Goal: Task Accomplishment & Management: Use online tool/utility

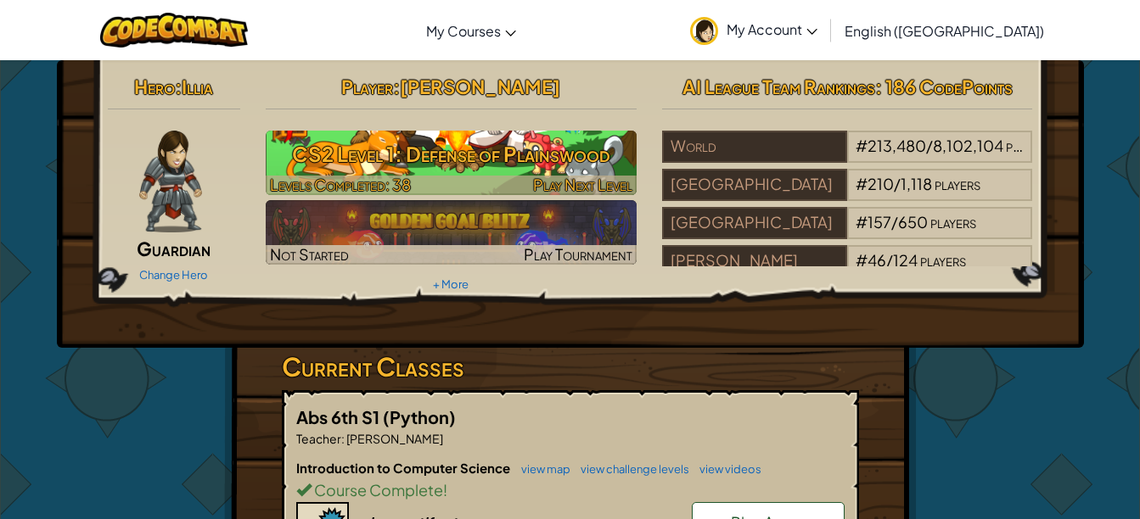
click at [519, 149] on h3 "CS2 Level 1: Defense of Plainswood" at bounding box center [451, 154] width 371 height 38
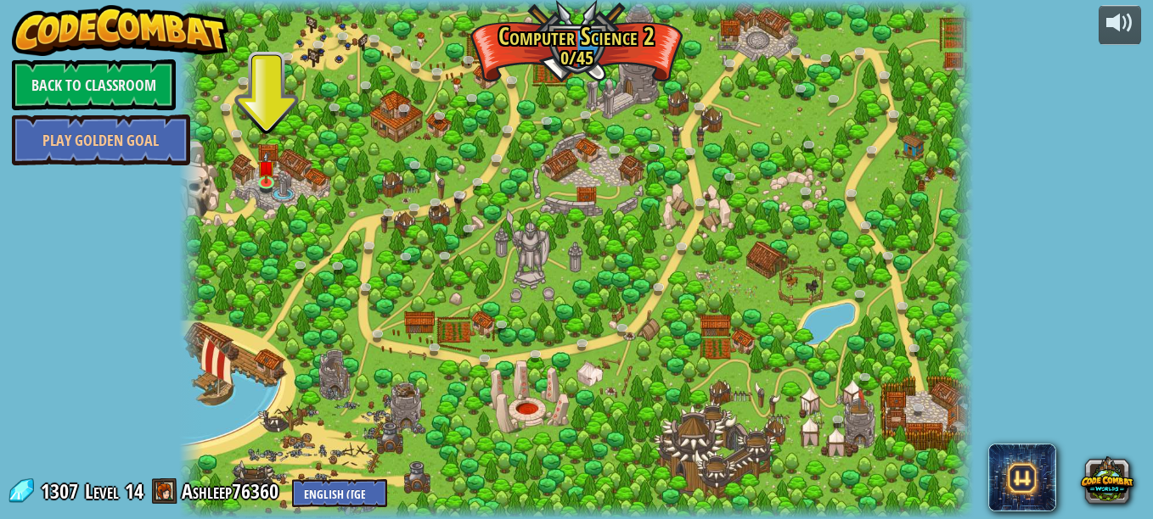
click at [255, 175] on div at bounding box center [576, 259] width 794 height 519
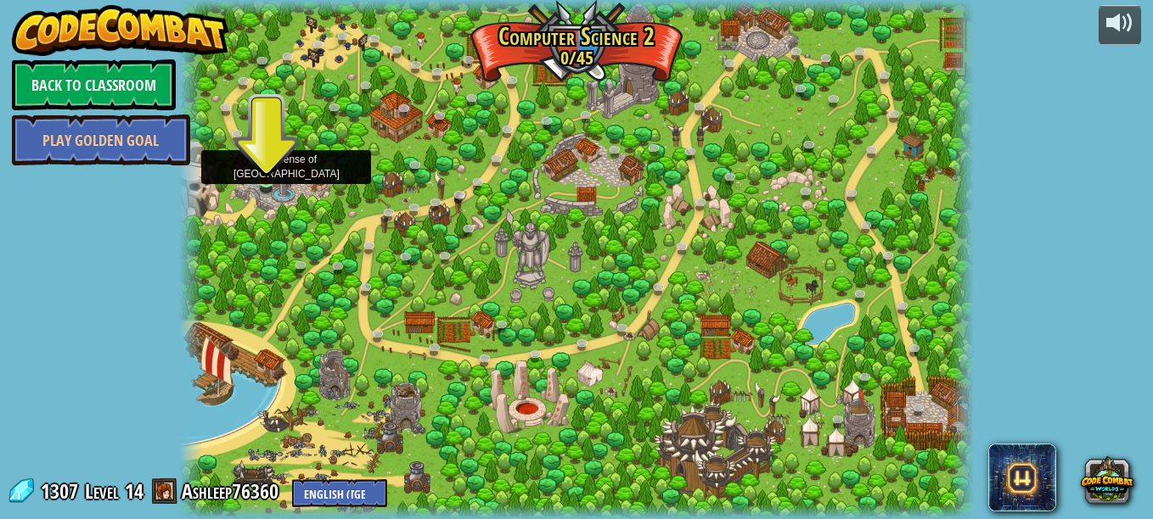
click at [266, 175] on img at bounding box center [266, 160] width 19 height 42
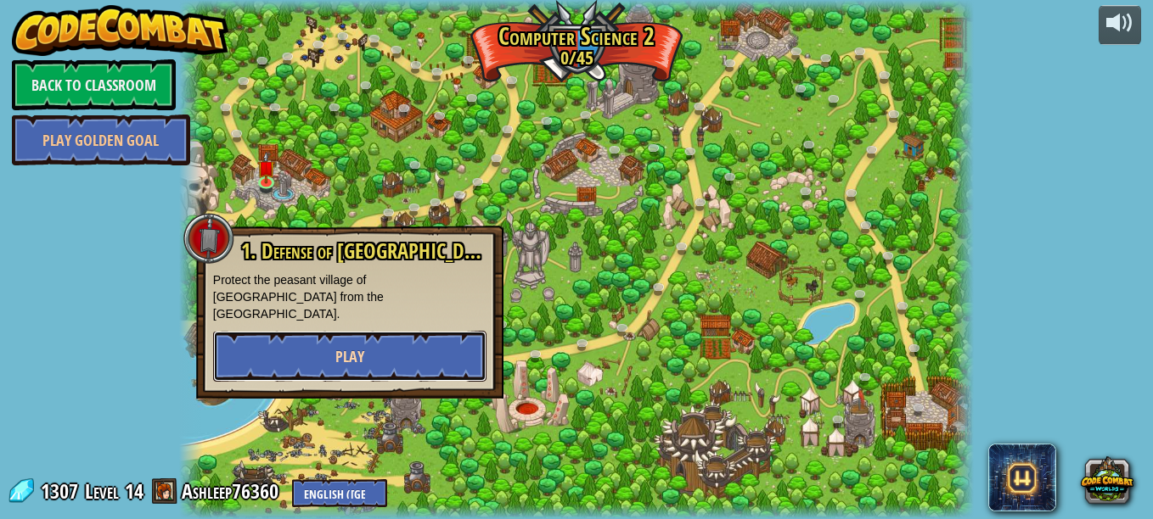
click at [330, 340] on button "Play" at bounding box center [349, 356] width 273 height 51
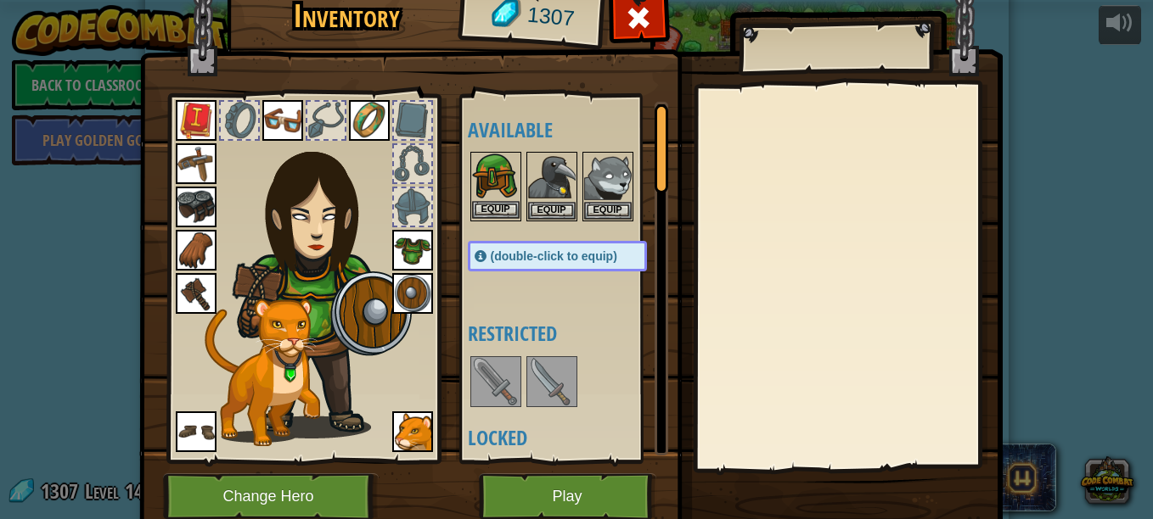
click at [504, 159] on img at bounding box center [496, 178] width 48 height 48
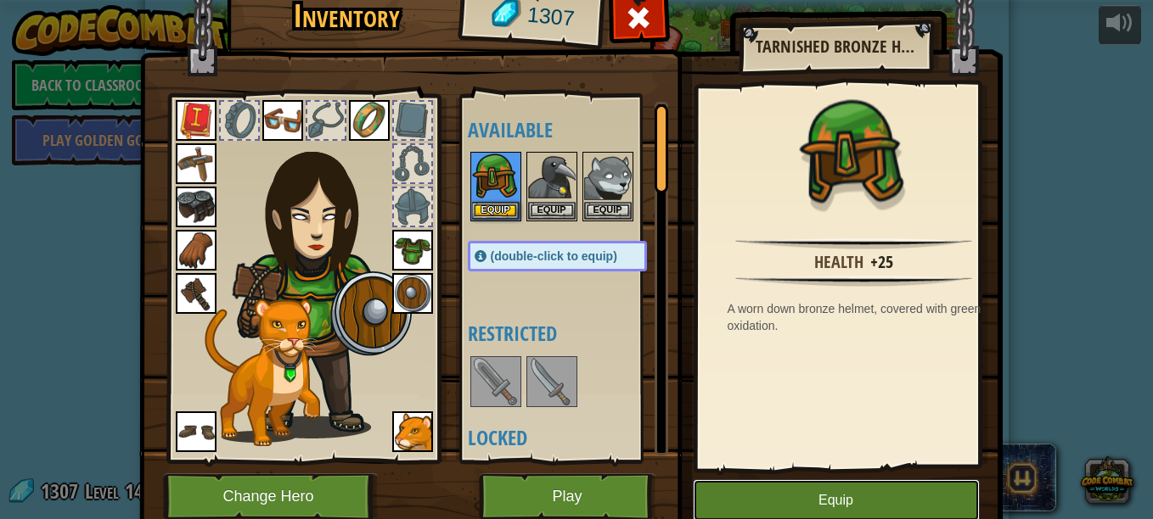
click at [911, 502] on button "Equip" at bounding box center [836, 501] width 287 height 42
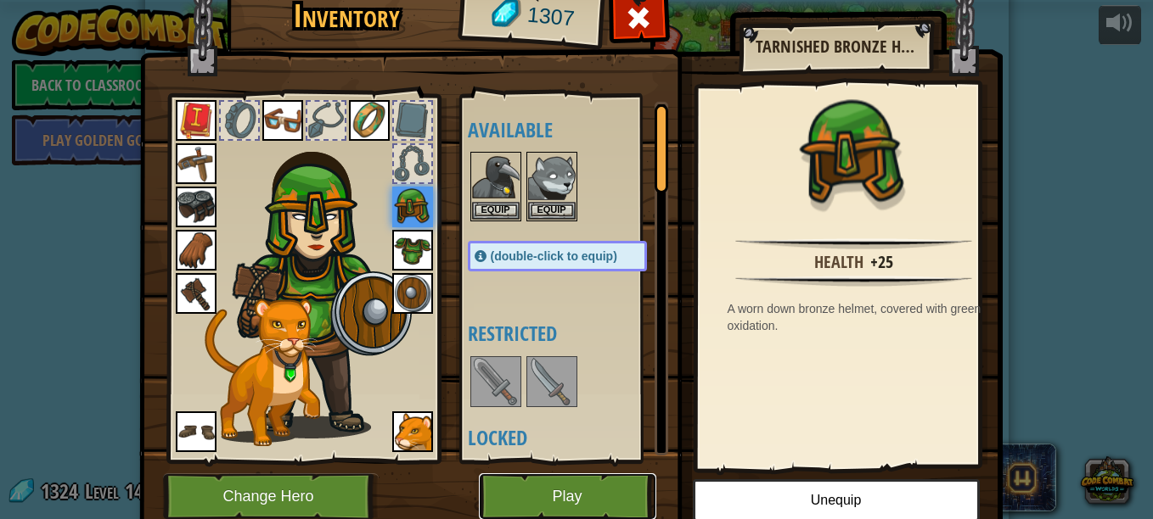
click at [592, 500] on button "Play" at bounding box center [567, 497] width 177 height 47
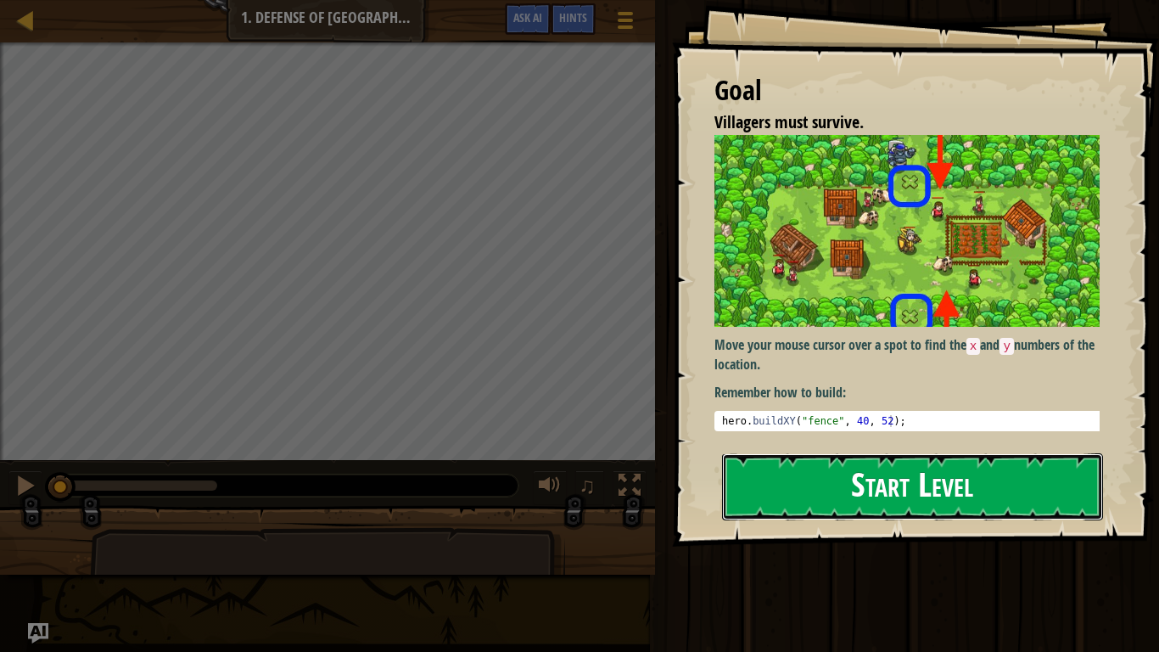
click at [914, 490] on button "Start Level" at bounding box center [912, 486] width 381 height 67
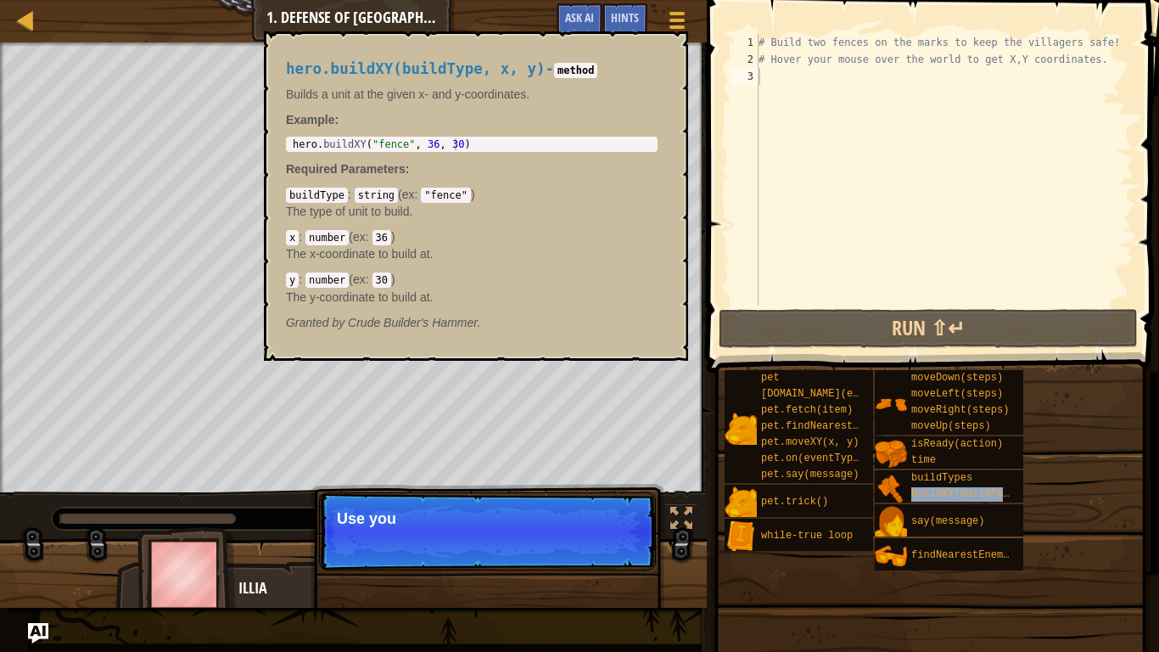
click at [914, 490] on span "buildXY(buildType, x, y)" at bounding box center [985, 494] width 147 height 12
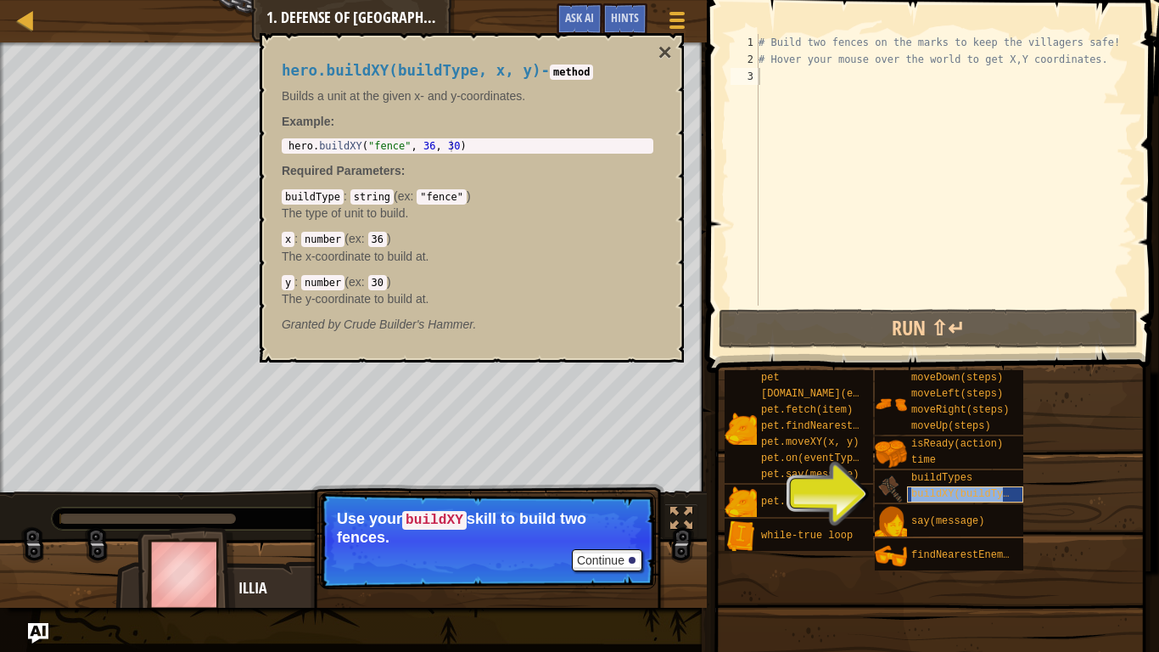
click at [960, 493] on span "buildXY(buildType, x, y)" at bounding box center [985, 494] width 147 height 12
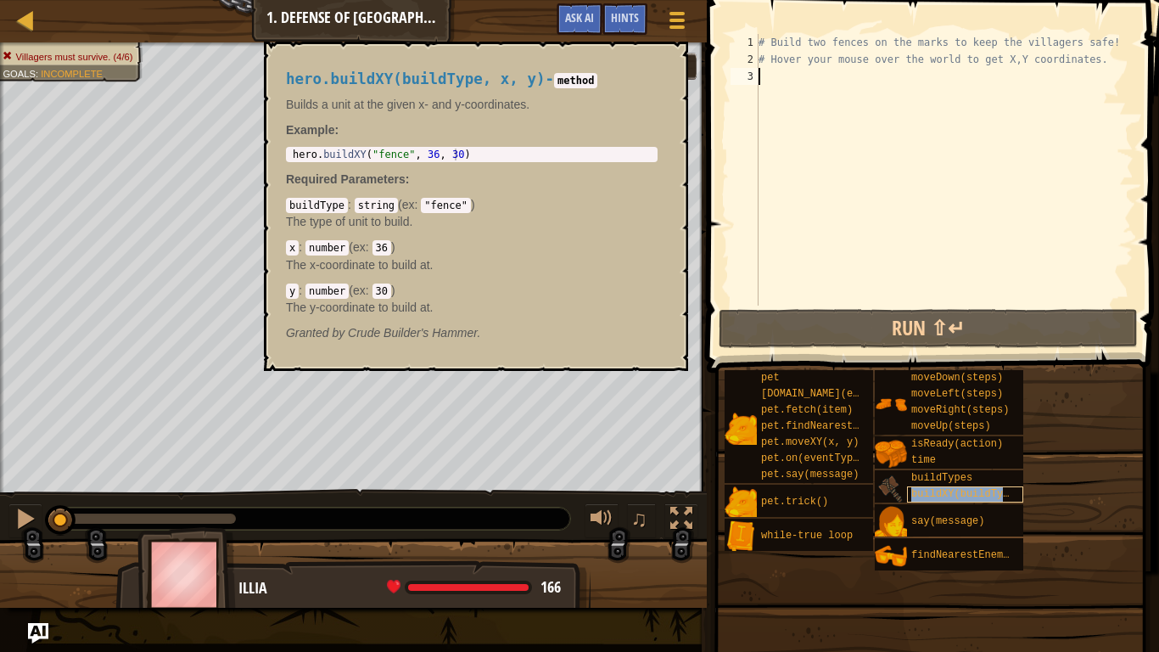
click at [939, 491] on span "buildXY(buildType, x, y)" at bounding box center [985, 494] width 147 height 12
click at [1070, 413] on div "pet [DOMAIN_NAME](enemy) pet.fetch(item) pet.findNearestByType(type) pet.moveXY…" at bounding box center [936, 470] width 424 height 202
click at [665, 57] on button "×" at bounding box center [670, 61] width 14 height 24
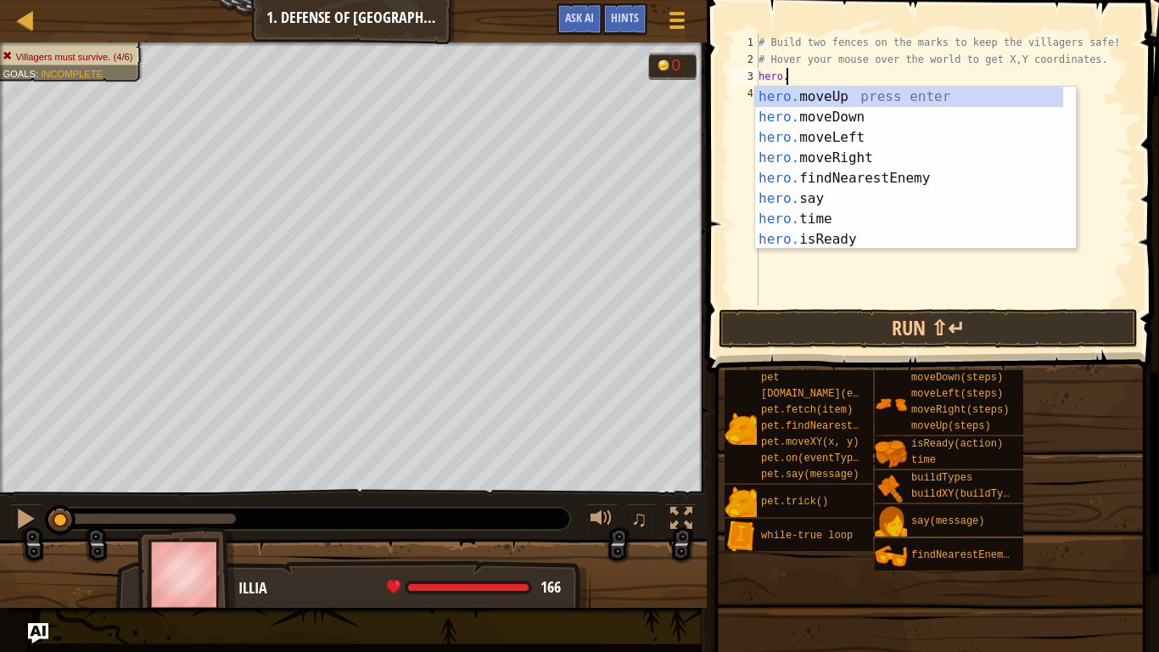
scroll to position [8, 2]
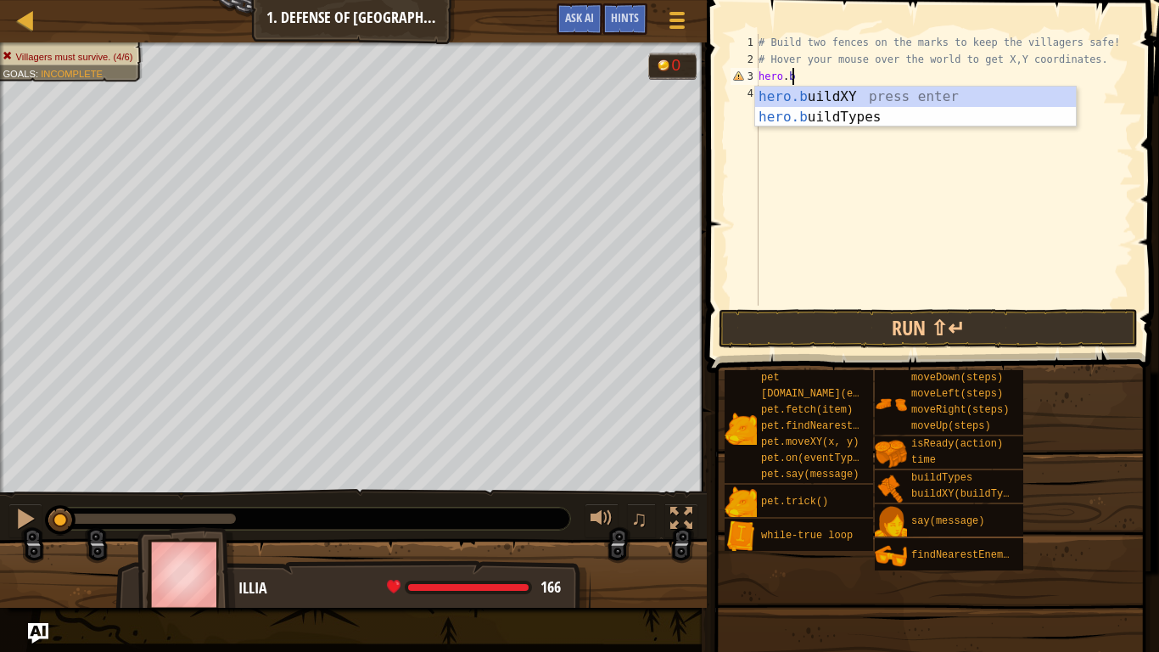
click at [824, 9] on span at bounding box center [935, 162] width 466 height 423
click at [833, 92] on div "hero.b ui l dXY press enter hero.b ui l dTypes press enter" at bounding box center [915, 127] width 321 height 81
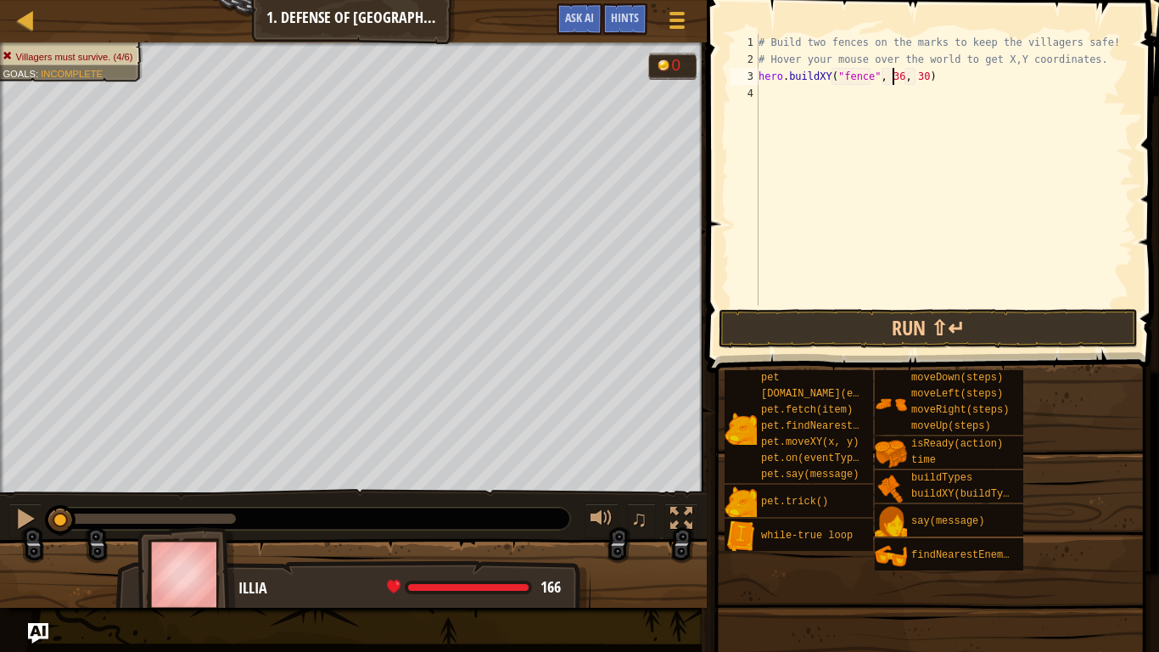
click at [895, 76] on div "# Build two fences on the marks to keep the villagers safe! # Hover your mouse …" at bounding box center [944, 187] width 379 height 306
click at [915, 76] on div "# Build two fences on the marks to keep the villagers safe! # Hover your mouse …" at bounding box center [944, 187] width 379 height 306
type textarea "hero.buildXY("fence", 40, 52)"
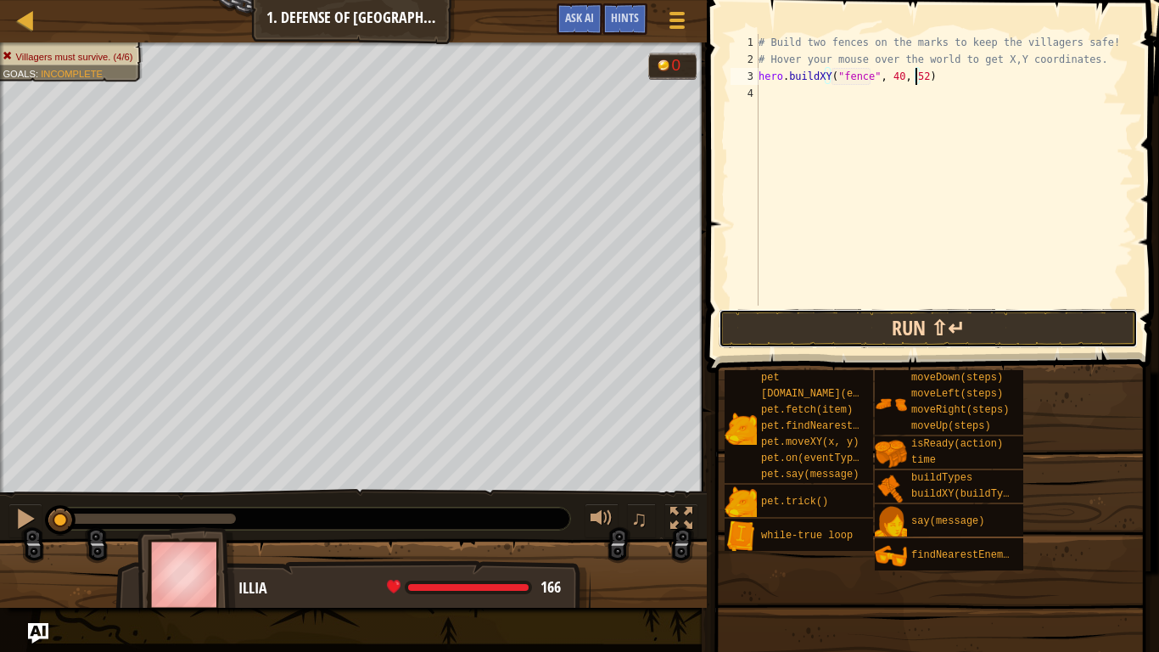
click at [1025, 323] on button "Run ⇧↵" at bounding box center [928, 328] width 419 height 39
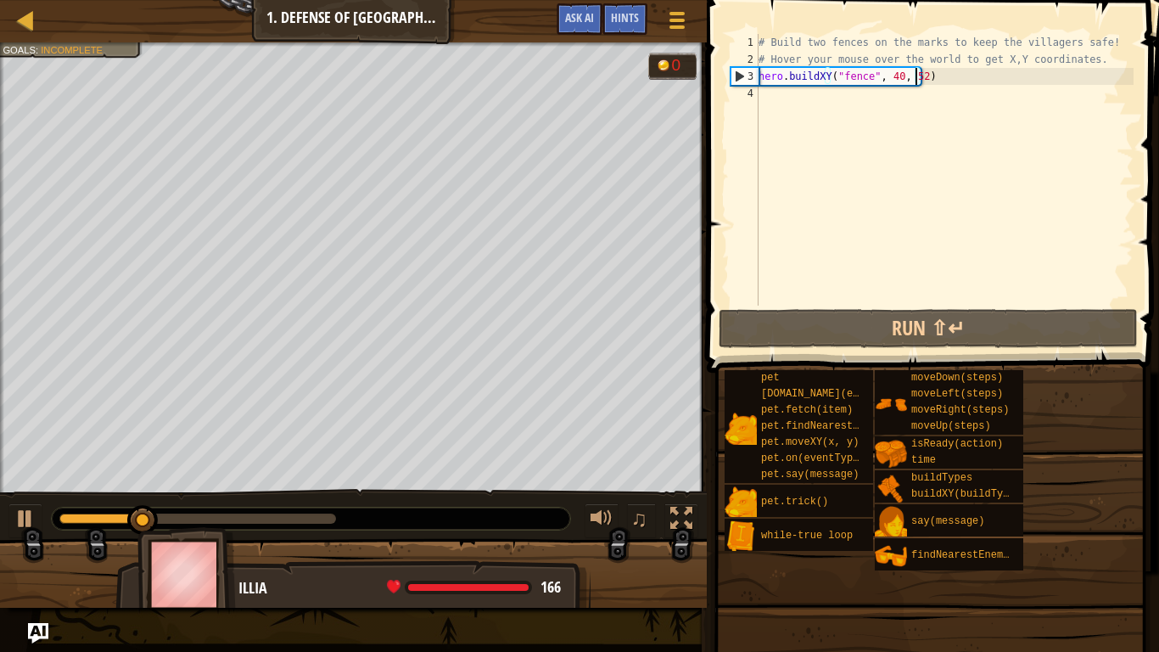
click at [940, 107] on div "# Build two fences on the marks to keep the villagers safe! # Hover your mouse …" at bounding box center [944, 187] width 379 height 306
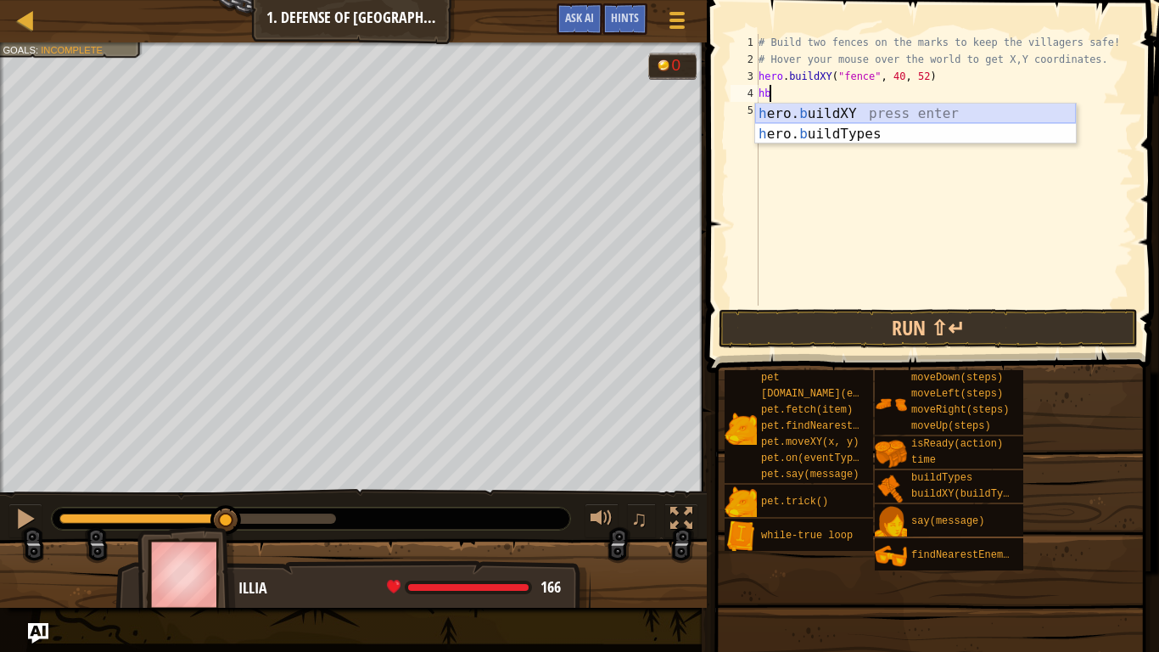
click at [844, 110] on div "h ero. b uildXY press enter h ero. b uildTypes press enter" at bounding box center [915, 144] width 321 height 81
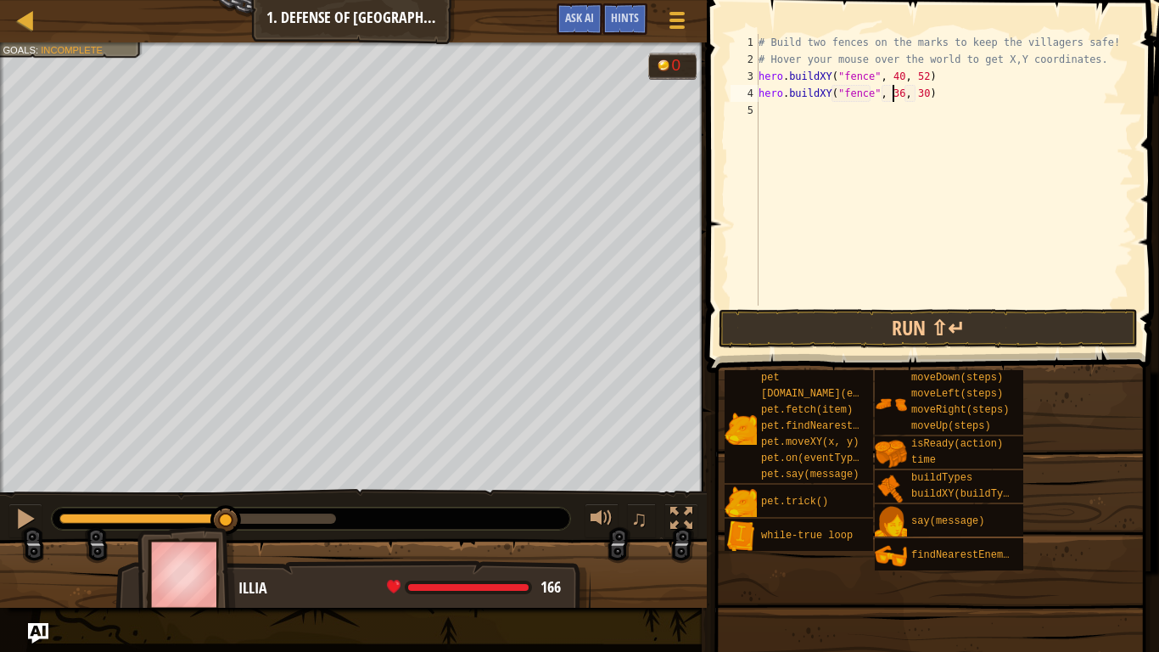
click at [892, 93] on div "# Build two fences on the marks to keep the villagers safe! # Hover your mouse …" at bounding box center [944, 187] width 379 height 306
click at [914, 92] on div "# Build two fences on the marks to keep the villagers safe! # Hover your mouse …" at bounding box center [944, 187] width 379 height 306
type textarea "hero.buildXY("fence", 40, 20)"
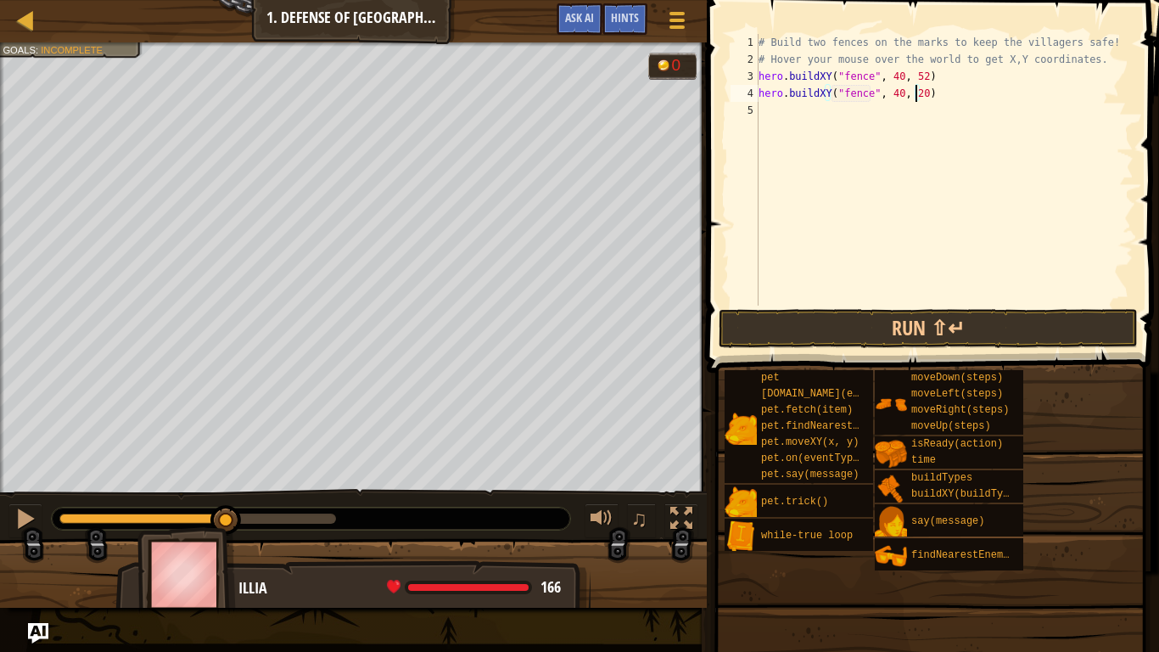
click at [976, 308] on span at bounding box center [935, 162] width 466 height 423
click at [994, 335] on button "Run ⇧↵" at bounding box center [928, 328] width 419 height 39
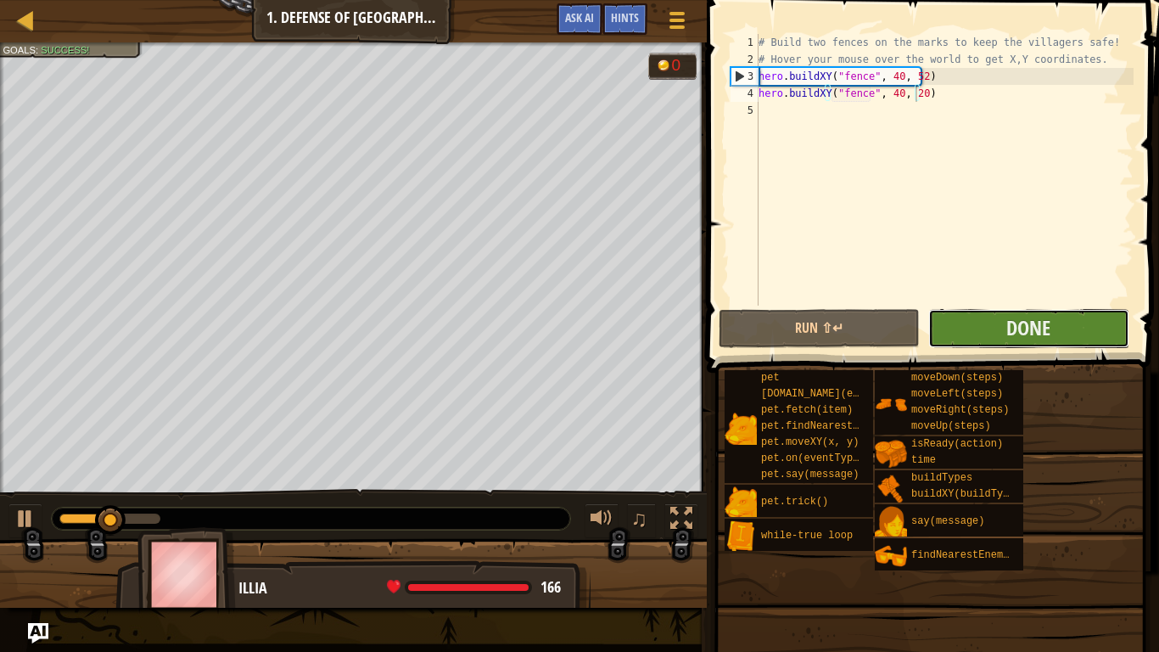
click at [994, 334] on button "Done" at bounding box center [1028, 328] width 201 height 39
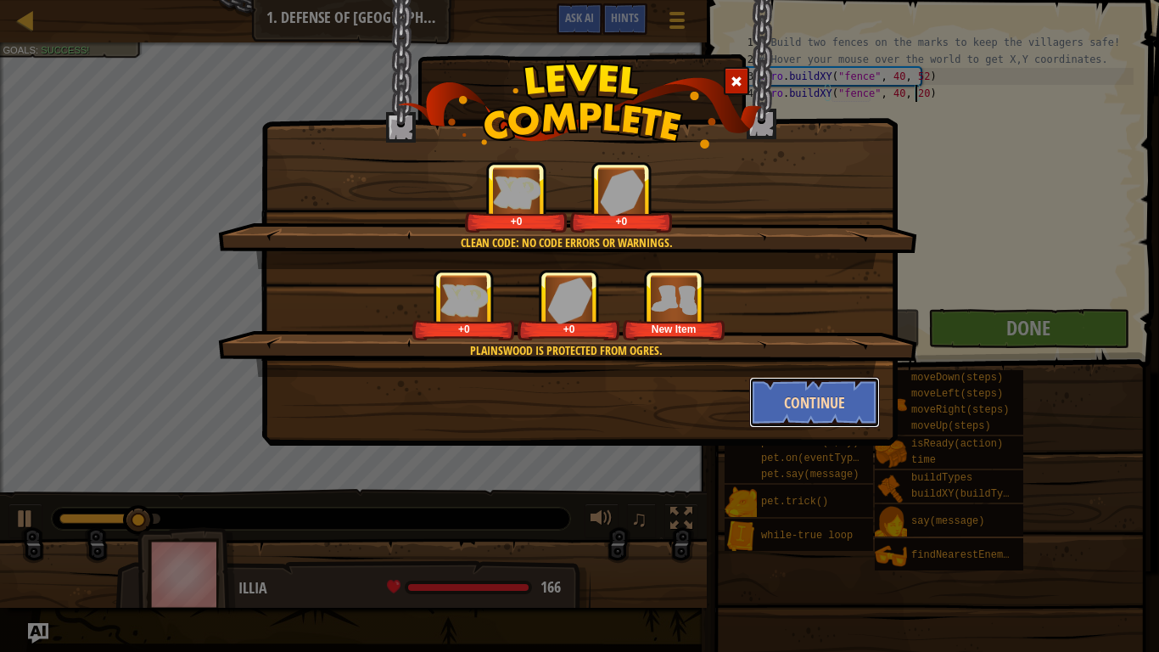
click at [850, 407] on button "Continue" at bounding box center [815, 402] width 132 height 51
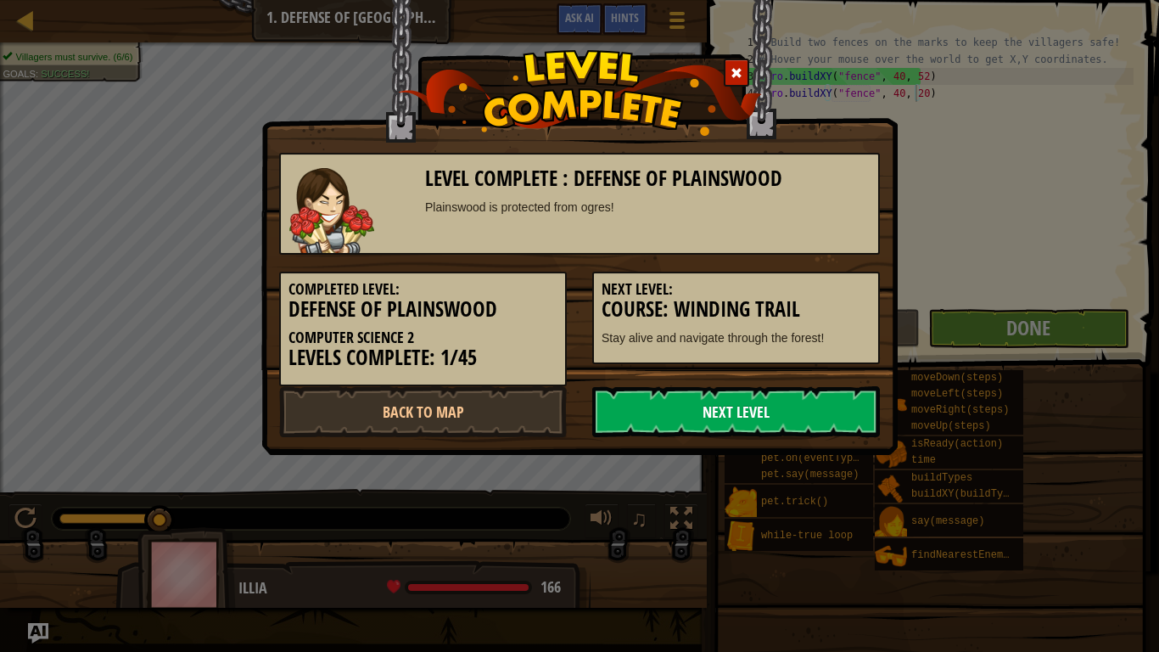
click at [765, 412] on link "Next Level" at bounding box center [736, 411] width 288 height 51
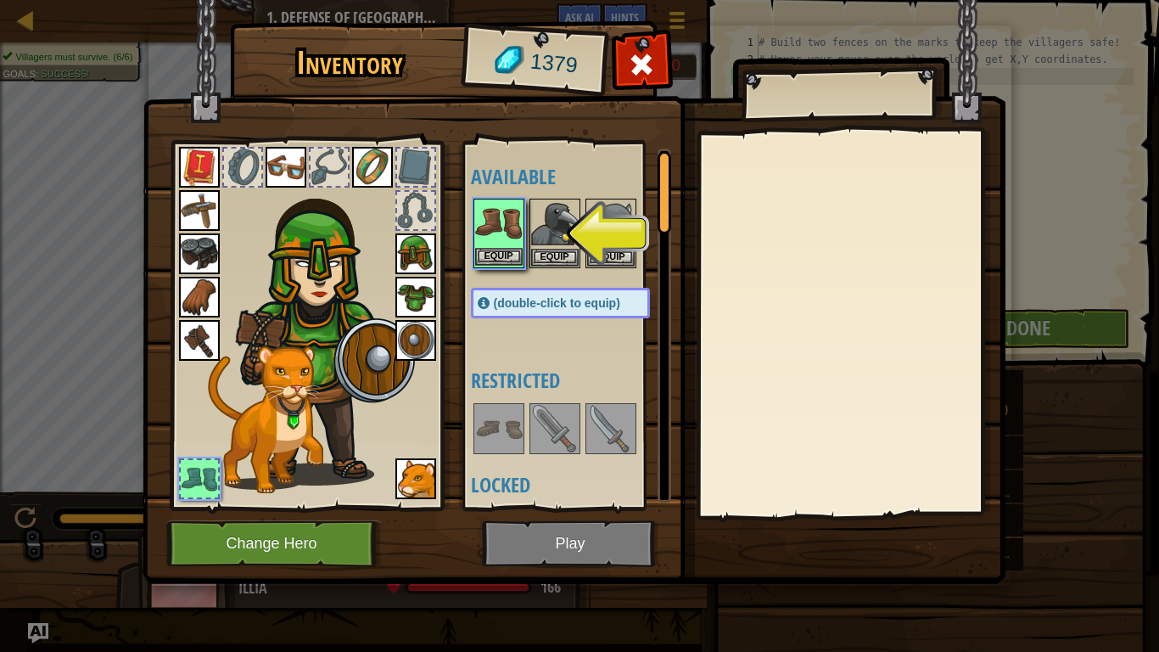
click at [501, 231] on img at bounding box center [499, 224] width 48 height 48
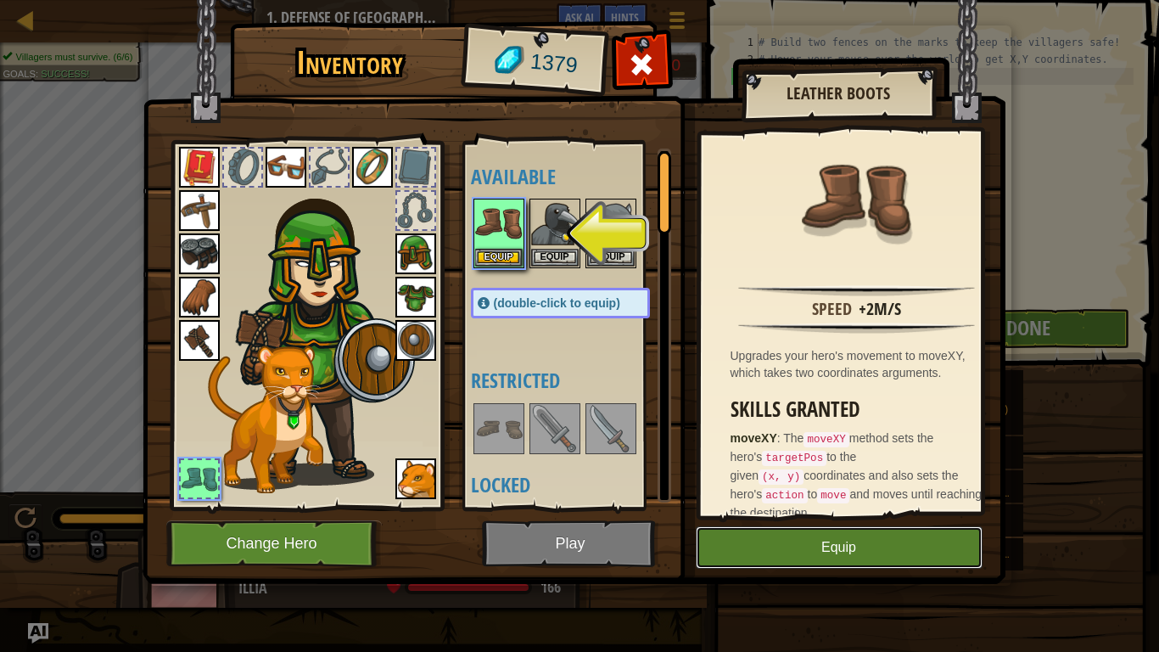
click at [855, 519] on button "Equip" at bounding box center [839, 547] width 287 height 42
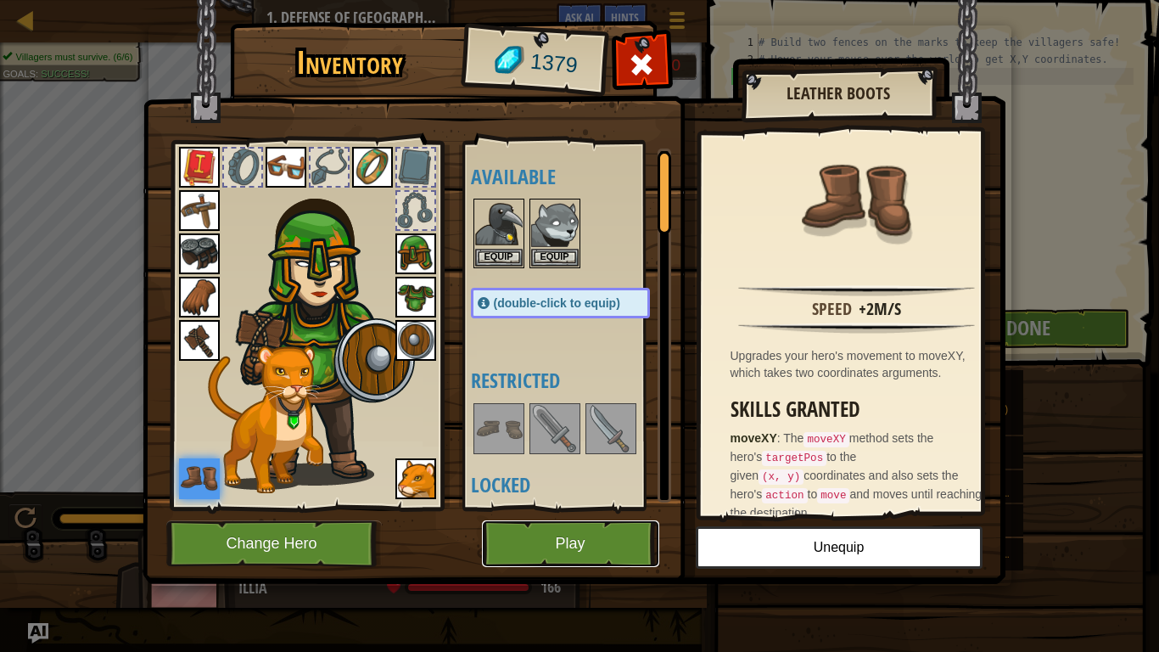
click at [625, 519] on button "Play" at bounding box center [570, 543] width 177 height 47
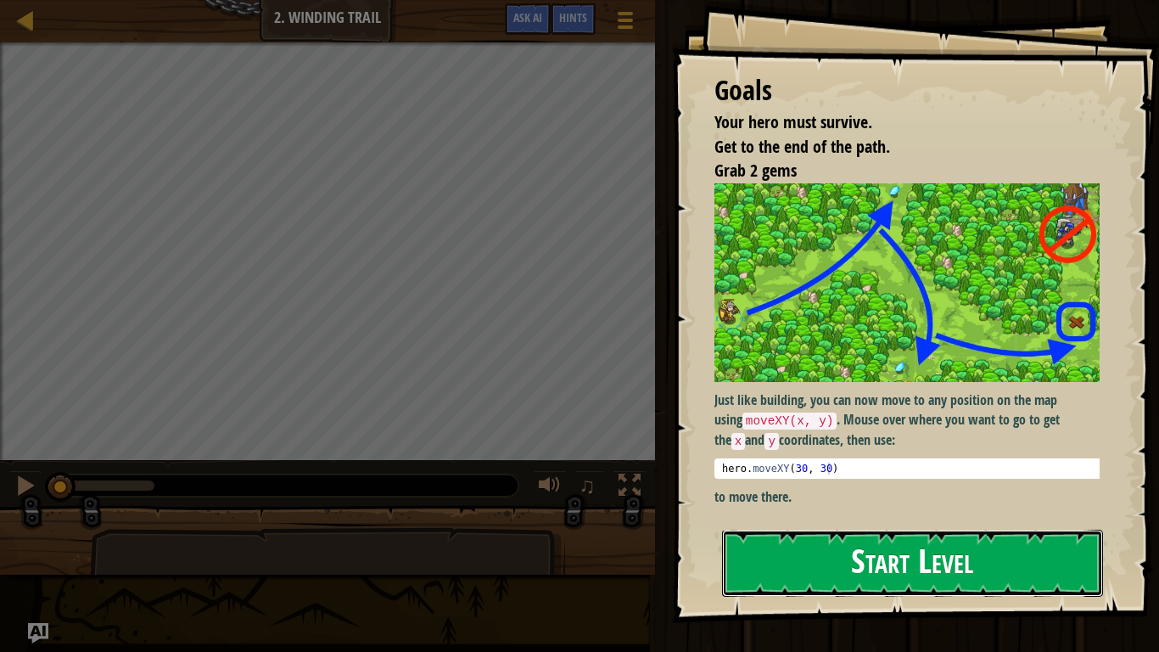
click at [916, 519] on button "Start Level" at bounding box center [912, 563] width 381 height 67
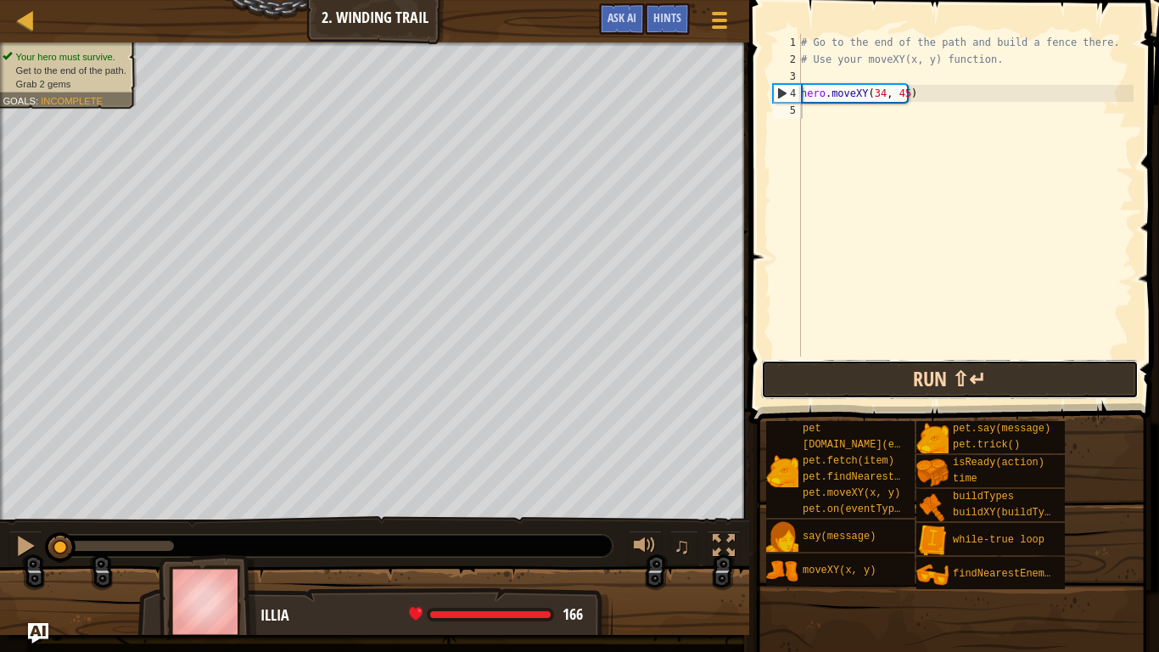
click at [872, 384] on button "Run ⇧↵" at bounding box center [950, 379] width 378 height 39
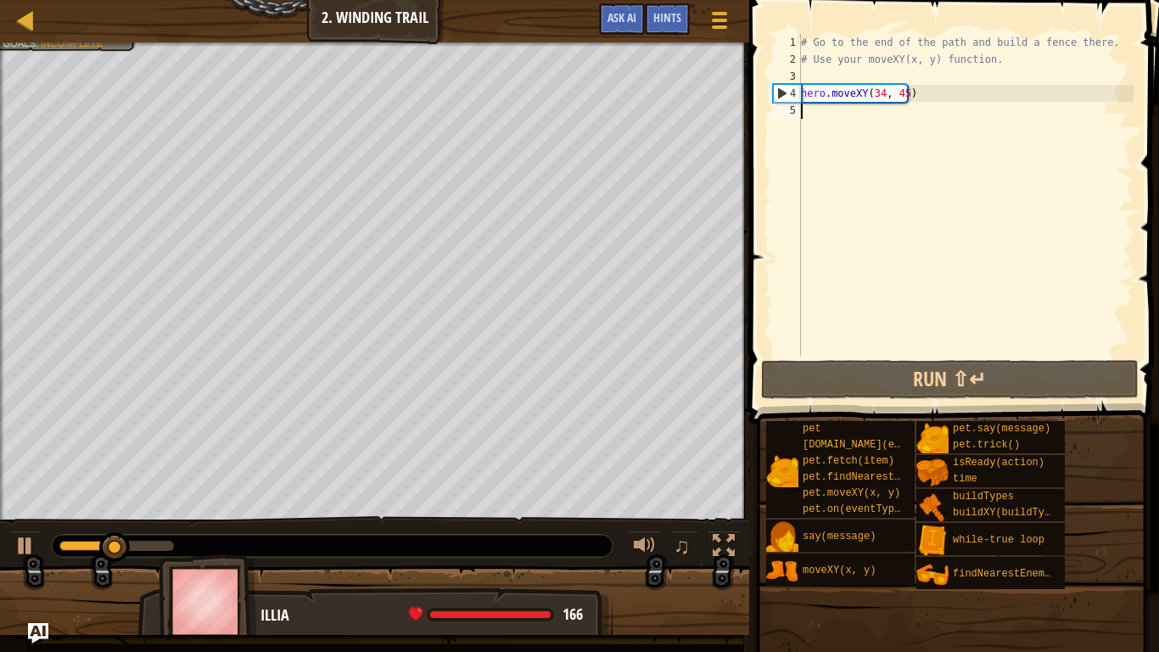
scroll to position [8, 0]
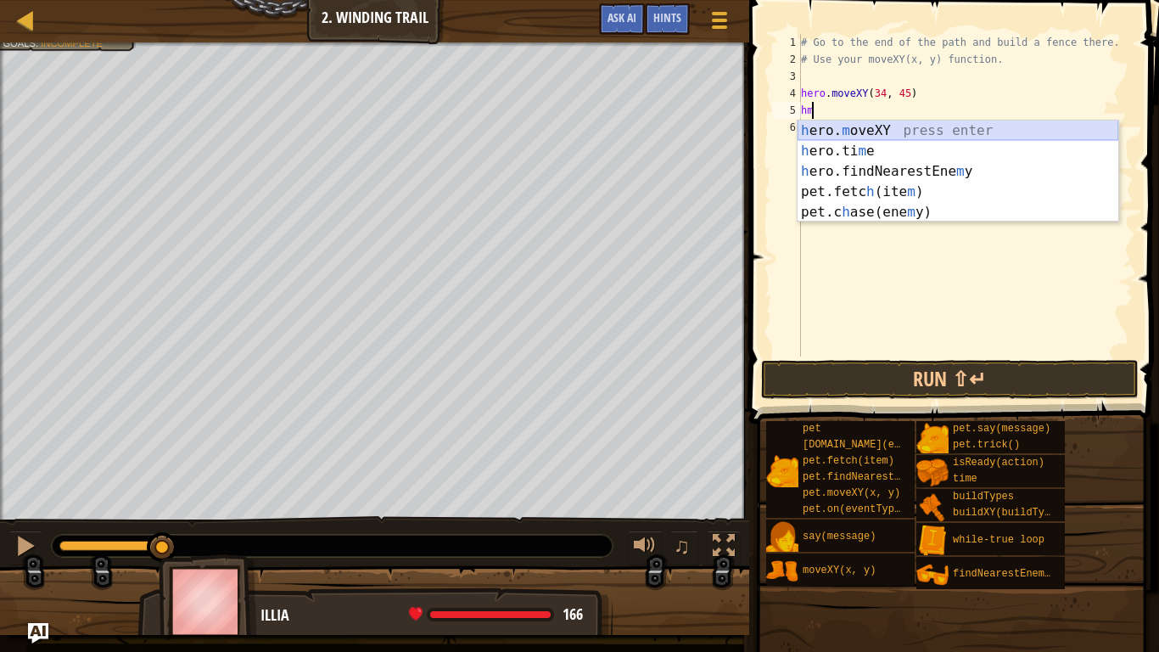
click at [906, 127] on div "h ero. m oveXY press enter h ero.ti m e press enter h ero.findNearestEne m y pr…" at bounding box center [958, 192] width 321 height 143
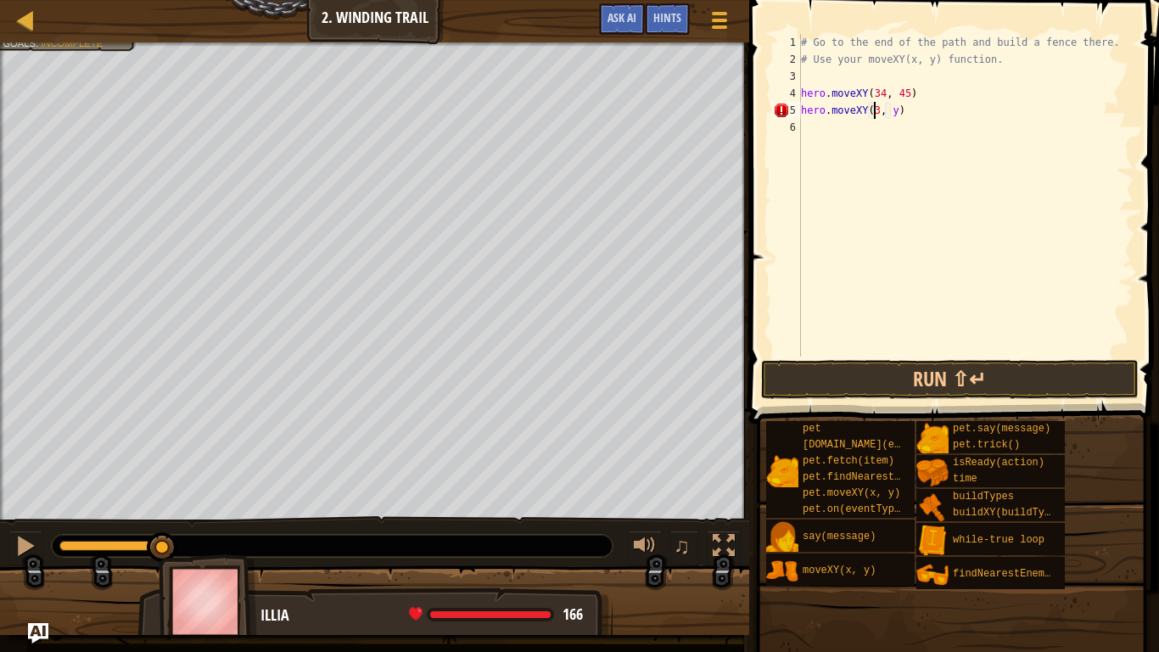
scroll to position [8, 7]
click at [896, 111] on div "# Go to the end of the path and build a fence there. # Use your moveXY(x, y) fu…" at bounding box center [966, 212] width 336 height 356
type textarea "hero.moveXY(36, 60)"
click at [833, 135] on div "# Go to the end of the path and build a fence there. # Use your moveXY(x, y) fu…" at bounding box center [966, 212] width 336 height 356
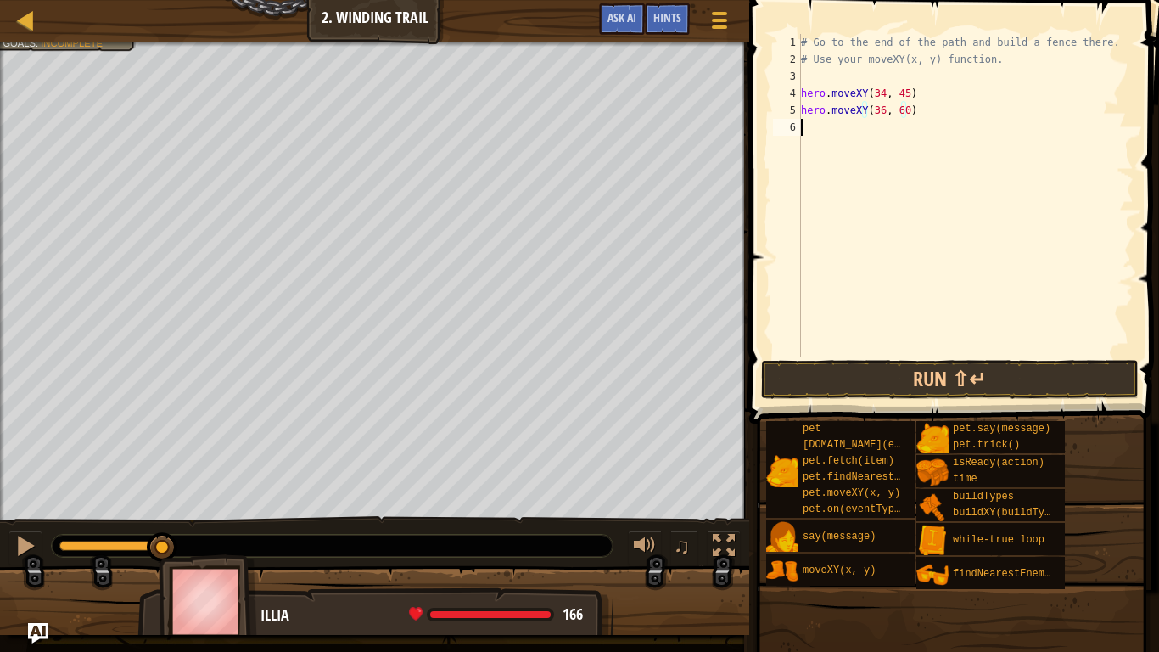
scroll to position [8, 0]
click at [855, 367] on button "Run ⇧↵" at bounding box center [950, 379] width 378 height 39
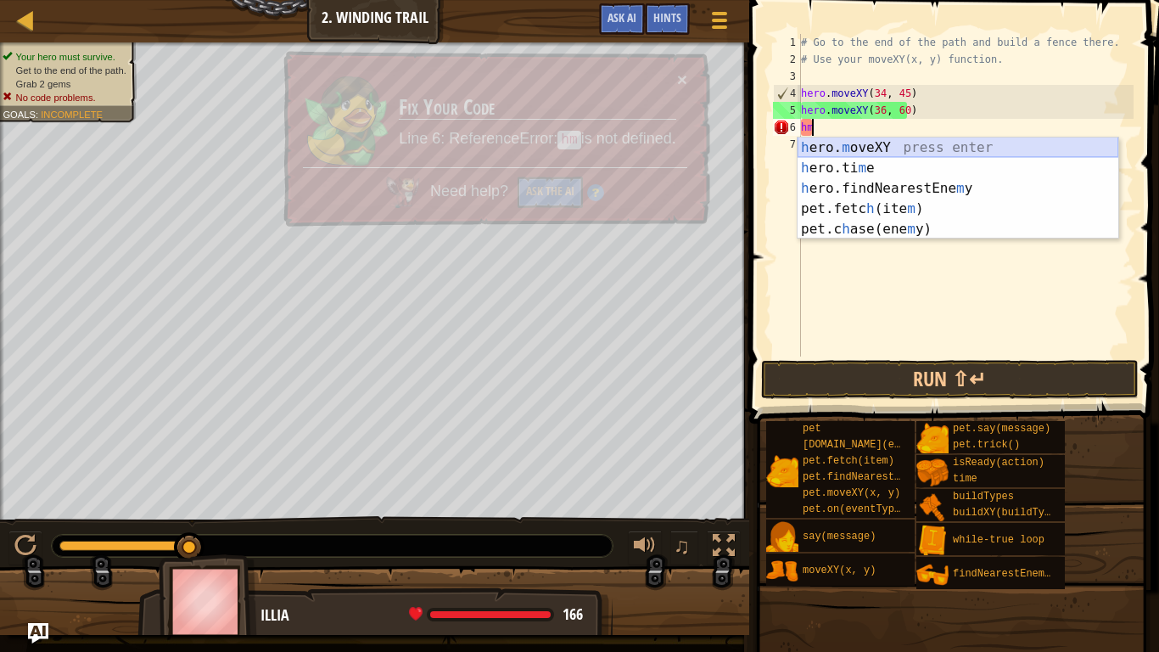
click at [878, 145] on div "h ero. m oveXY press enter h ero.ti m e press enter h ero.findNearestEne m y pr…" at bounding box center [958, 208] width 321 height 143
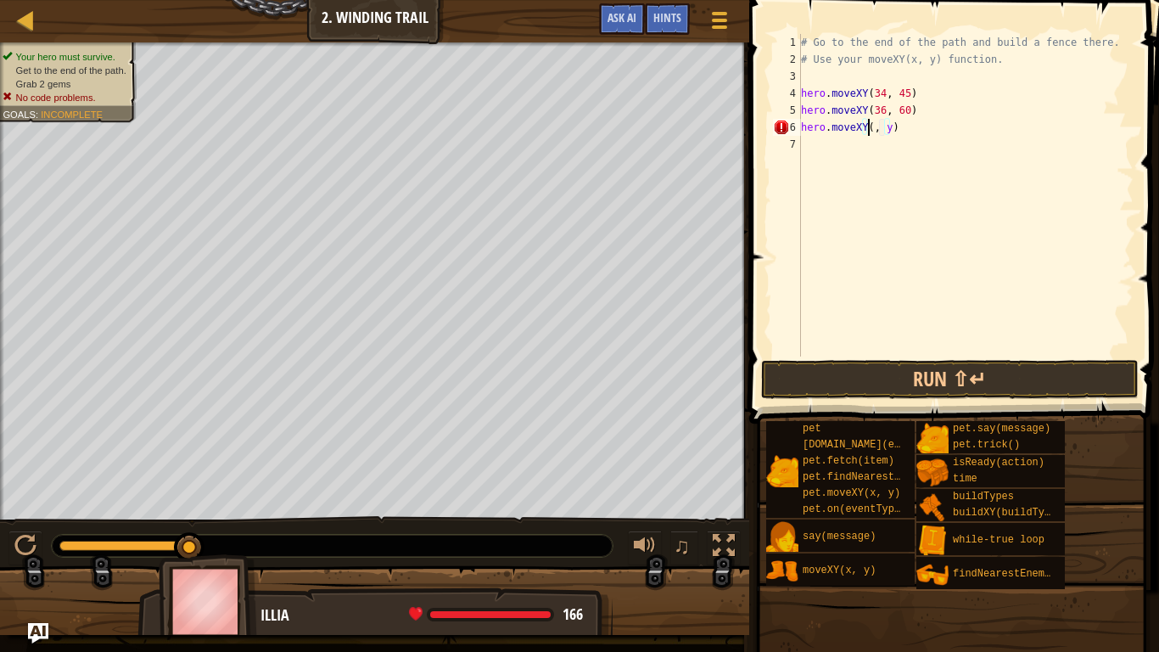
scroll to position [8, 7]
click at [893, 126] on div "# Go to the end of the path and build a fence there. # Use your moveXY(x, y) fu…" at bounding box center [966, 212] width 336 height 356
click at [895, 126] on div "# Go to the end of the path and build a fence there. # Use your moveXY(x, y) fu…" at bounding box center [966, 212] width 336 height 356
type textarea "hero.moveXY(47, 23)"
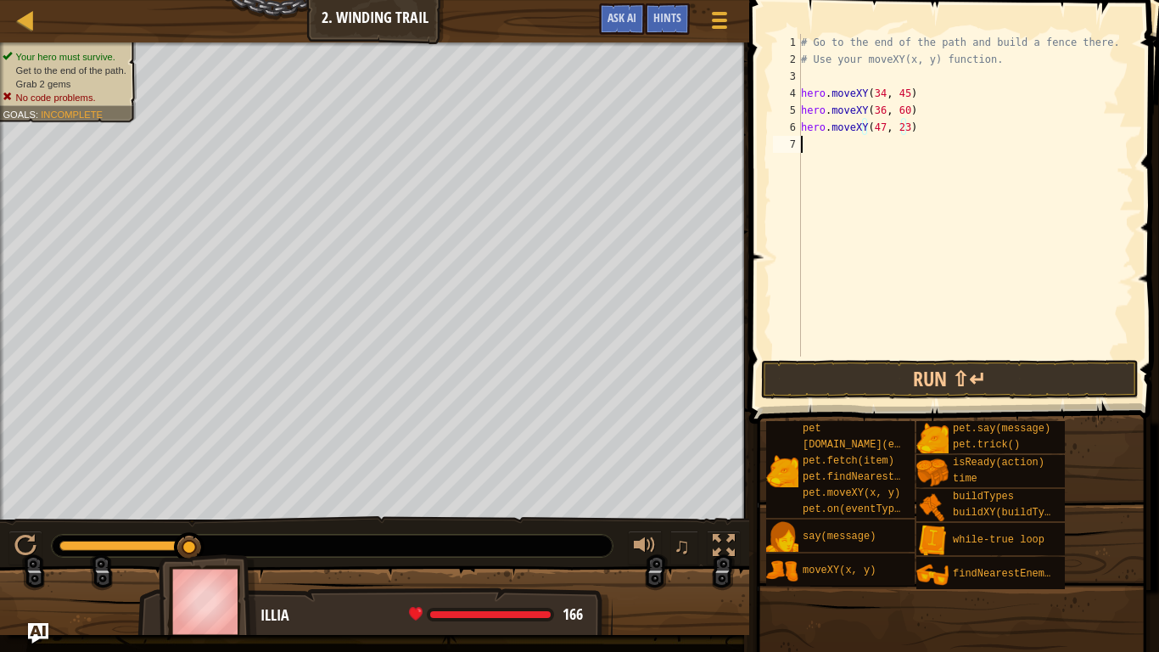
click at [813, 150] on div "# Go to the end of the path and build a fence there. # Use your moveXY(x, y) fu…" at bounding box center [966, 212] width 336 height 356
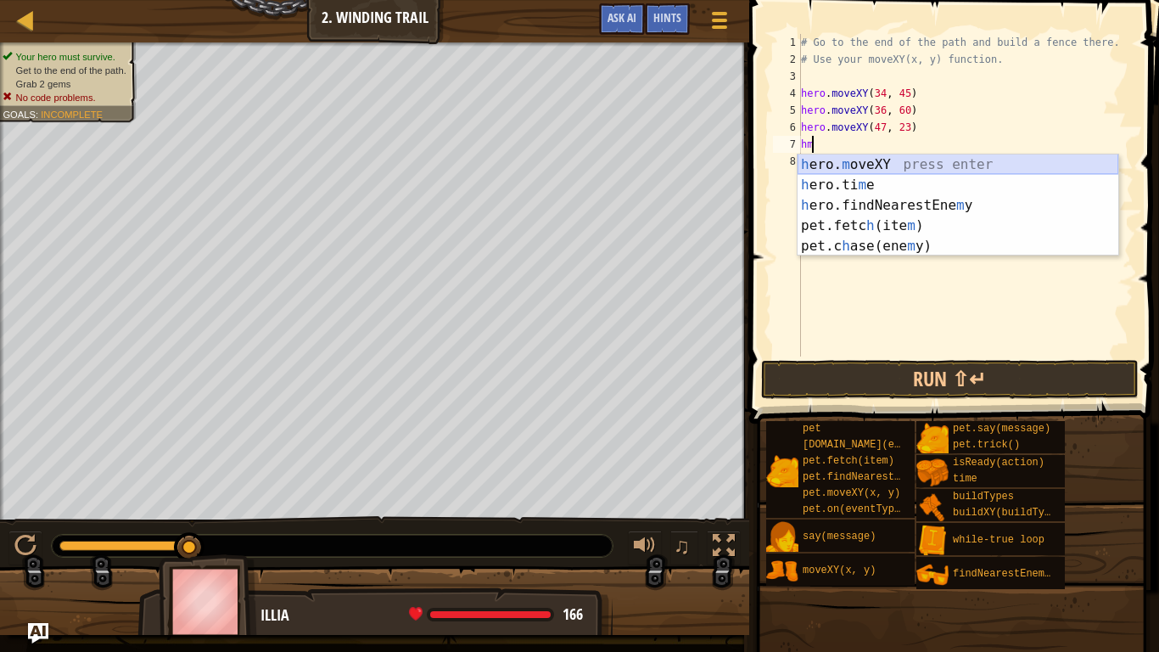
click at [836, 160] on div "h ero. m oveXY press enter h ero.ti m e press enter h ero.findNearestEne m y pr…" at bounding box center [958, 225] width 321 height 143
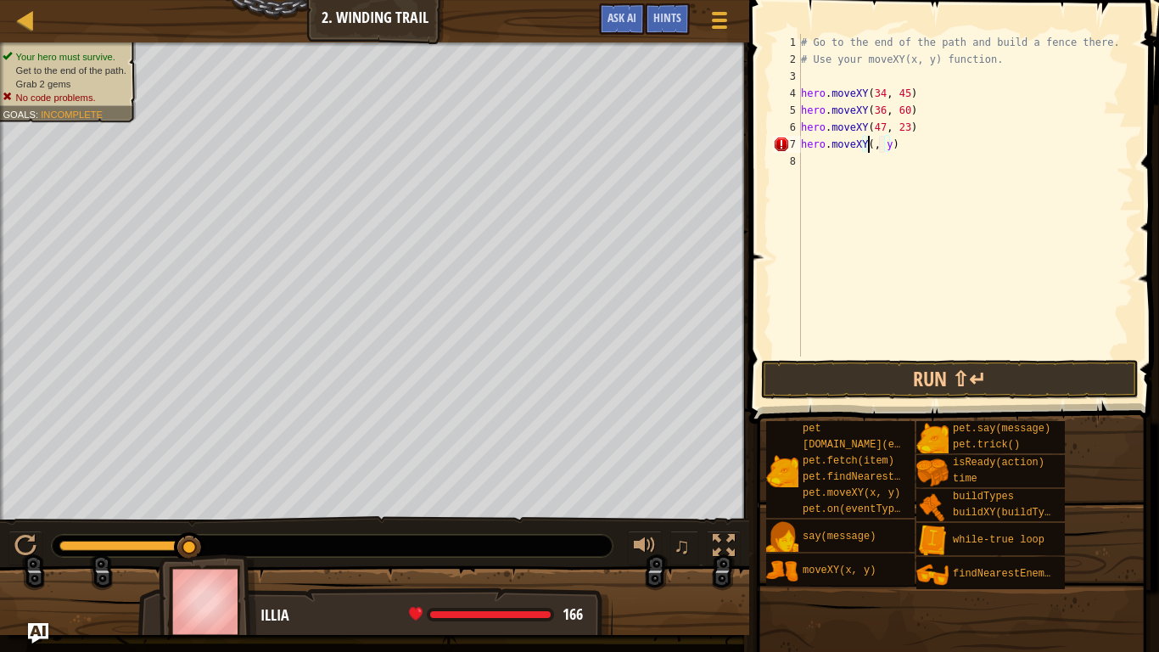
scroll to position [8, 7]
click at [894, 143] on div "# Go to the end of the path and build a fence there. # Use your moveXY(x, y) fu…" at bounding box center [966, 212] width 336 height 356
click at [896, 144] on div "# Go to the end of the path and build a fence there. # Use your moveXY(x, y) fu…" at bounding box center [966, 212] width 336 height 356
type textarea "hero.moveXY(37, 13)"
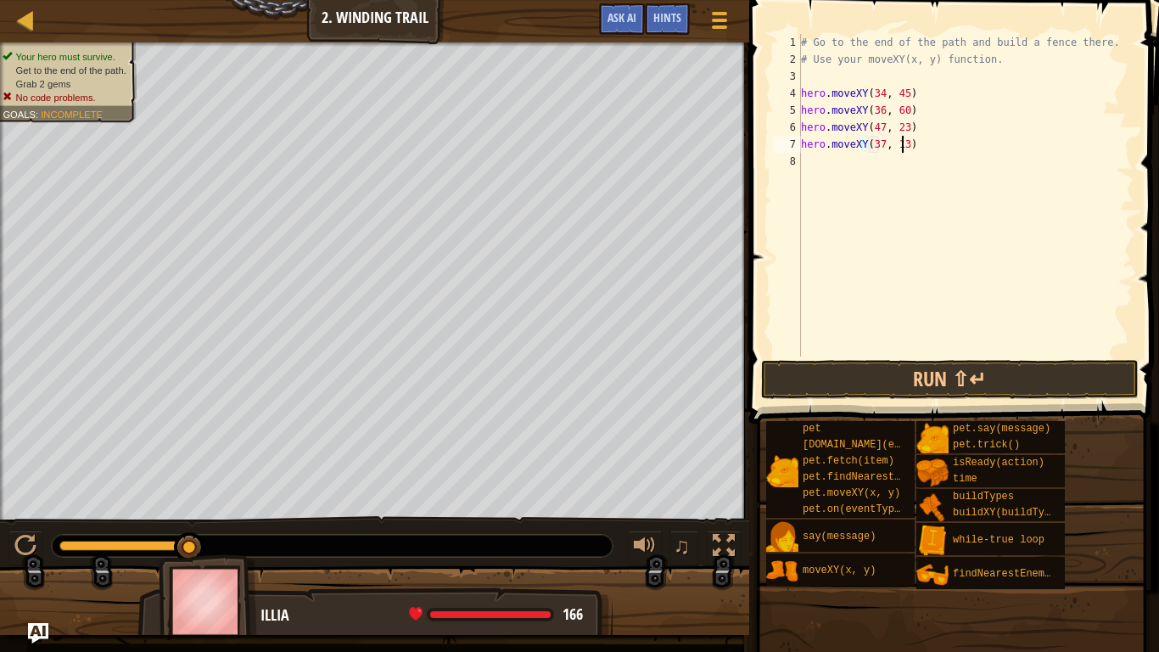
click at [845, 168] on div "# Go to the end of the path and build a fence there. # Use your moveXY(x, y) fu…" at bounding box center [966, 212] width 336 height 356
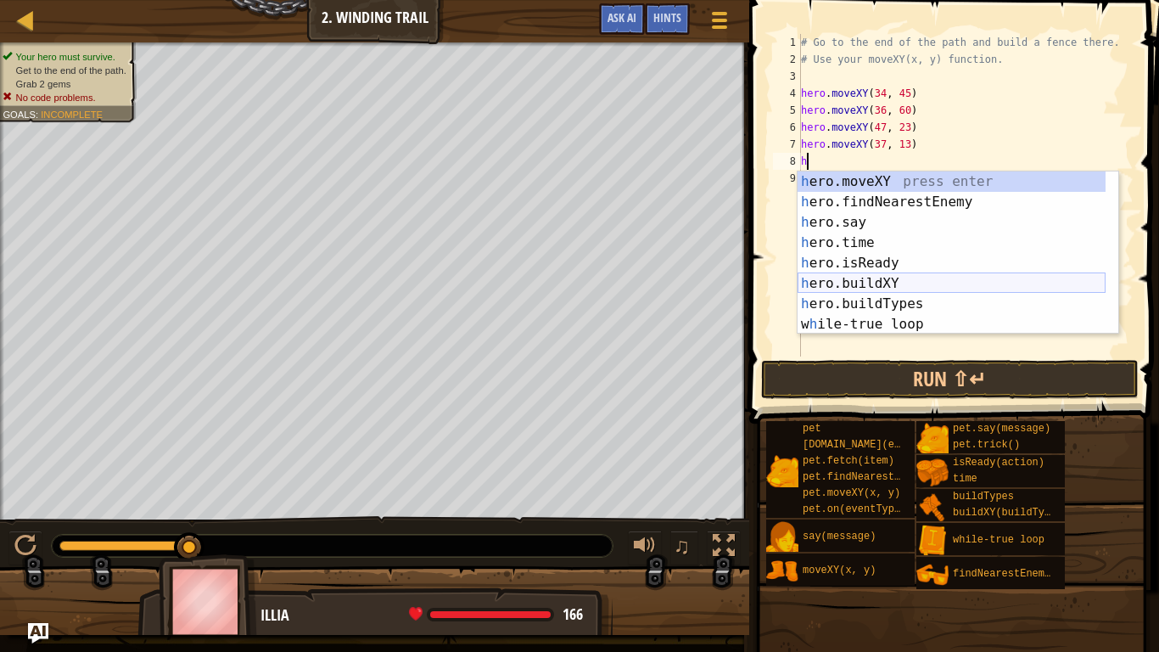
click at [878, 278] on div "h ero.moveXY press enter h ero.findNearestEnemy press enter h ero.say press ent…" at bounding box center [952, 273] width 308 height 204
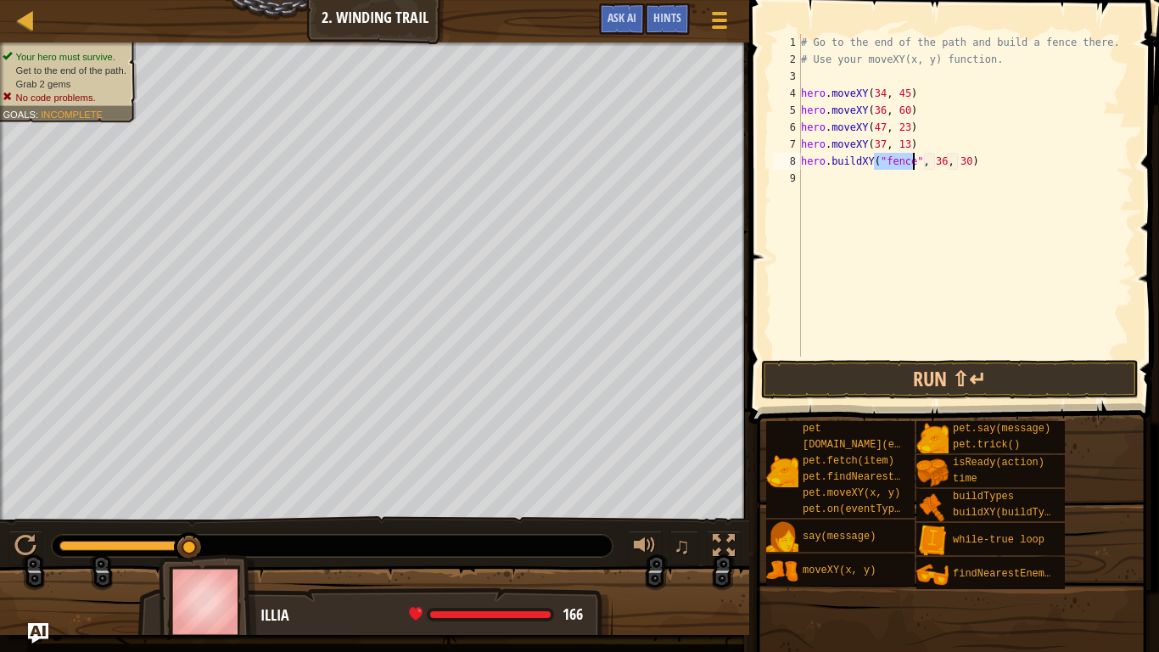
click at [934, 156] on div "# Go to the end of the path and build a fence there. # Use your moveXY(x, y) fu…" at bounding box center [966, 212] width 336 height 356
click at [959, 158] on div "# Go to the end of the path and build a fence there. # Use your moveXY(x, y) fu…" at bounding box center [966, 212] width 336 height 356
type textarea "hero.buildXY("fence", 72, 25)"
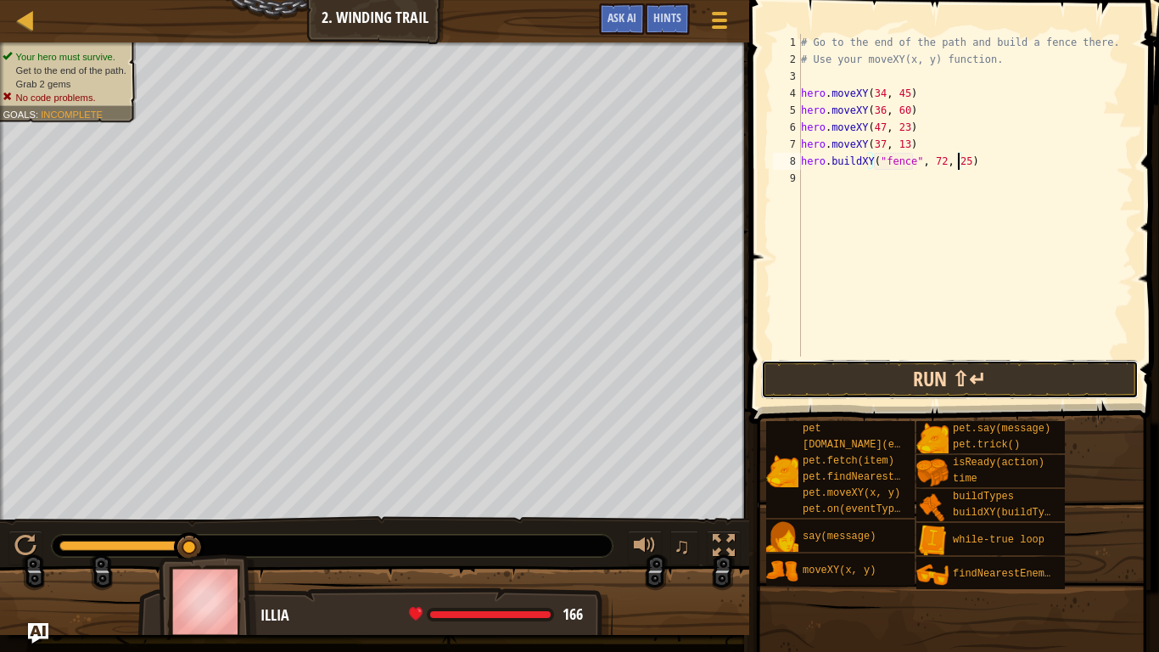
click at [1026, 379] on button "Run ⇧↵" at bounding box center [950, 379] width 378 height 39
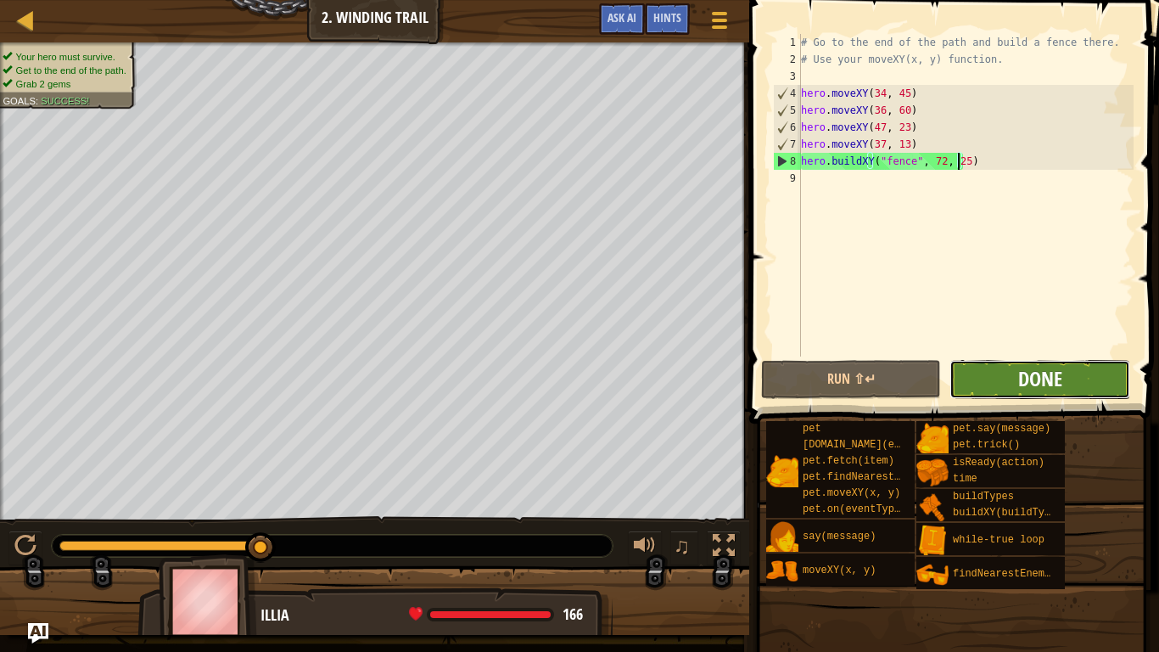
click at [1047, 389] on span "Done" at bounding box center [1040, 378] width 44 height 27
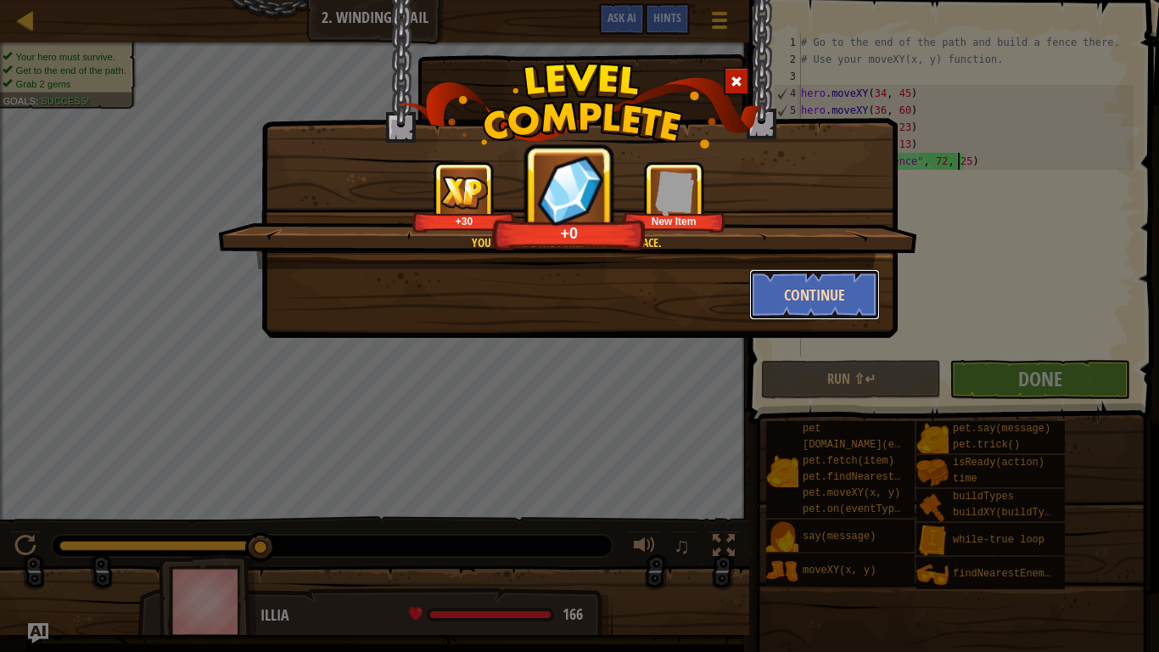
click at [797, 283] on button "Continue" at bounding box center [815, 294] width 132 height 51
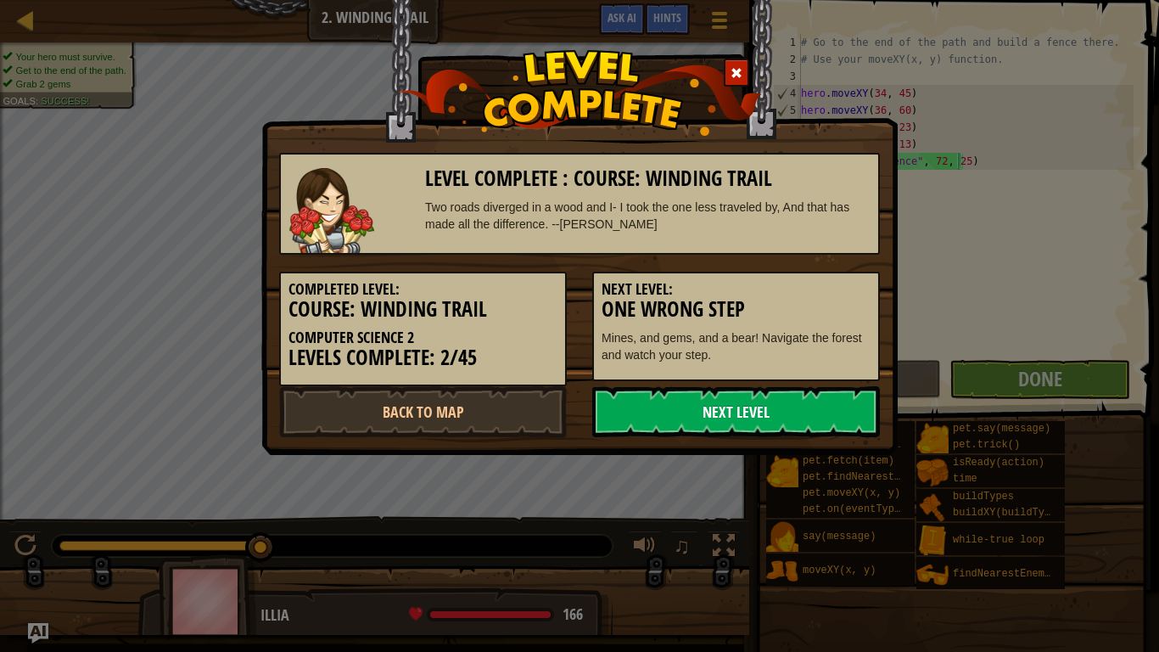
click at [855, 416] on link "Next Level" at bounding box center [736, 411] width 288 height 51
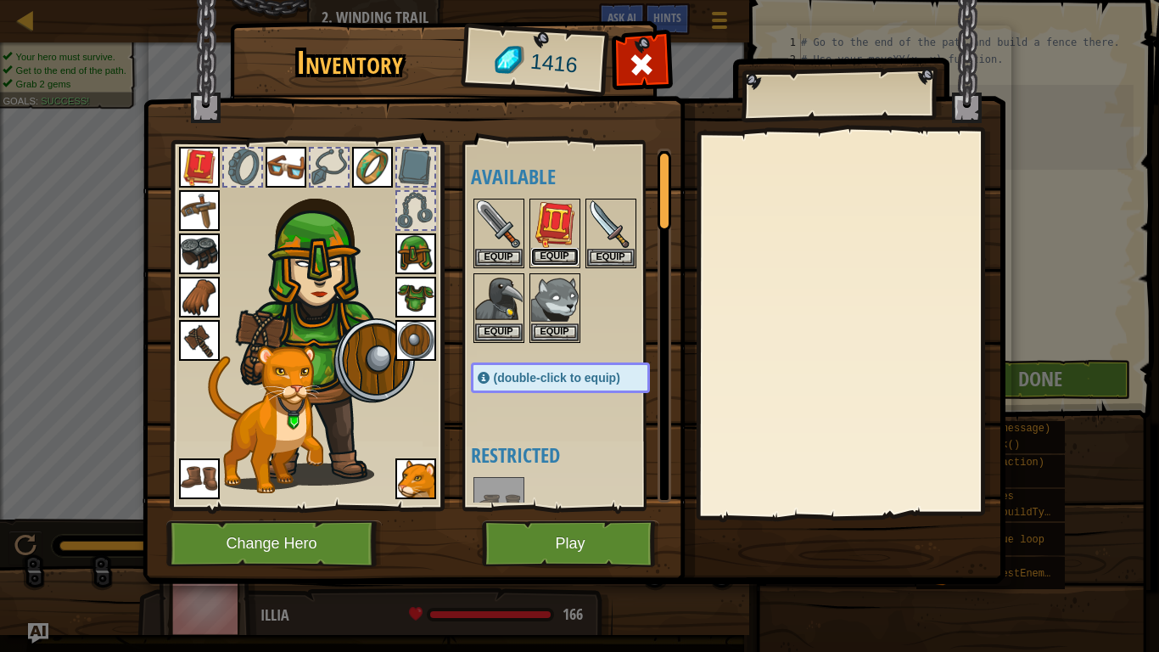
click at [570, 250] on button "Equip" at bounding box center [555, 257] width 48 height 18
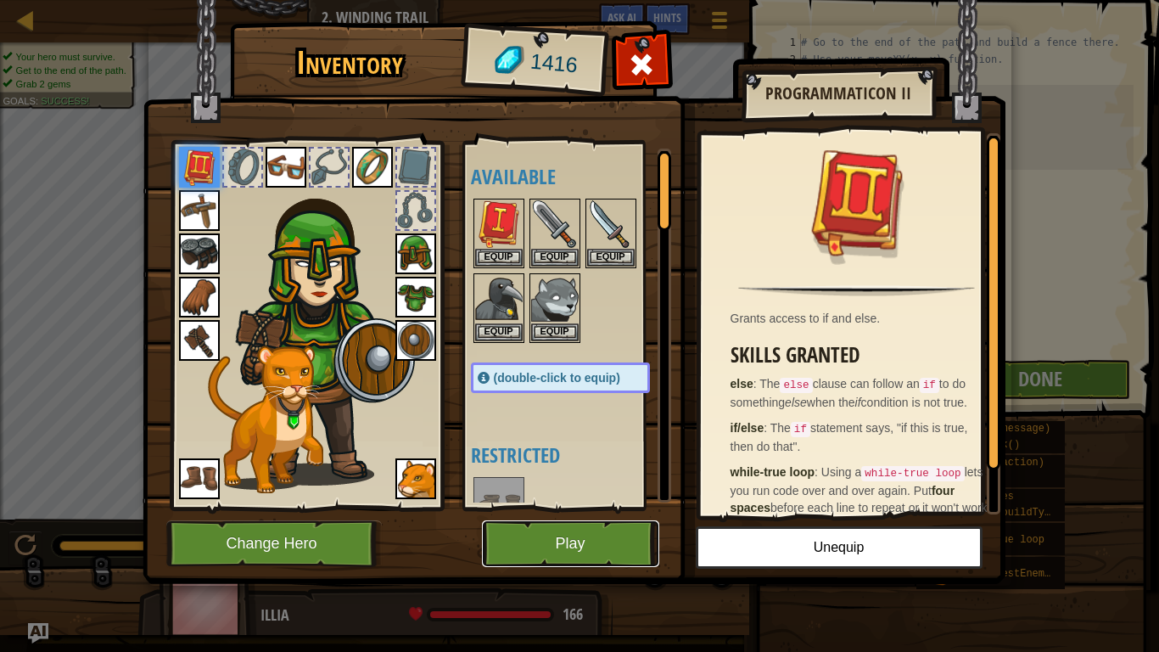
click at [633, 519] on button "Play" at bounding box center [570, 543] width 177 height 47
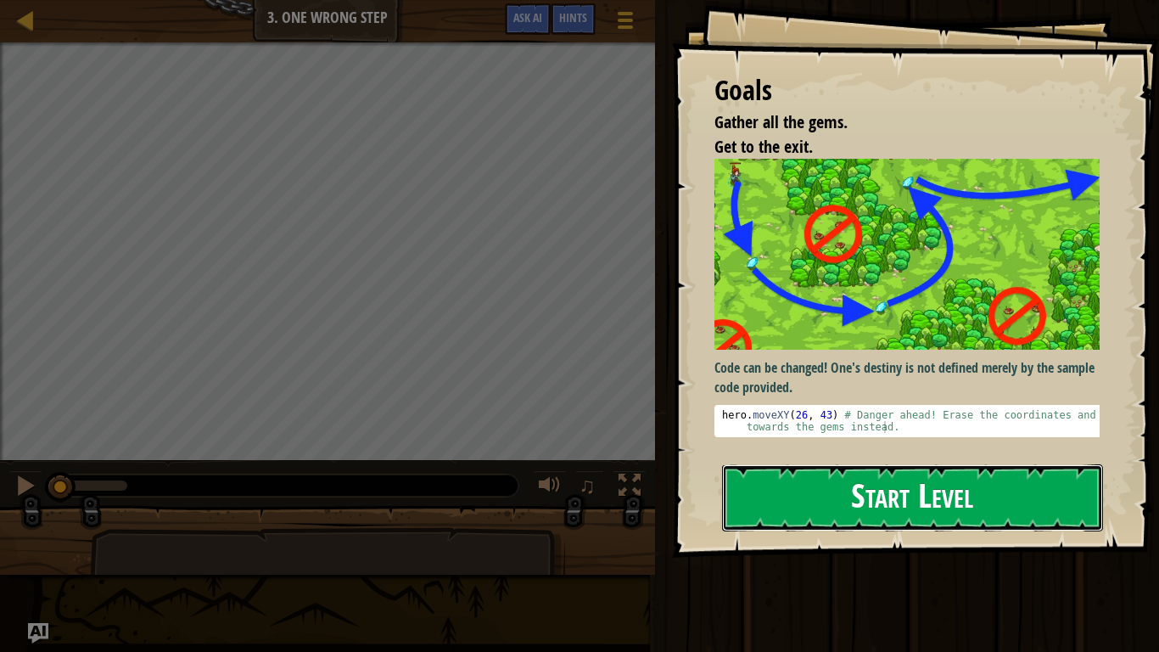
click at [1024, 493] on button "Start Level" at bounding box center [912, 497] width 381 height 67
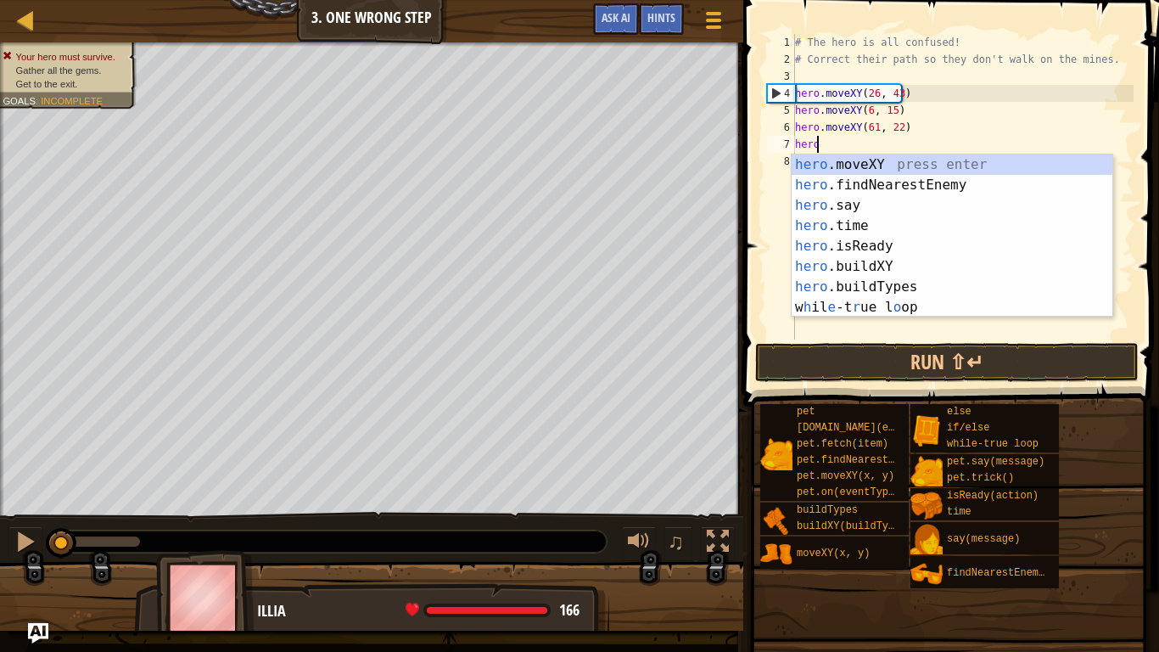
type textarea "h"
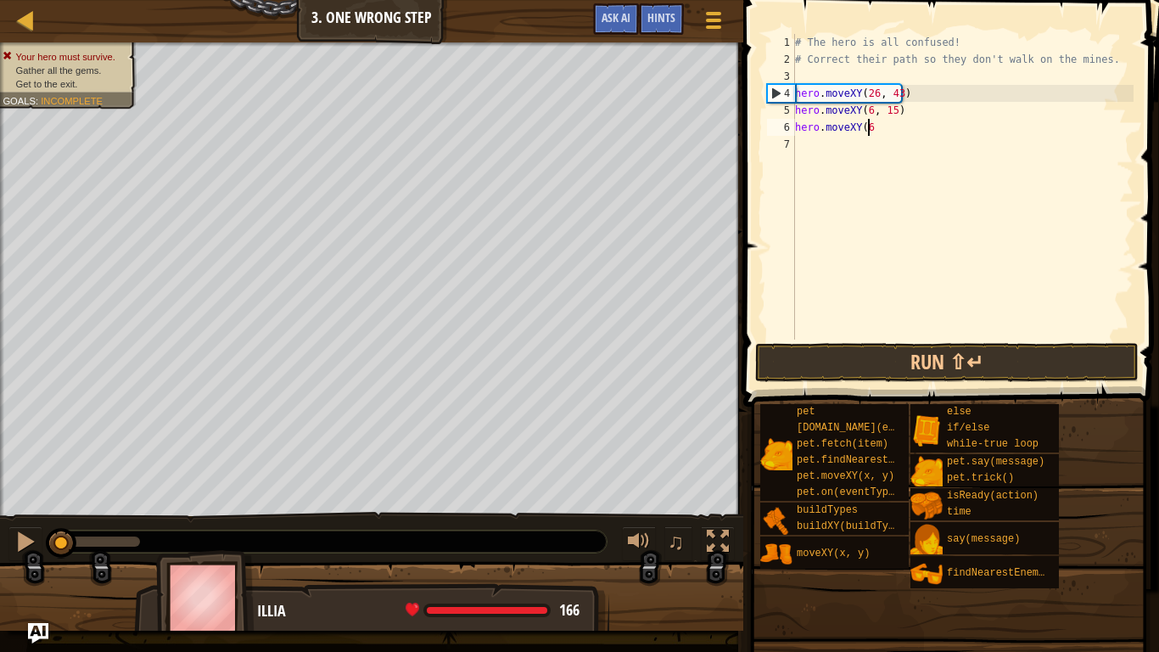
type textarea "h"
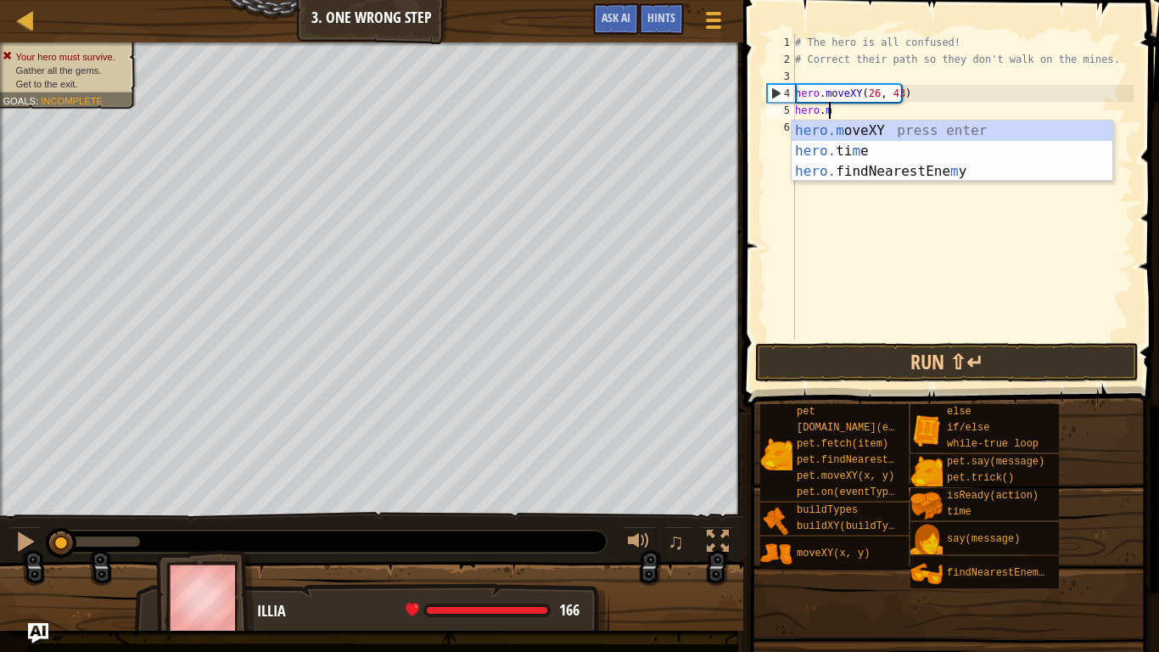
type textarea "h"
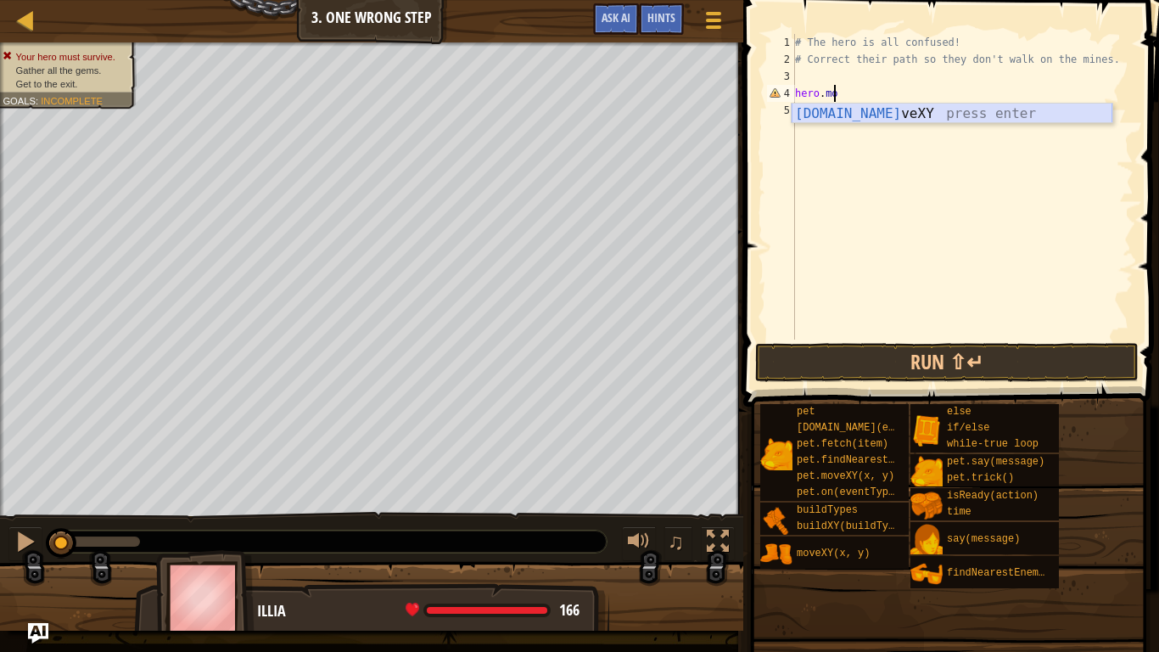
click at [911, 111] on div "[DOMAIN_NAME] veXY press enter" at bounding box center [952, 134] width 321 height 61
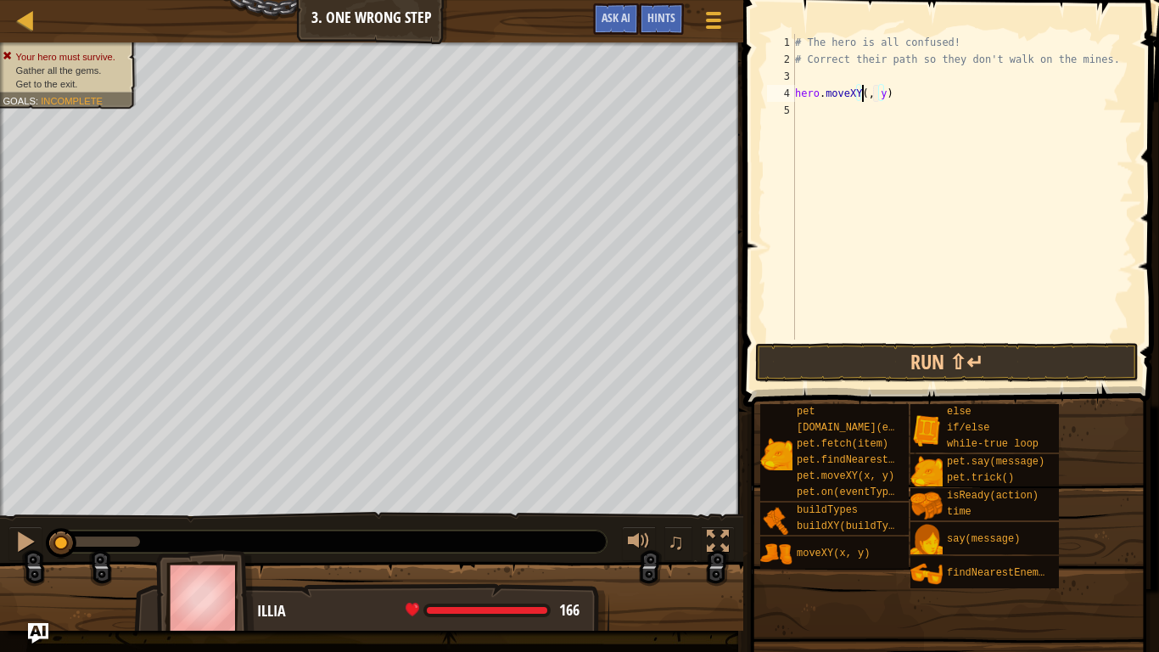
scroll to position [8, 7]
click at [889, 92] on div "# The hero is all confused! # Correct their path so they don't walk on the mine…" at bounding box center [963, 203] width 342 height 339
type textarea "hero.moveXY(11, 36)"
click at [889, 108] on div "# The hero is all confused! # Correct their path so they don't walk on the mine…" at bounding box center [963, 203] width 342 height 339
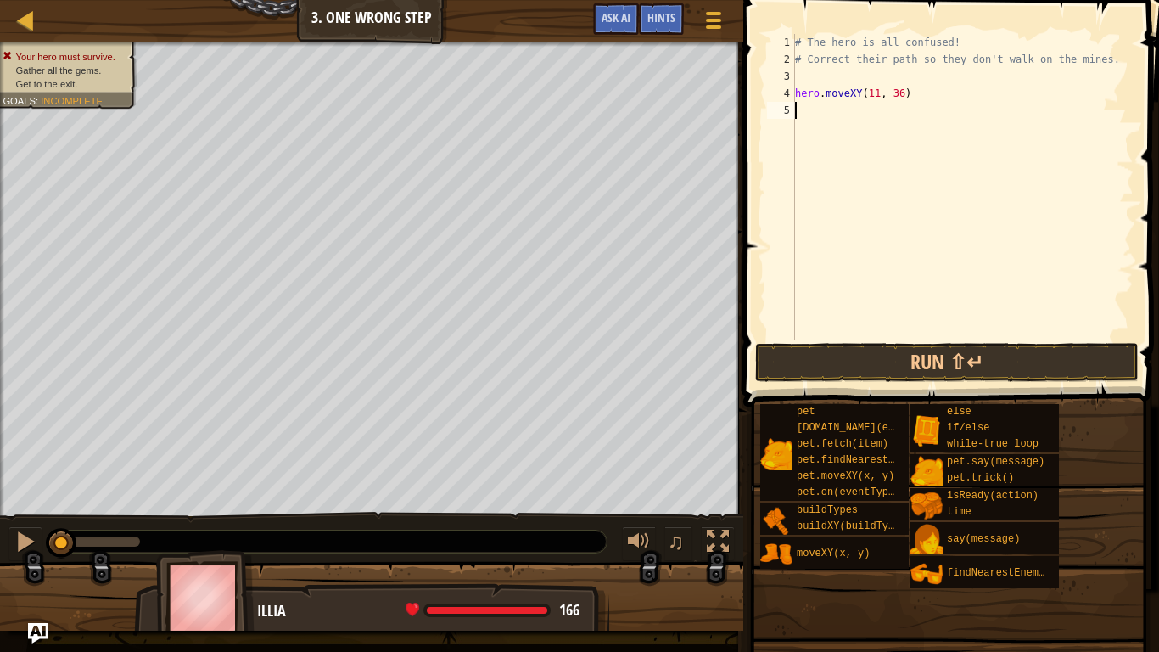
scroll to position [8, 0]
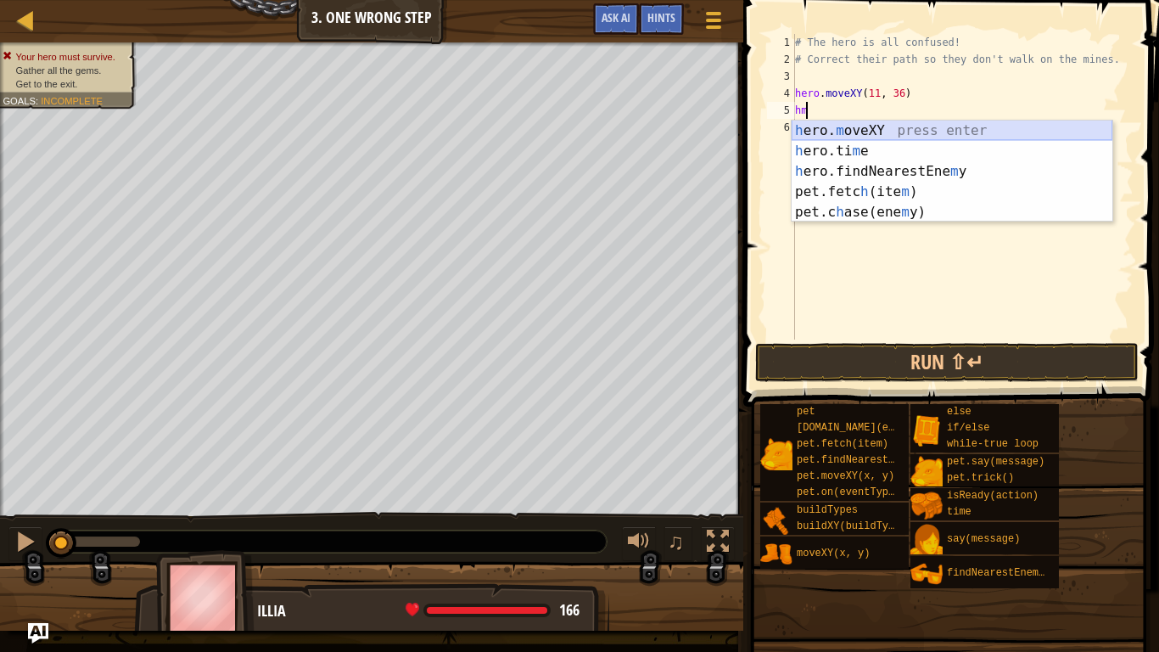
click at [930, 128] on div "h ero. m oveXY press enter h ero.ti m e press enter h ero.findNearestEne m y pr…" at bounding box center [952, 192] width 321 height 143
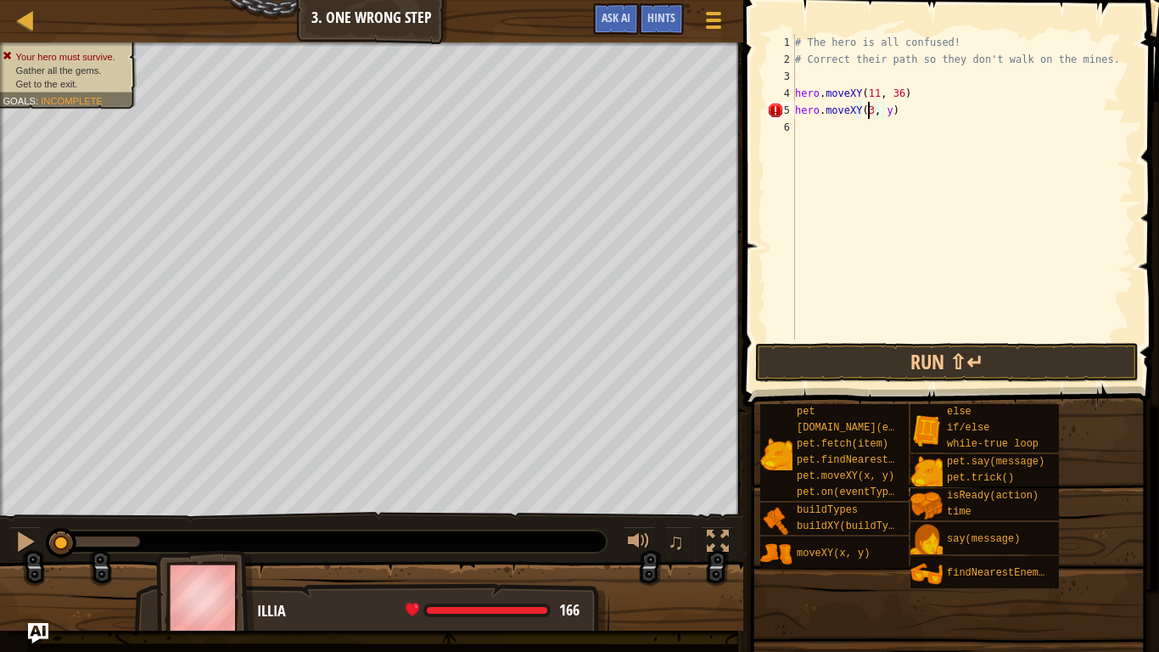
scroll to position [8, 7]
click at [889, 109] on div "# The hero is all confused! # Correct their path so they don't walk on the mine…" at bounding box center [963, 203] width 342 height 339
type textarea "hero.moveXY(35, 25)"
click at [840, 137] on div "# The hero is all confused! # Correct their path so they don't walk on the mine…" at bounding box center [963, 203] width 342 height 339
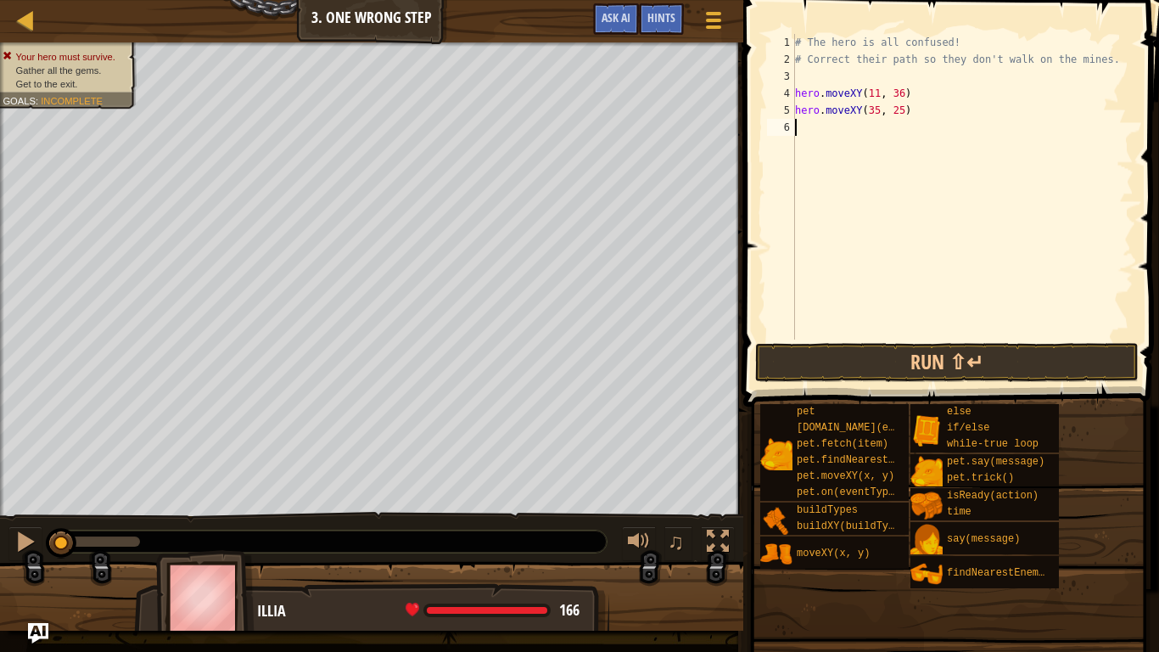
scroll to position [8, 0]
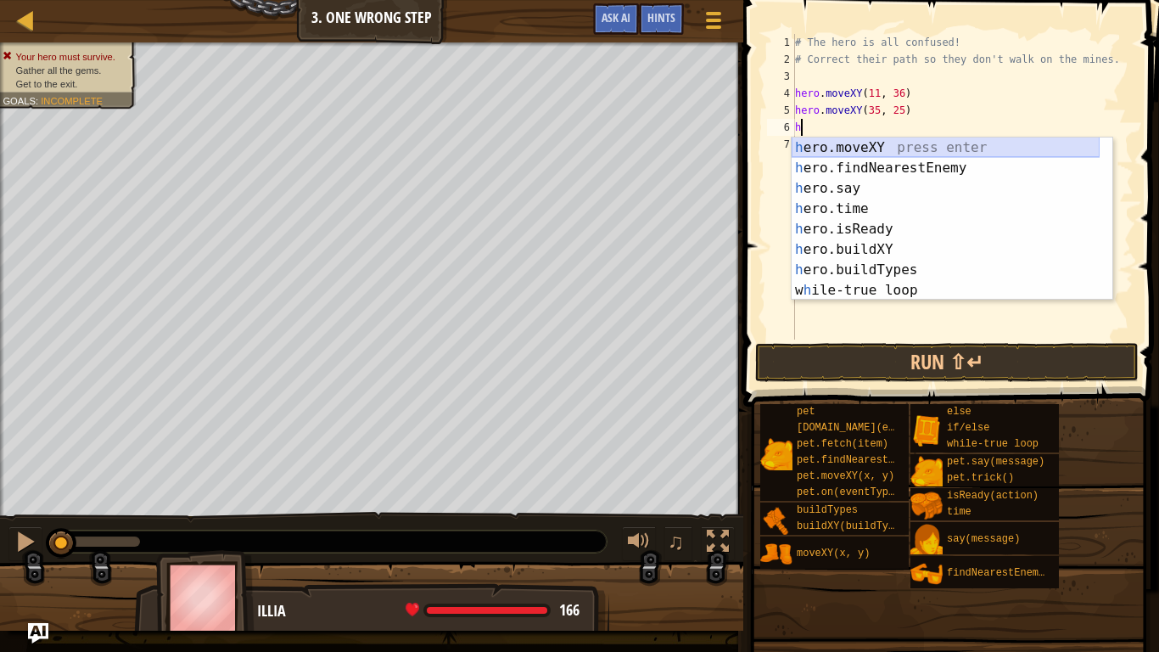
click at [833, 147] on div "h ero.moveXY press enter h ero.findNearestEnemy press enter h ero.say press ent…" at bounding box center [946, 239] width 308 height 204
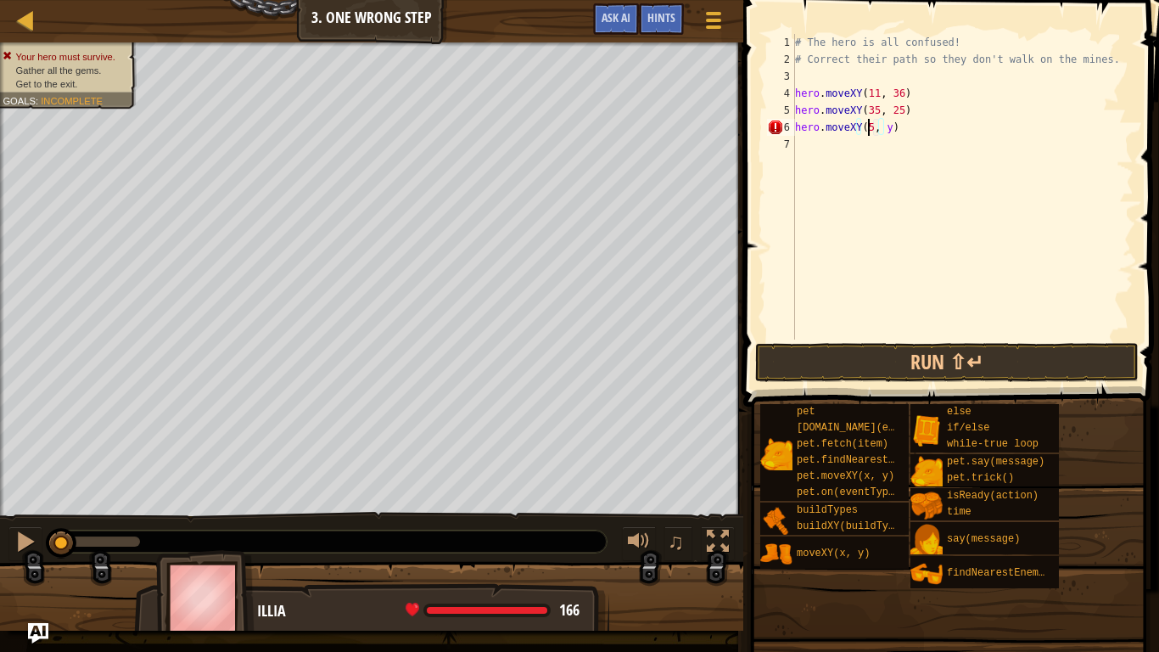
scroll to position [8, 7]
click at [885, 125] on div "# The hero is all confused! # Correct their path so they don't walk on the mine…" at bounding box center [963, 203] width 342 height 339
click at [890, 127] on div "# The hero is all confused! # Correct their path so they don't walk on the mine…" at bounding box center [963, 203] width 342 height 339
type textarea "hero.moveXY(58, 49)"
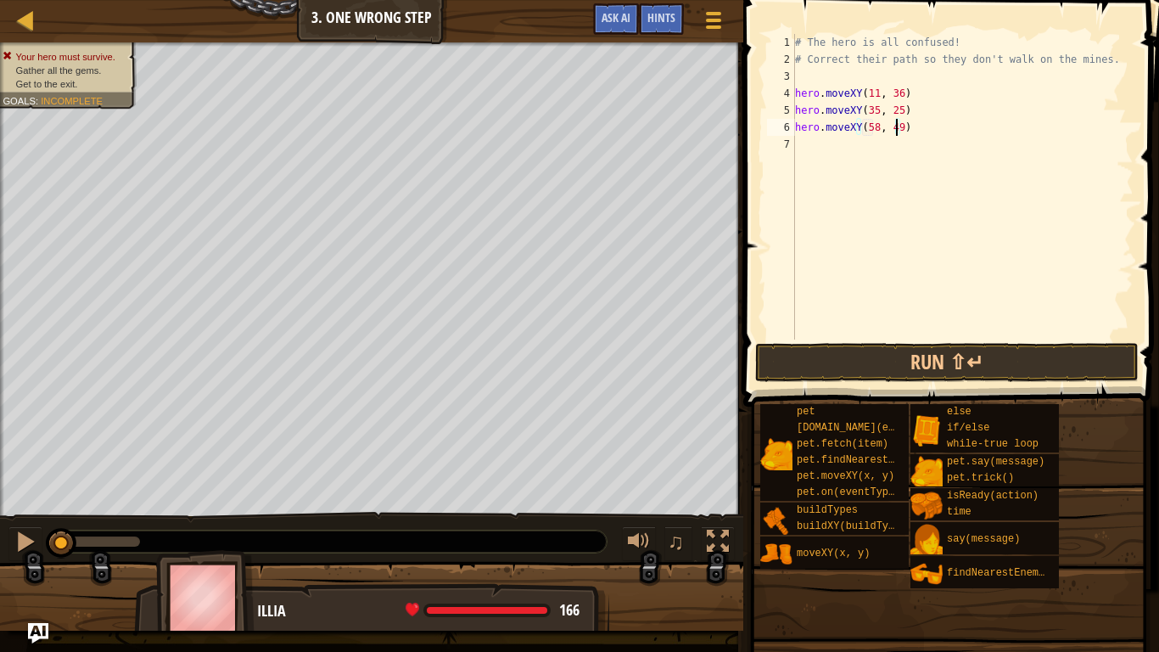
click at [826, 144] on div "# The hero is all confused! # Correct their path so they don't walk on the mine…" at bounding box center [963, 203] width 342 height 339
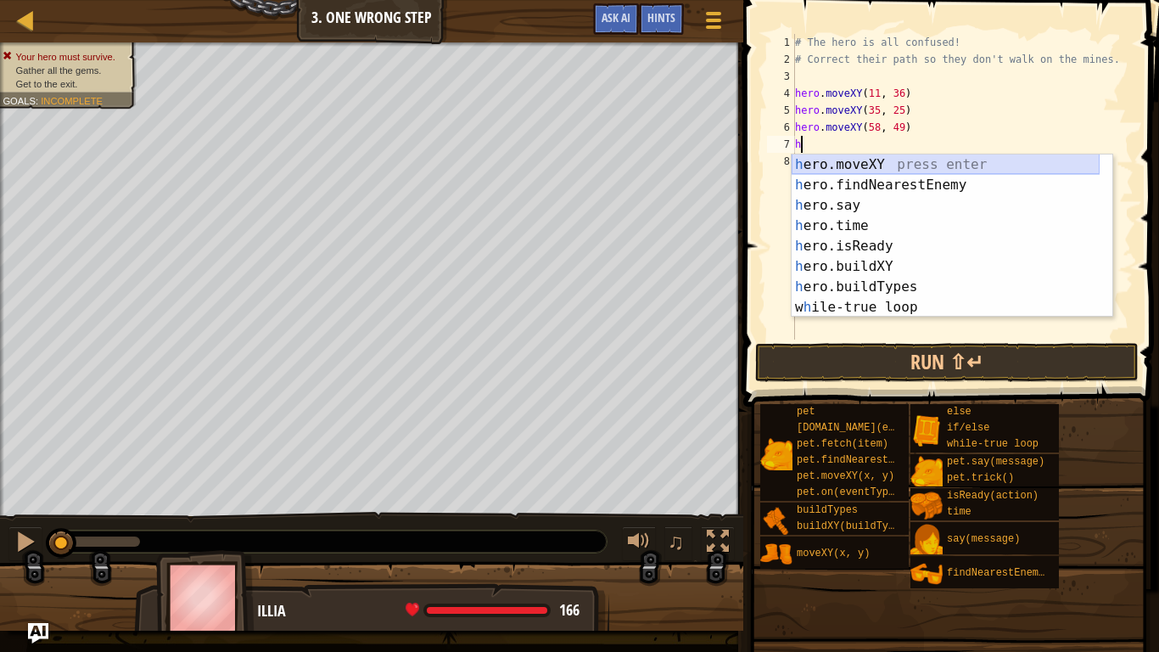
click at [850, 160] on div "h ero.moveXY press enter h ero.findNearestEnemy press enter h ero.say press ent…" at bounding box center [946, 256] width 308 height 204
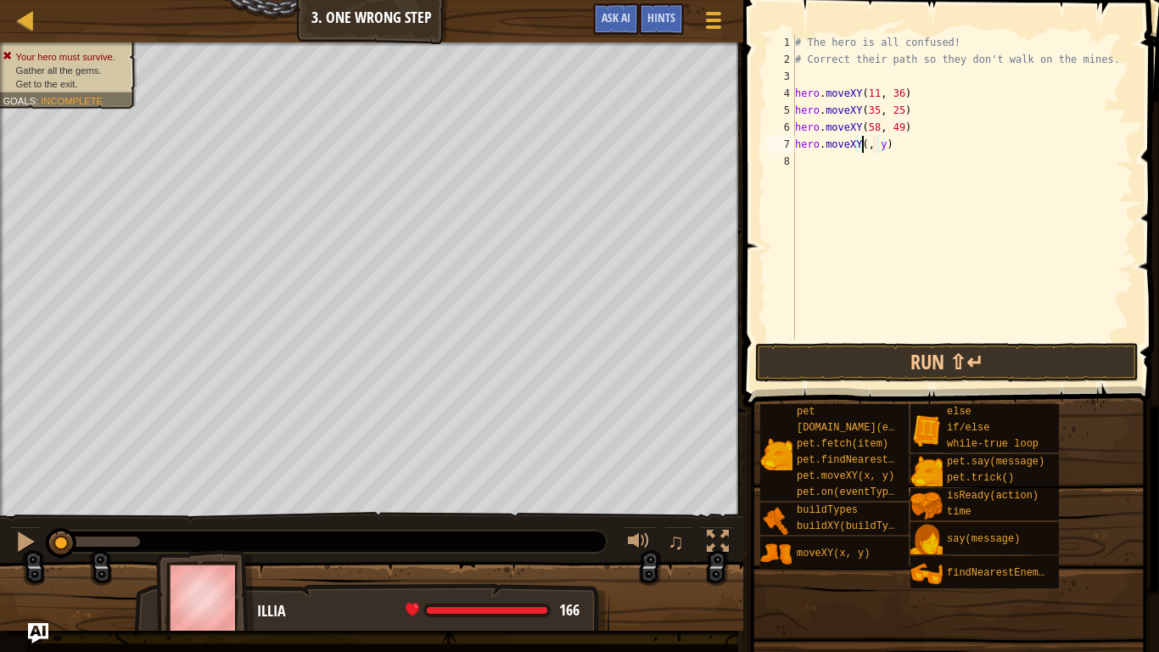
scroll to position [8, 7]
click at [889, 147] on div "# The hero is all confused! # Correct their path so they don't walk on the mine…" at bounding box center [963, 203] width 342 height 339
type textarea "hero.moveXY(40, 56)"
click at [850, 161] on div "# The hero is all confused! # Correct their path so they don't walk on the mine…" at bounding box center [963, 203] width 342 height 339
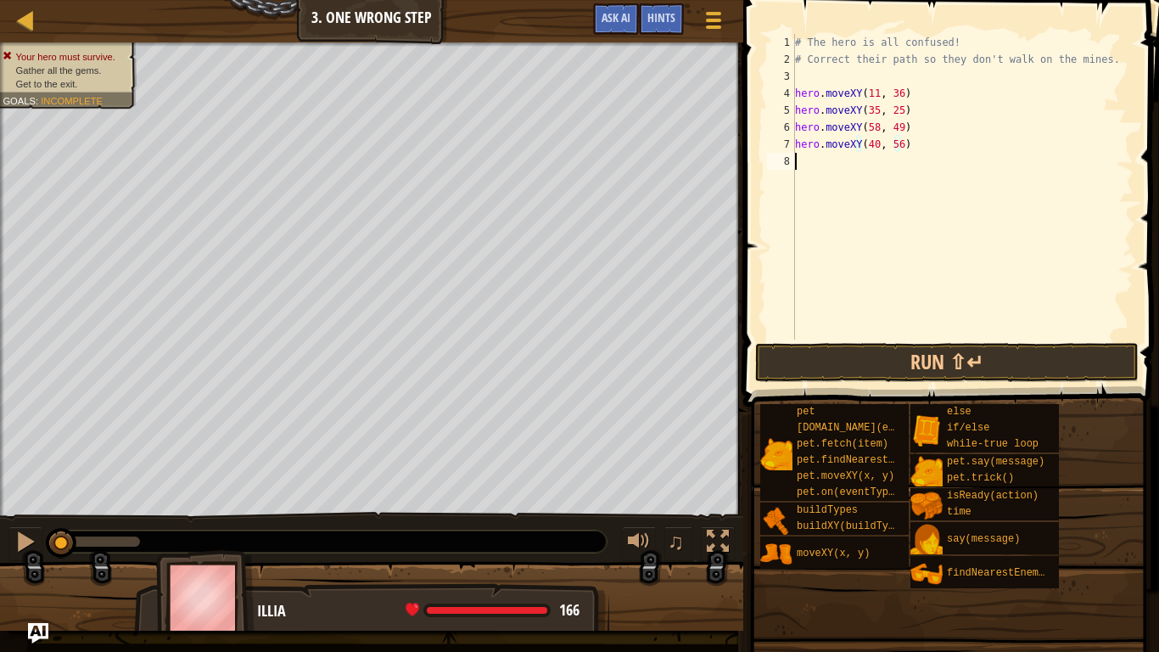
scroll to position [8, 0]
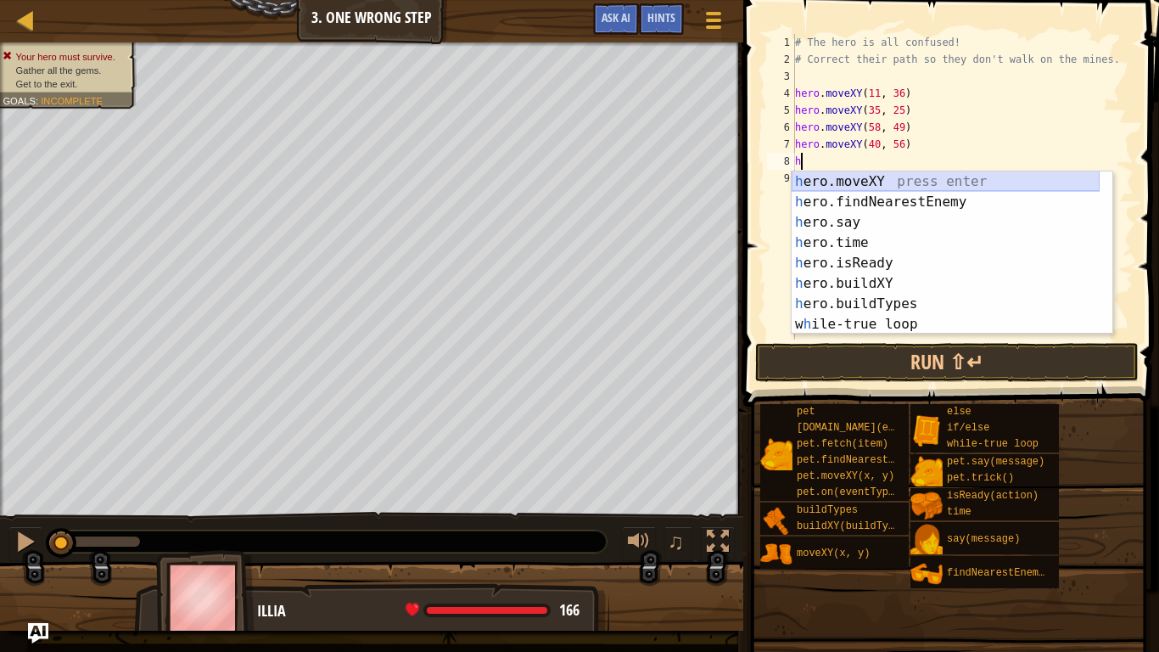
click at [853, 179] on div "h ero.moveXY press enter h ero.findNearestEnemy press enter h ero.say press ent…" at bounding box center [946, 273] width 308 height 204
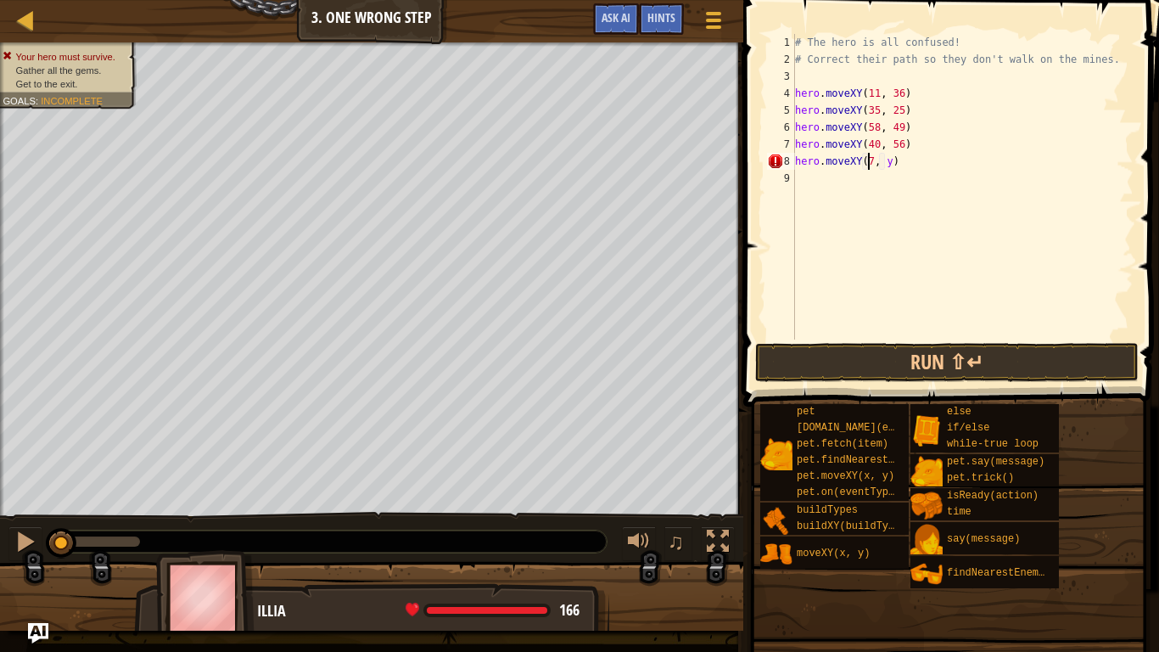
scroll to position [8, 7]
click at [887, 162] on div "# The hero is all confused! # Correct their path so they don't walk on the mine…" at bounding box center [963, 203] width 342 height 339
click at [889, 161] on div "# The hero is all confused! # Correct their path so they don't walk on the mine…" at bounding box center [963, 203] width 342 height 339
type textarea "hero.moveXY(77, 58)"
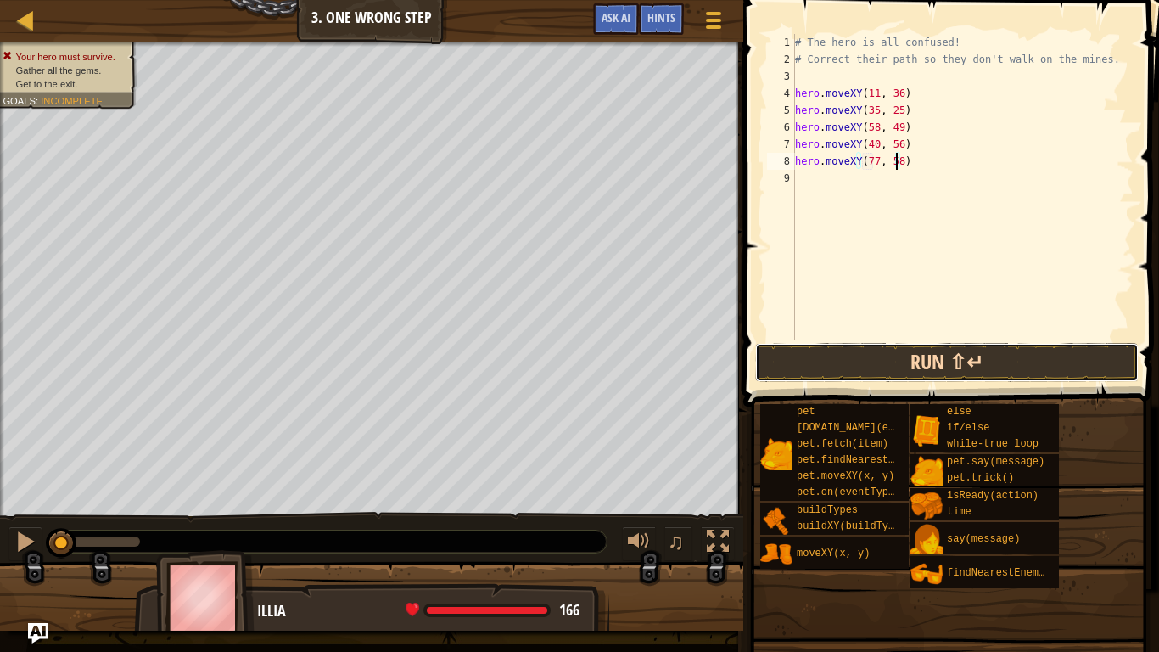
click at [970, 356] on button "Run ⇧↵" at bounding box center [947, 362] width 384 height 39
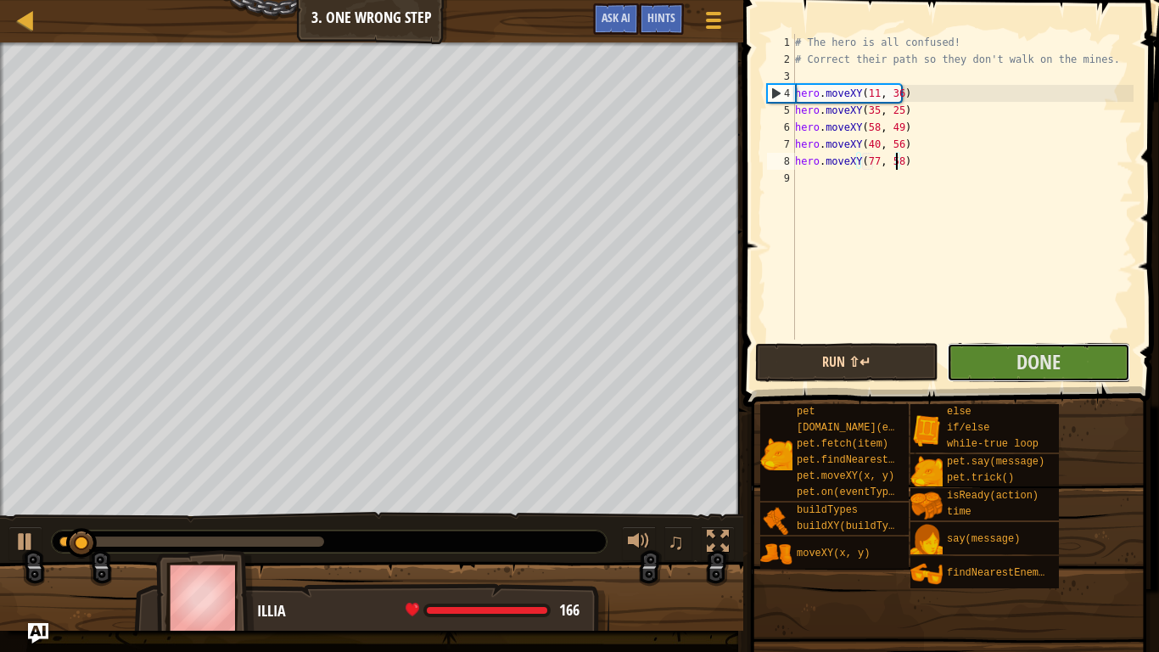
click at [970, 356] on button "Done" at bounding box center [1038, 362] width 183 height 39
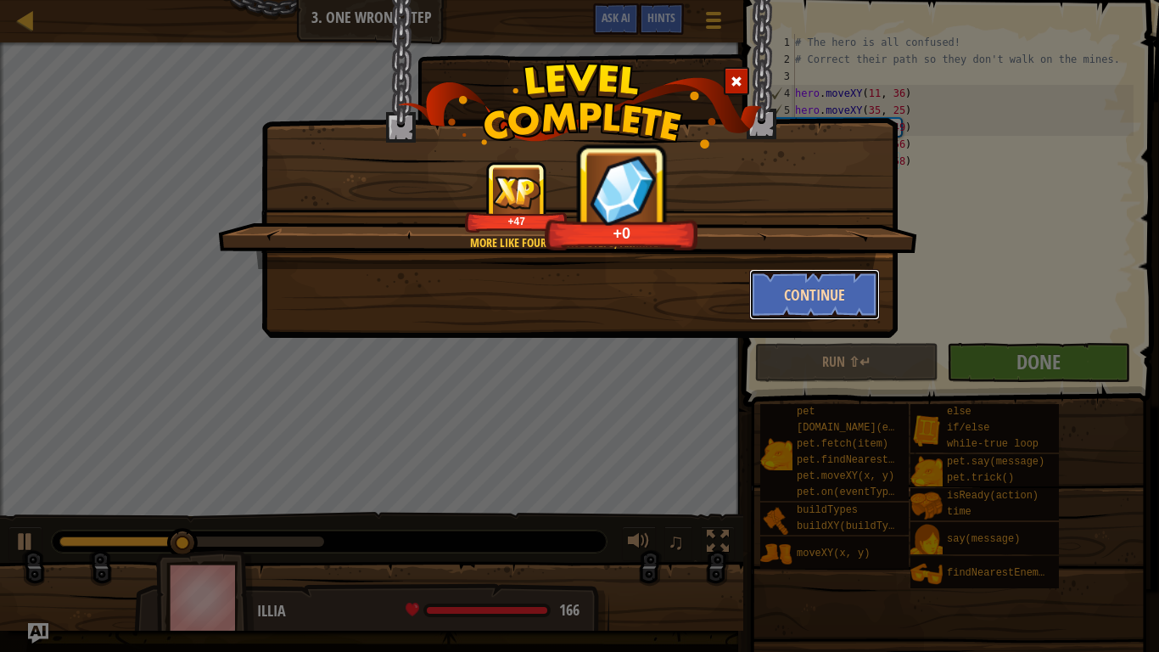
click at [761, 304] on button "Continue" at bounding box center [815, 294] width 132 height 51
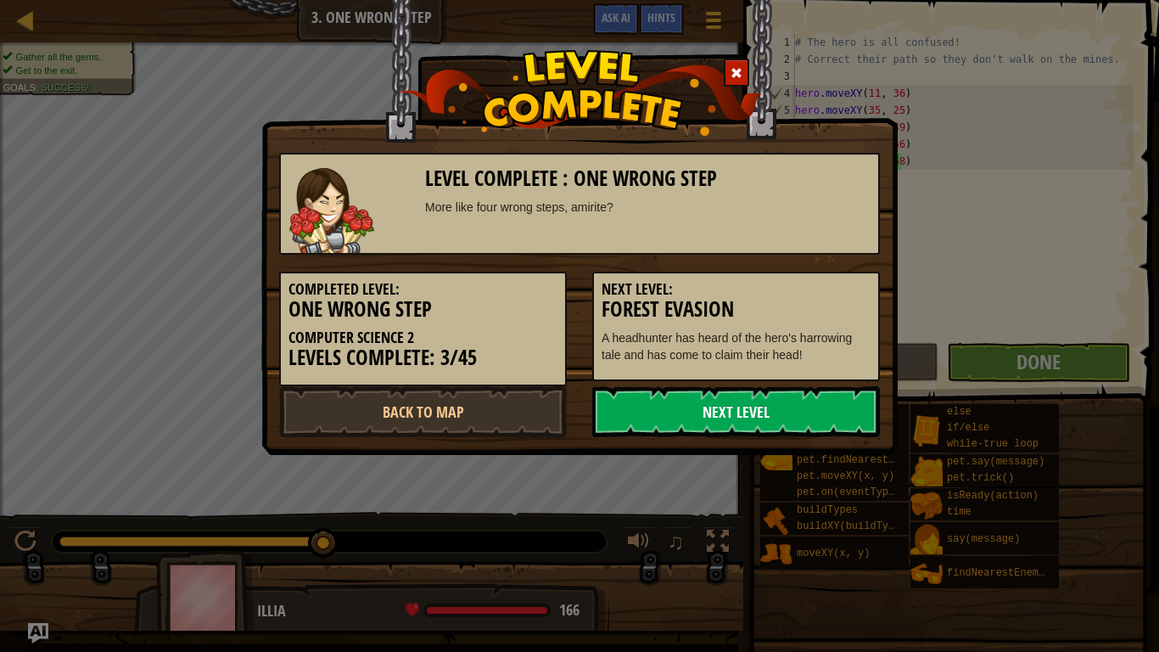
click at [798, 407] on link "Next Level" at bounding box center [736, 411] width 288 height 51
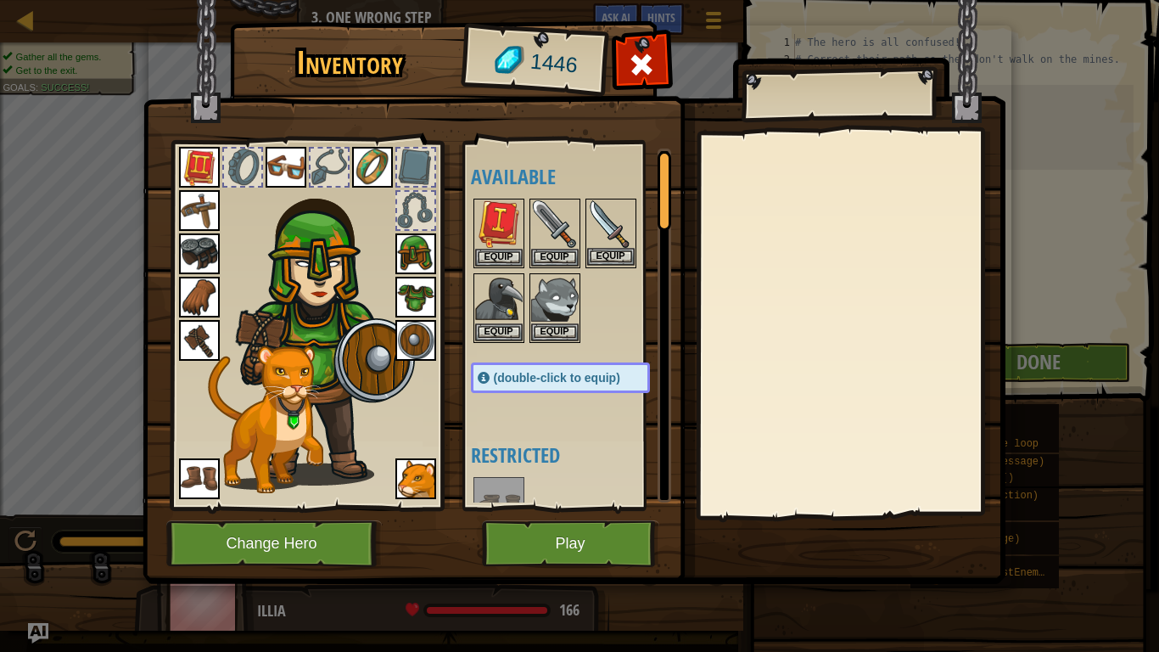
click at [616, 235] on img at bounding box center [611, 224] width 48 height 48
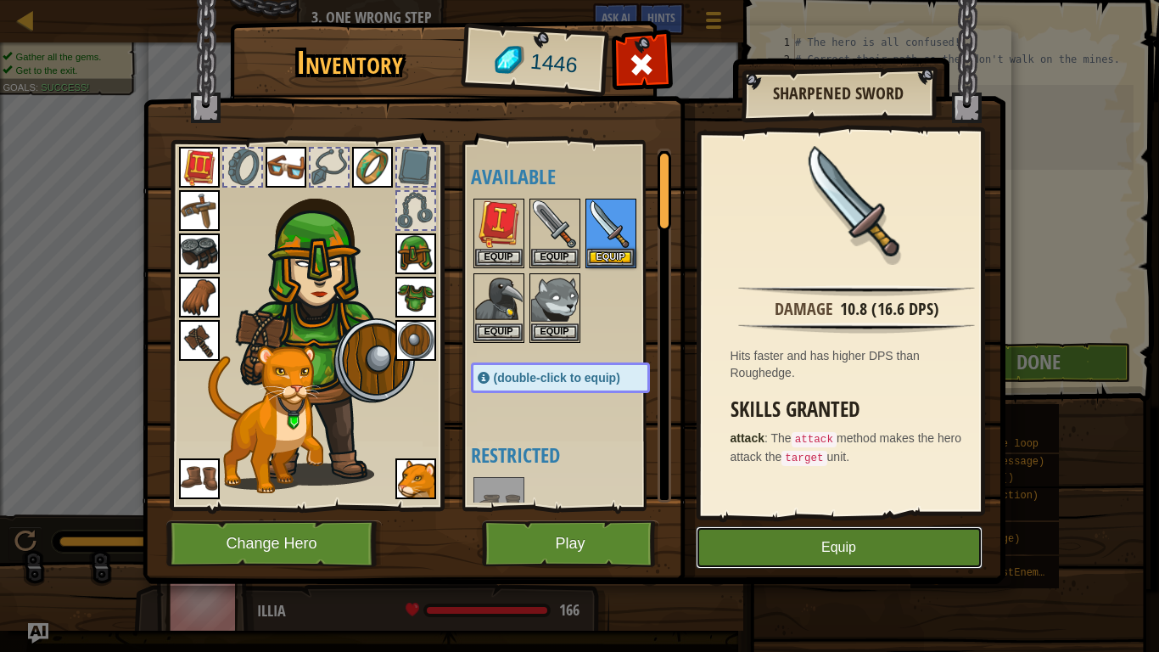
click at [799, 519] on button "Equip" at bounding box center [839, 547] width 287 height 42
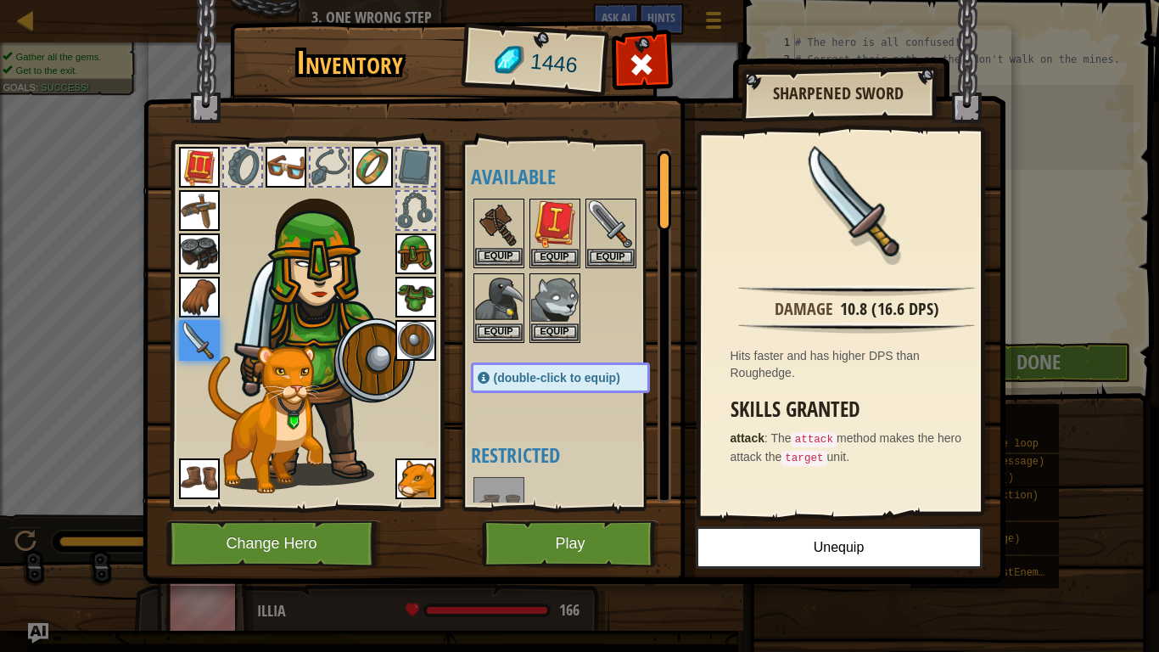
click at [491, 227] on img at bounding box center [499, 224] width 48 height 48
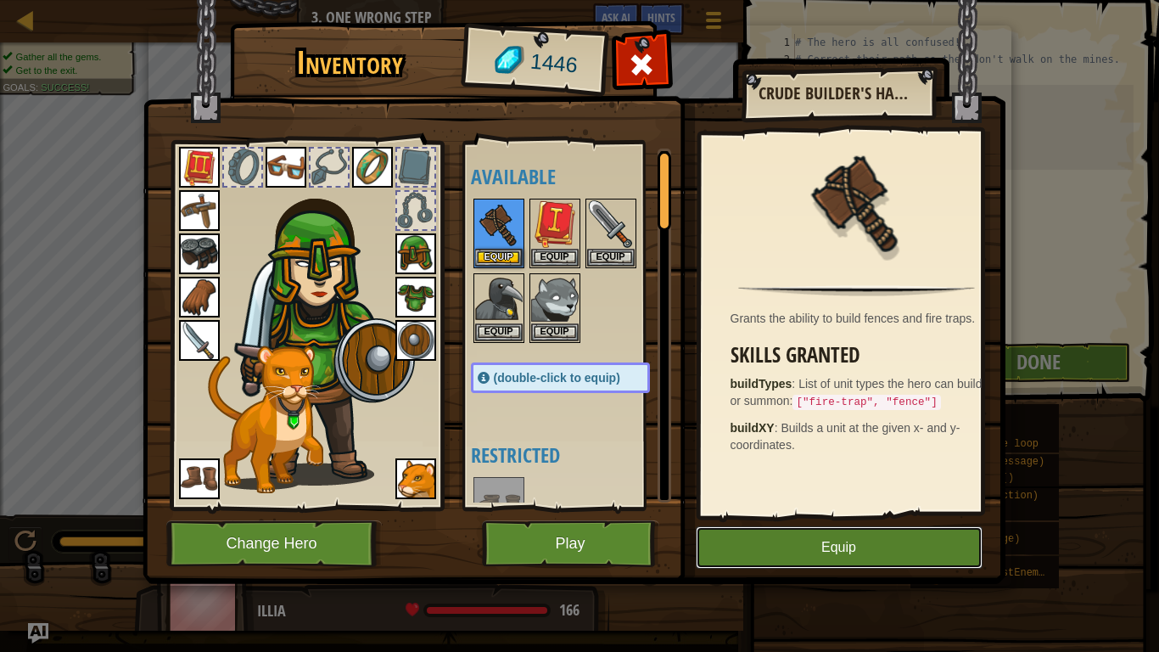
click at [828, 519] on button "Equip" at bounding box center [839, 547] width 287 height 42
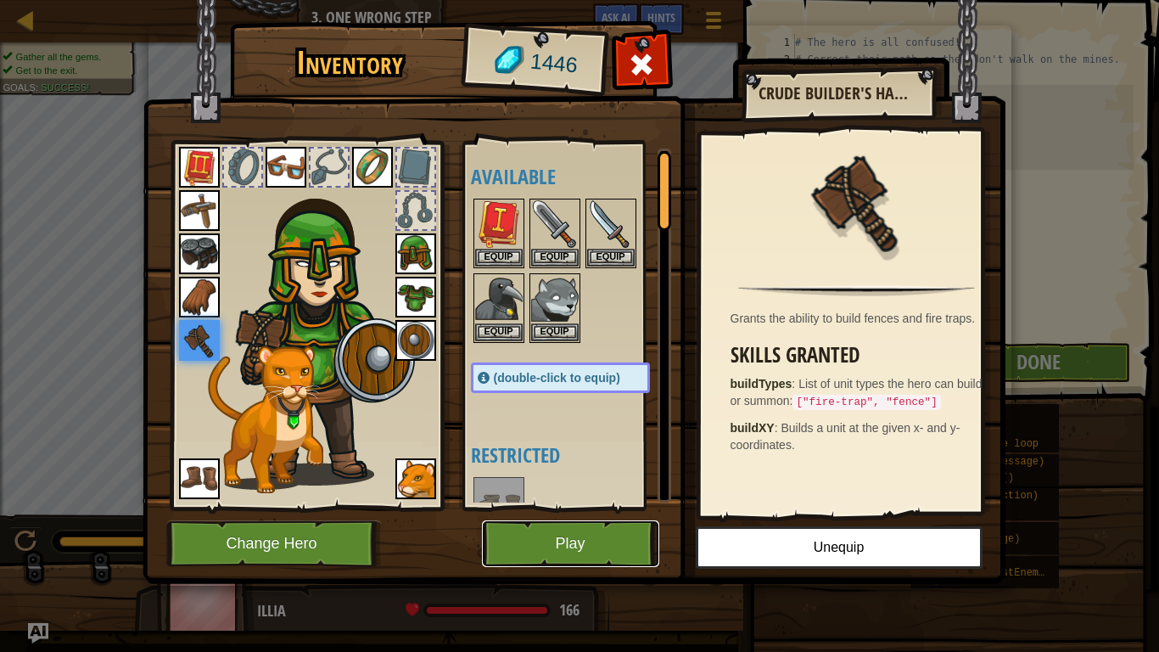
click at [564, 519] on button "Play" at bounding box center [570, 543] width 177 height 47
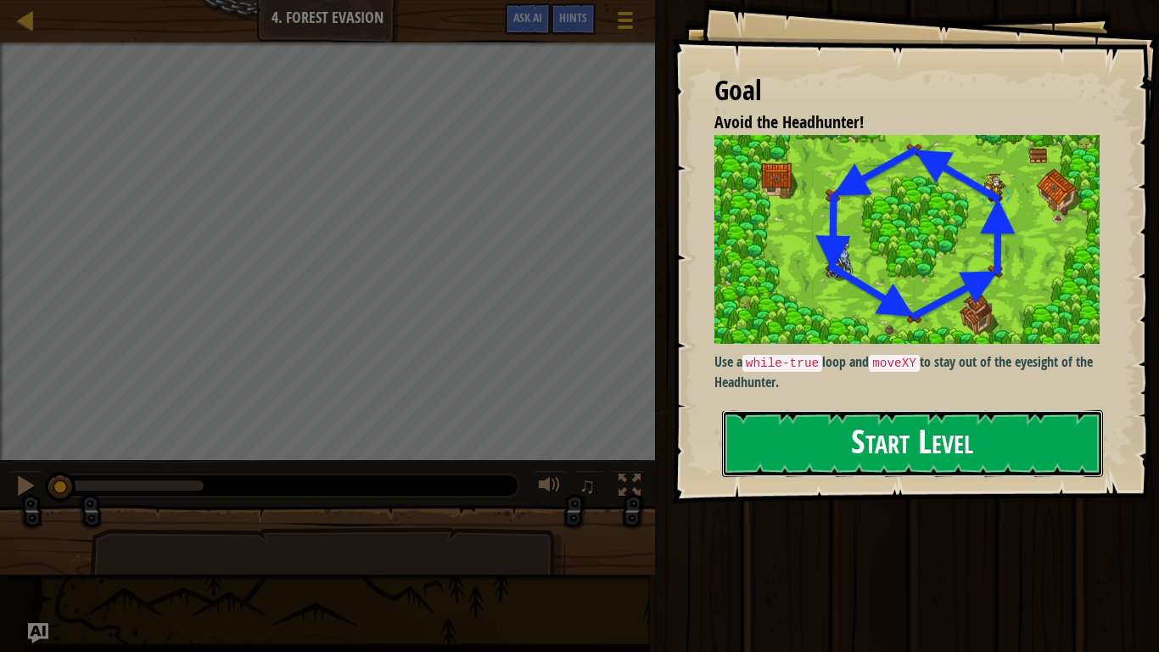
click at [828, 435] on button "Start Level" at bounding box center [912, 443] width 381 height 67
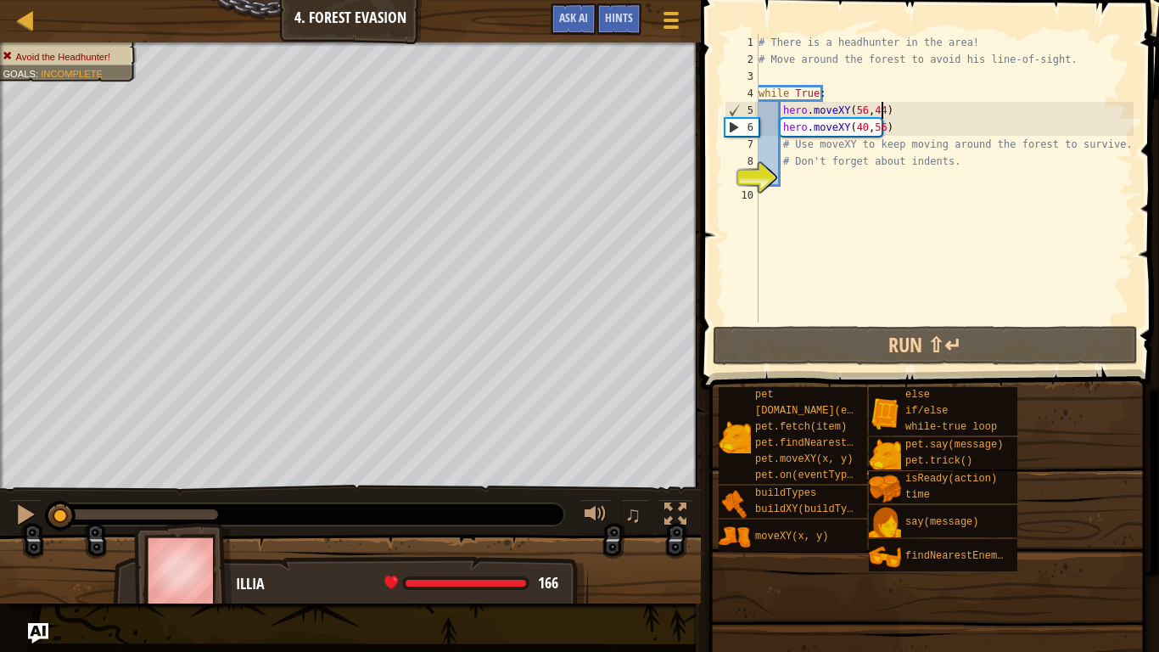
click at [896, 102] on div "# There is a headhunter in the area! # Move around the forest to avoid his line…" at bounding box center [944, 195] width 379 height 323
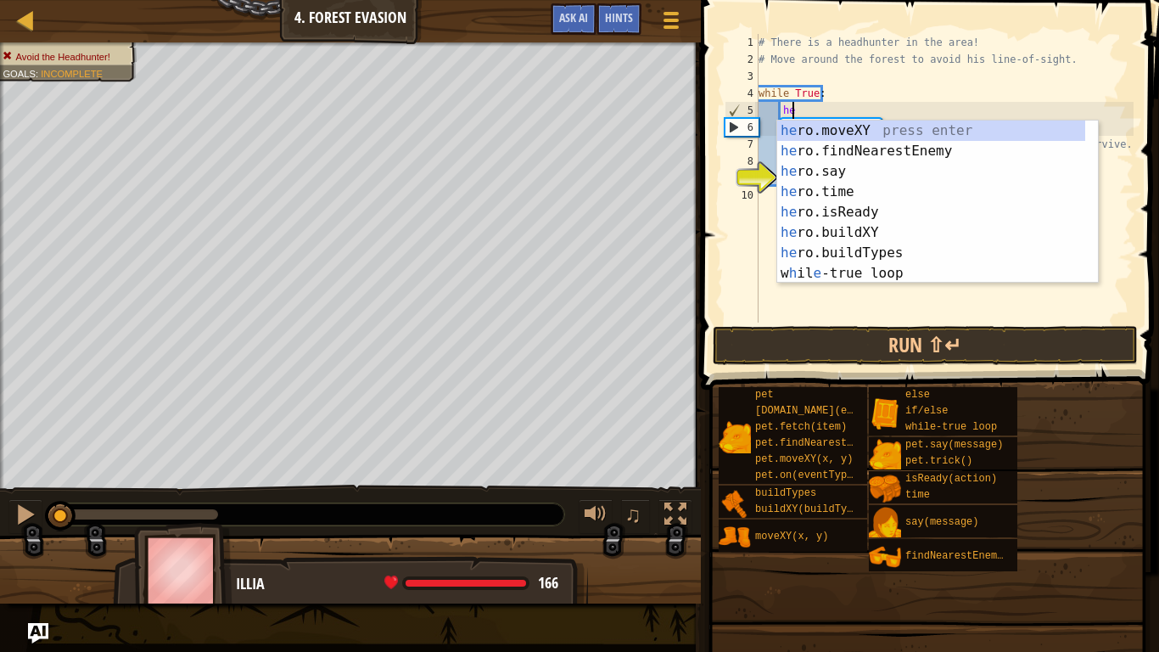
type textarea "h"
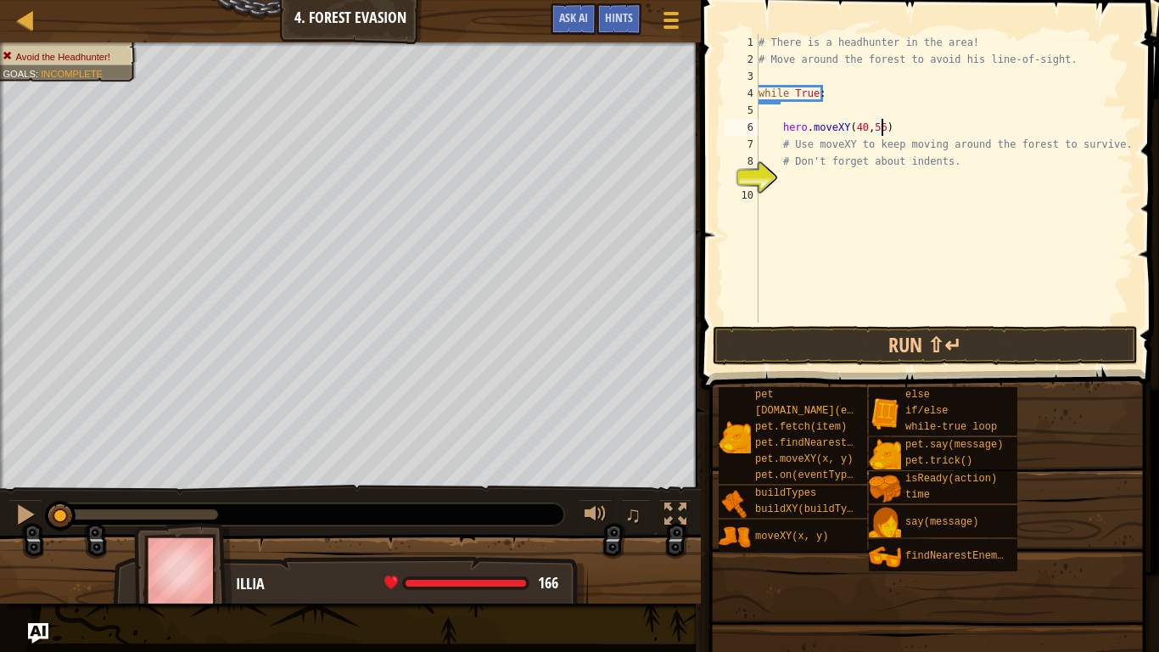
click at [895, 125] on div "# There is a headhunter in the area! # Move around the forest to avoid his line…" at bounding box center [944, 195] width 379 height 323
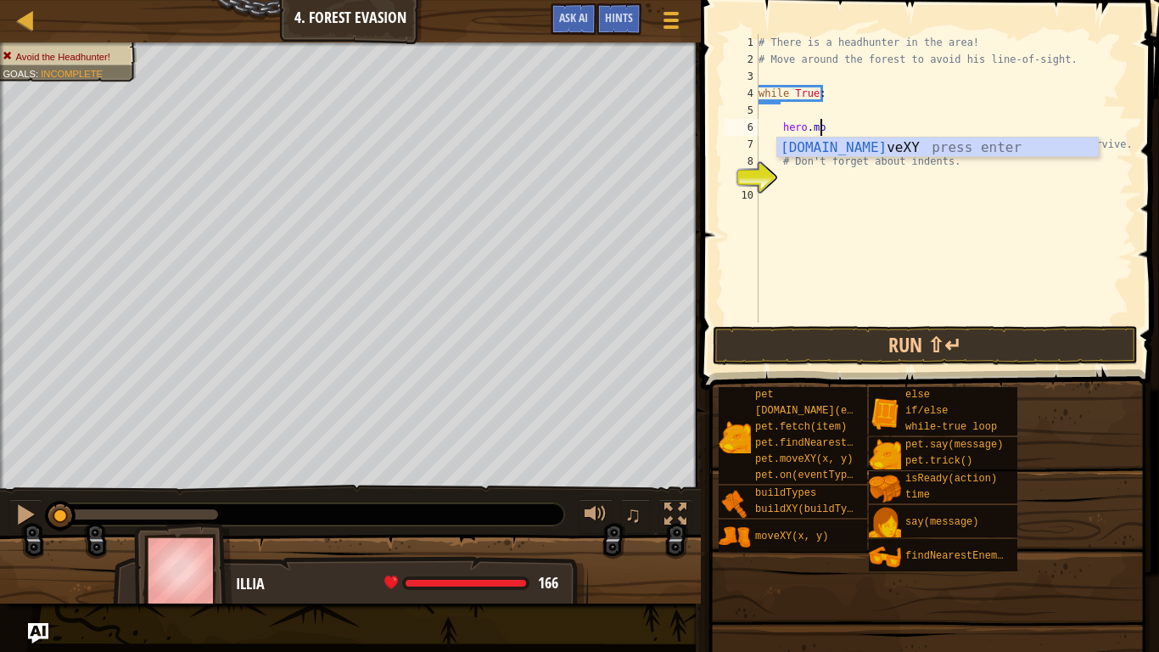
type textarea "h"
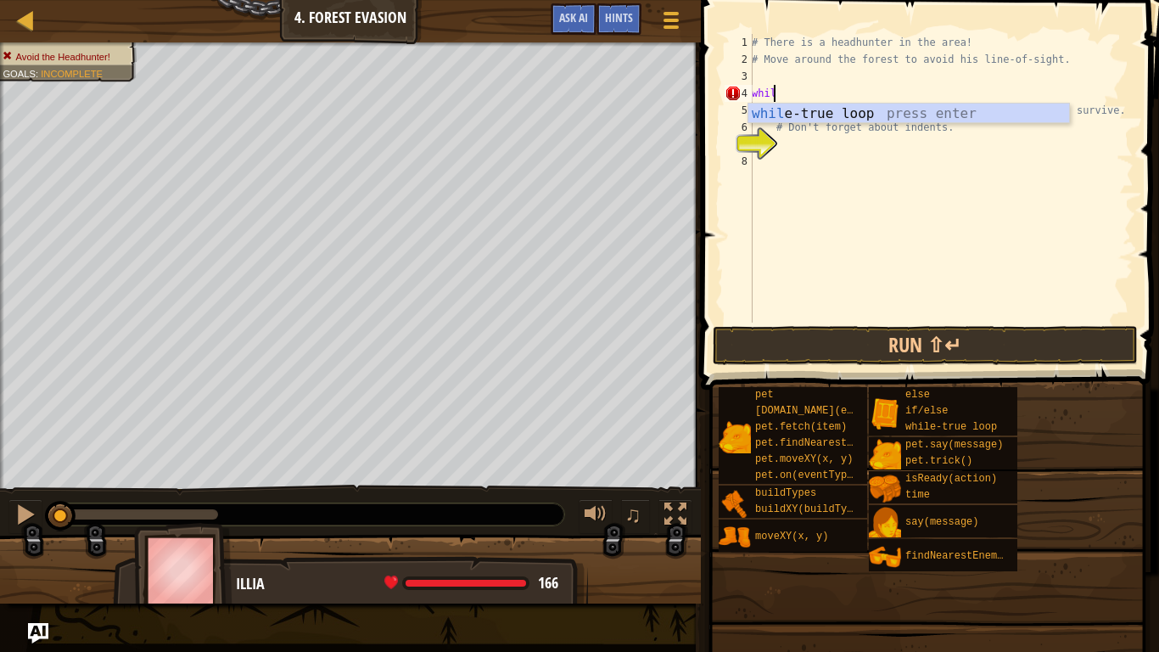
type textarea "w"
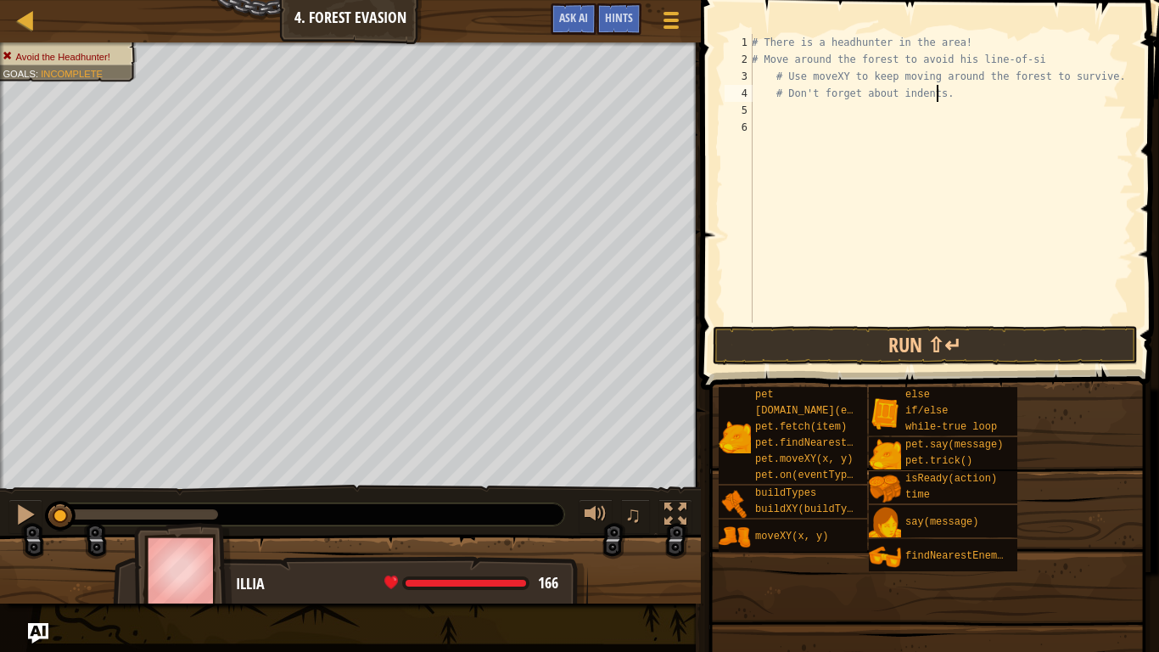
click at [941, 89] on div "# There is a headhunter in the area! # Move around the forest to avoid his line…" at bounding box center [941, 195] width 385 height 323
type textarea "#"
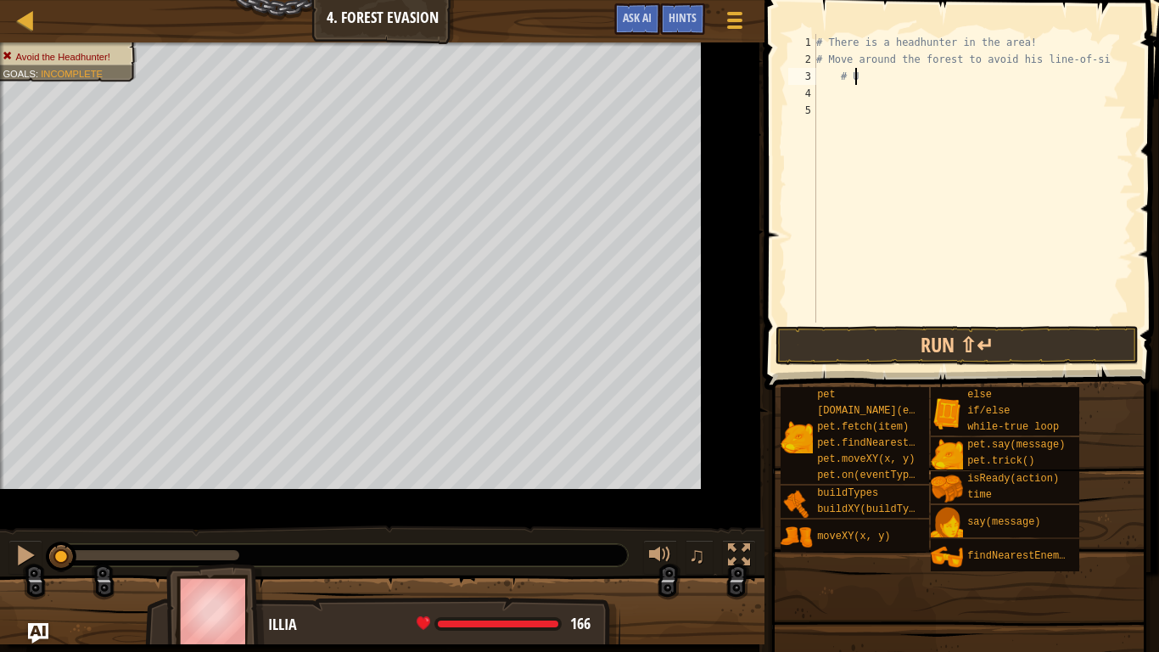
type textarea "#"
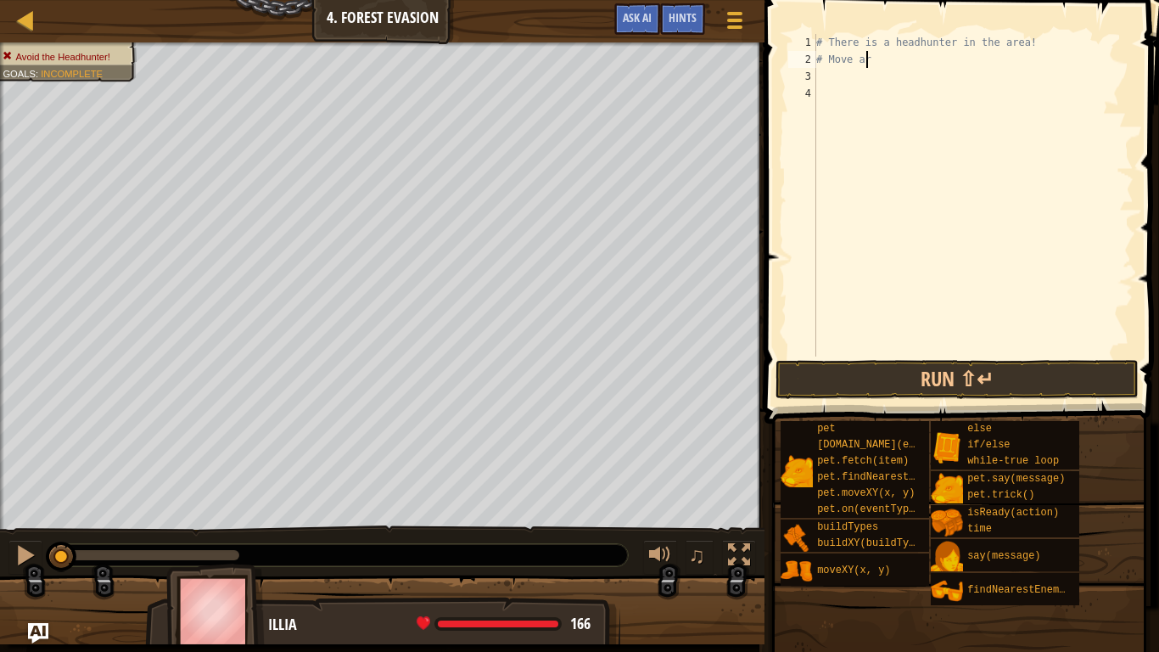
type textarea "#"
type textarea "w"
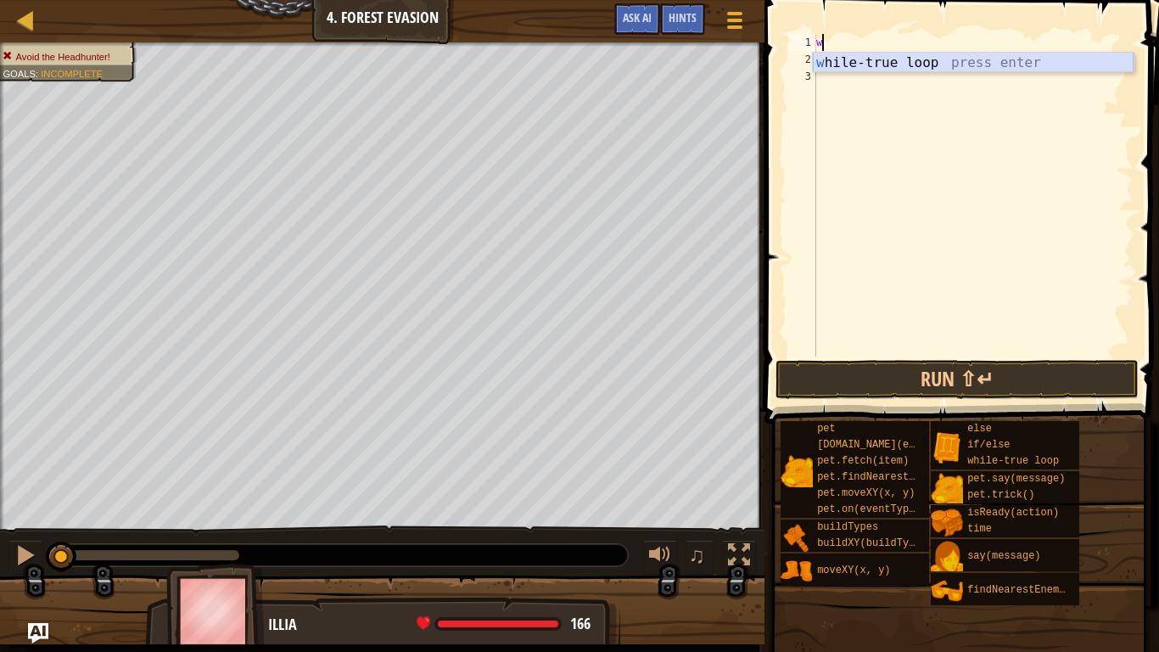
click at [922, 62] on div "w [PERSON_NAME]-true loop press enter" at bounding box center [973, 83] width 321 height 61
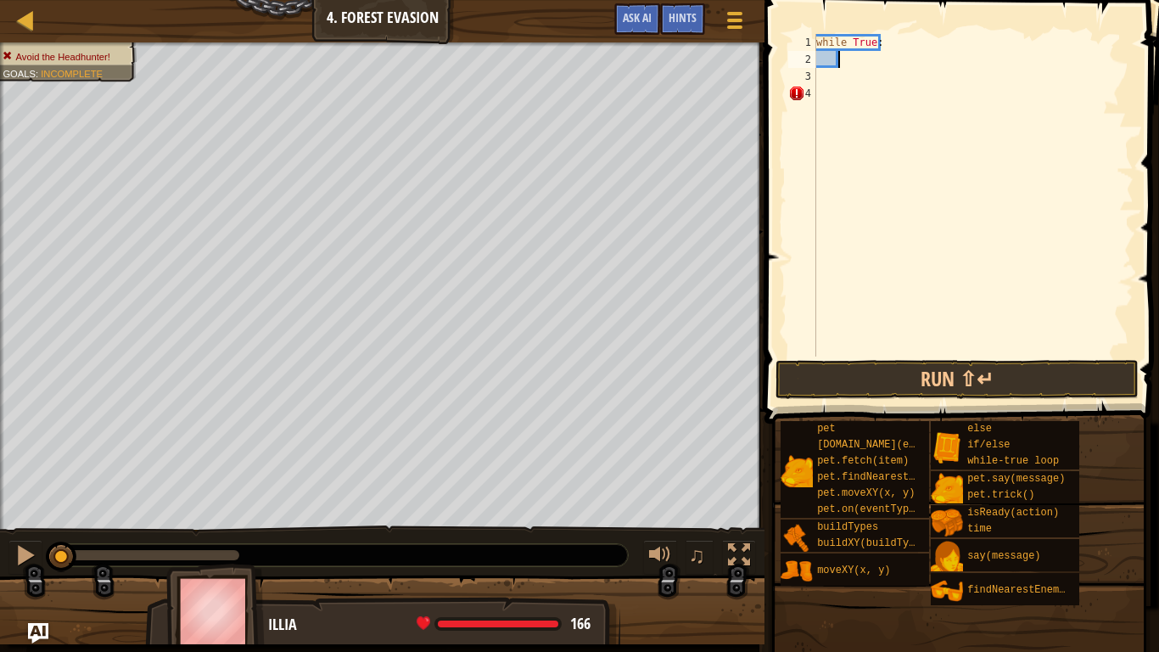
scroll to position [8, 1]
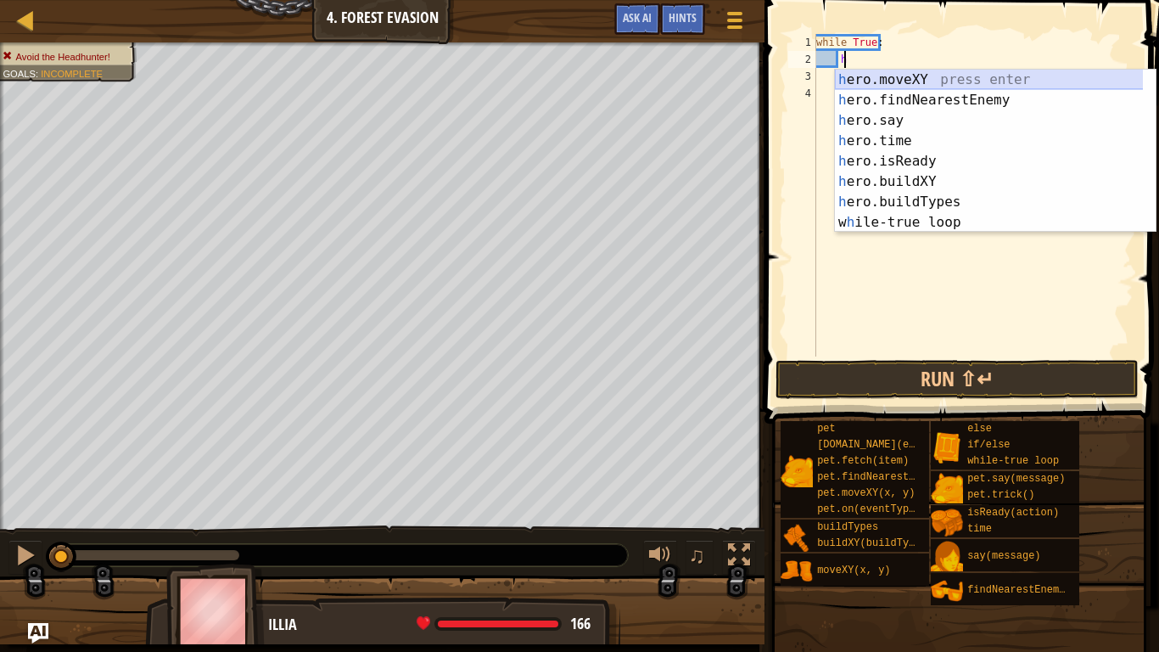
click at [928, 81] on div "h ero.moveXY press enter h ero.findNearestEnemy press enter h ero.say press ent…" at bounding box center [995, 172] width 321 height 204
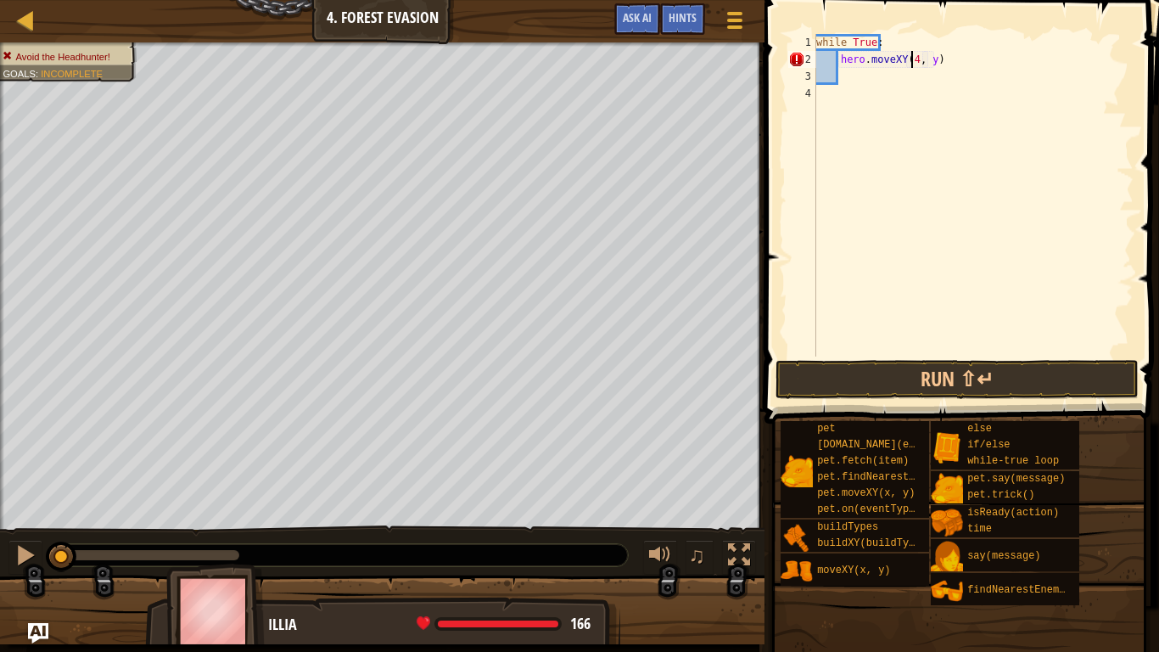
scroll to position [8, 8]
click at [933, 59] on div "while True : hero . moveXY ( 40 , y )" at bounding box center [973, 212] width 321 height 356
type textarea "hero.moveXY(40, 56)"
click at [852, 86] on div "while True : hero . moveXY ( 40 , 56 )" at bounding box center [973, 212] width 321 height 356
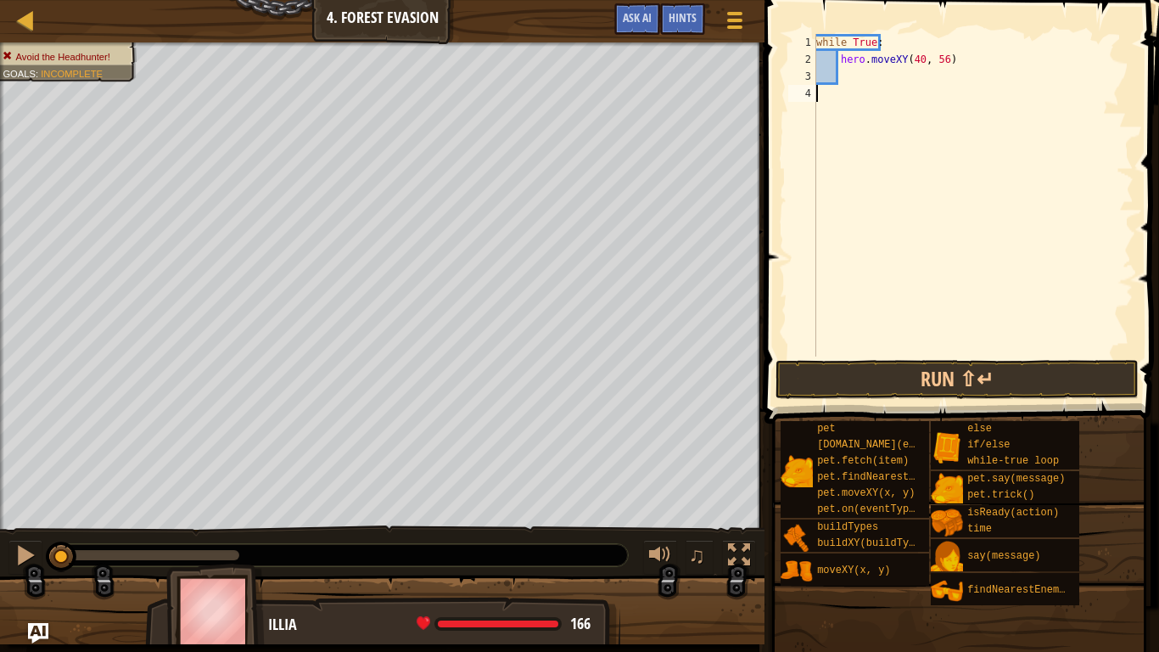
scroll to position [8, 0]
click at [849, 72] on div "while True : hero . moveXY ( 40 , 56 )" at bounding box center [973, 212] width 321 height 356
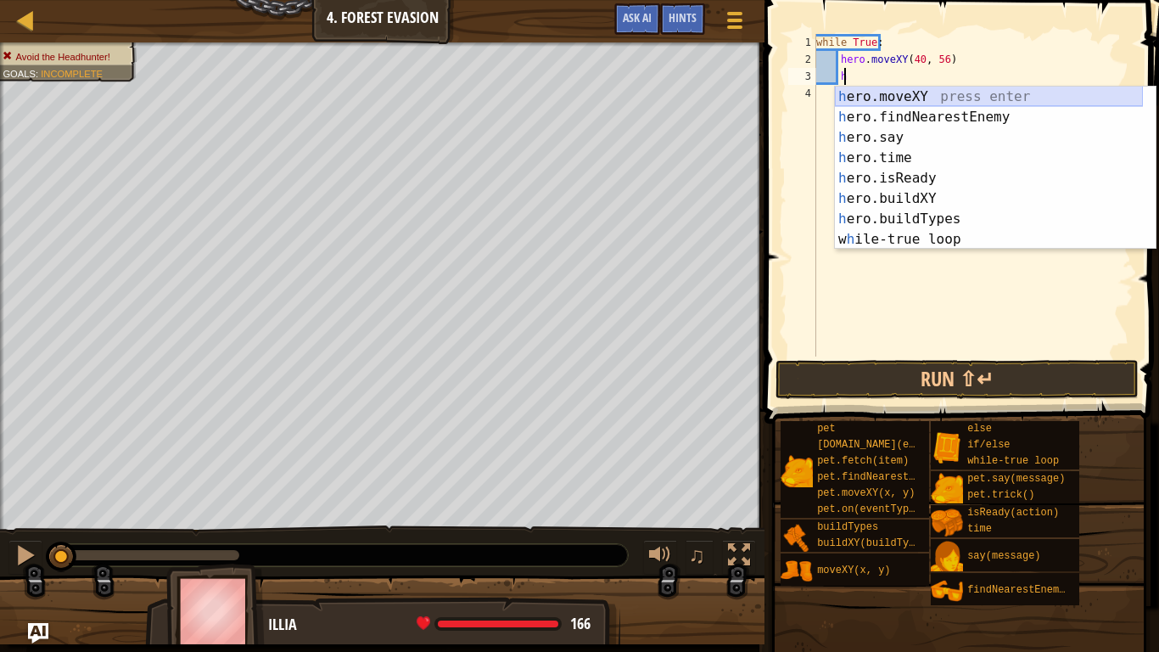
click at [877, 95] on div "h ero.moveXY press enter h ero.findNearestEnemy press enter h ero.say press ent…" at bounding box center [989, 189] width 308 height 204
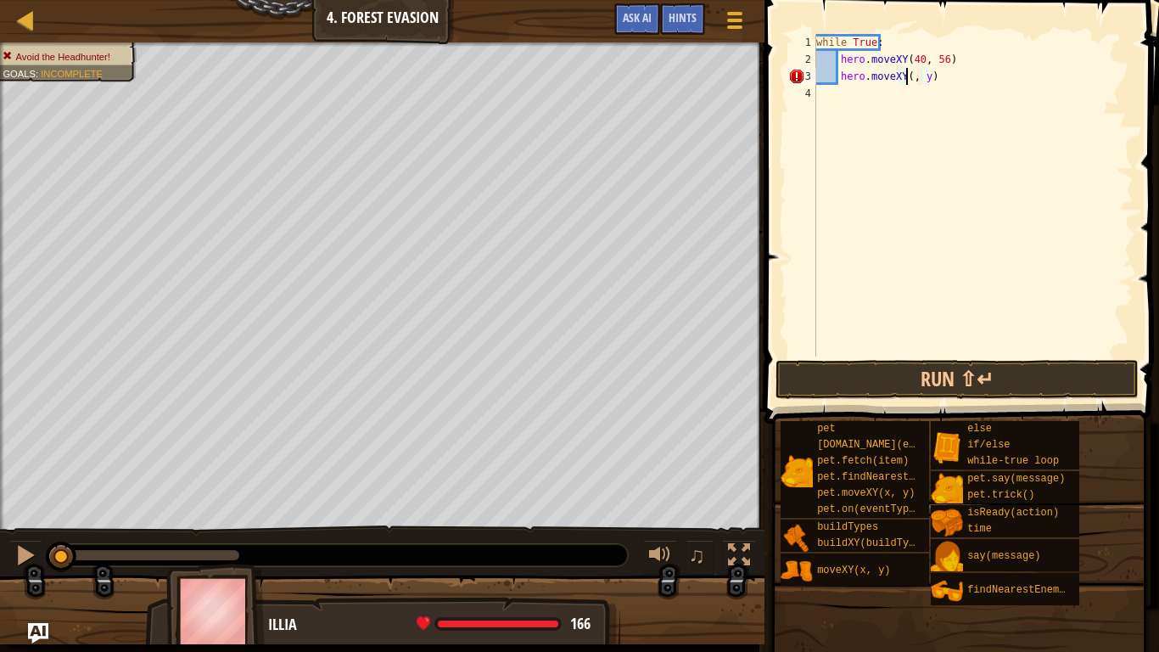
scroll to position [8, 8]
click at [929, 75] on div "while True : hero . moveXY ( 40 , 56 ) hero . moveXY ( 24 , y )" at bounding box center [973, 212] width 321 height 356
click at [932, 75] on div "while True : hero . moveXY ( 40 , 56 ) hero . moveXY ( 24 , y )" at bounding box center [973, 212] width 321 height 356
type textarea "hero.moveXY(24, 44)"
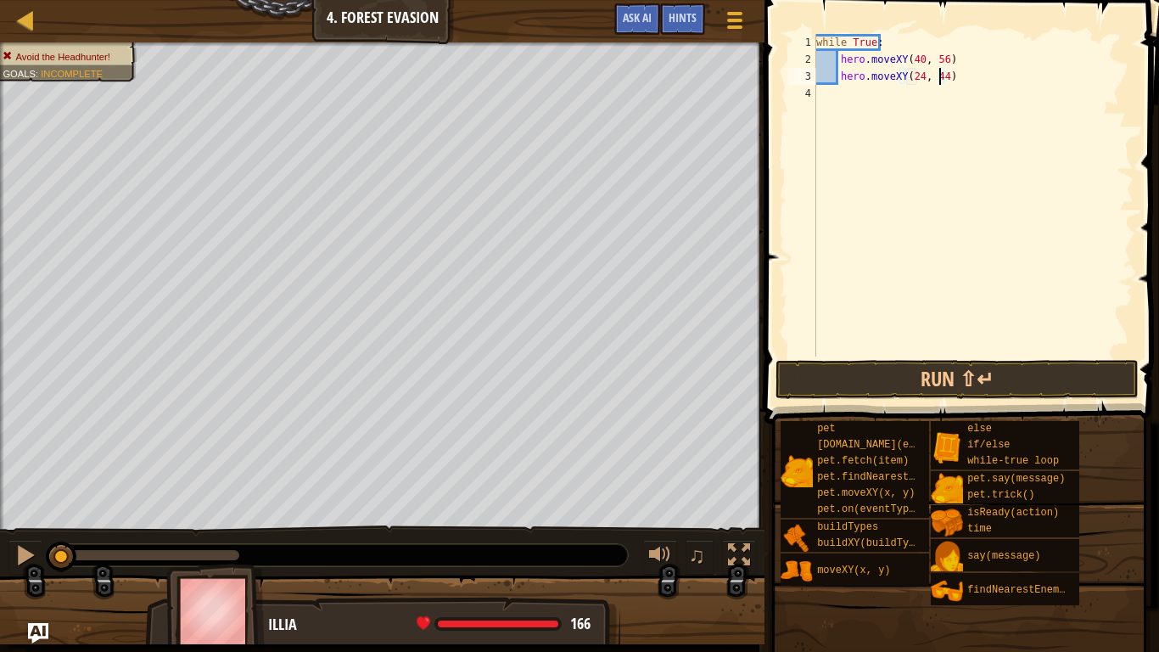
click at [953, 76] on div "while True : hero . moveXY ( 40 , 56 ) hero . moveXY ( 24 , 44 )" at bounding box center [973, 212] width 321 height 356
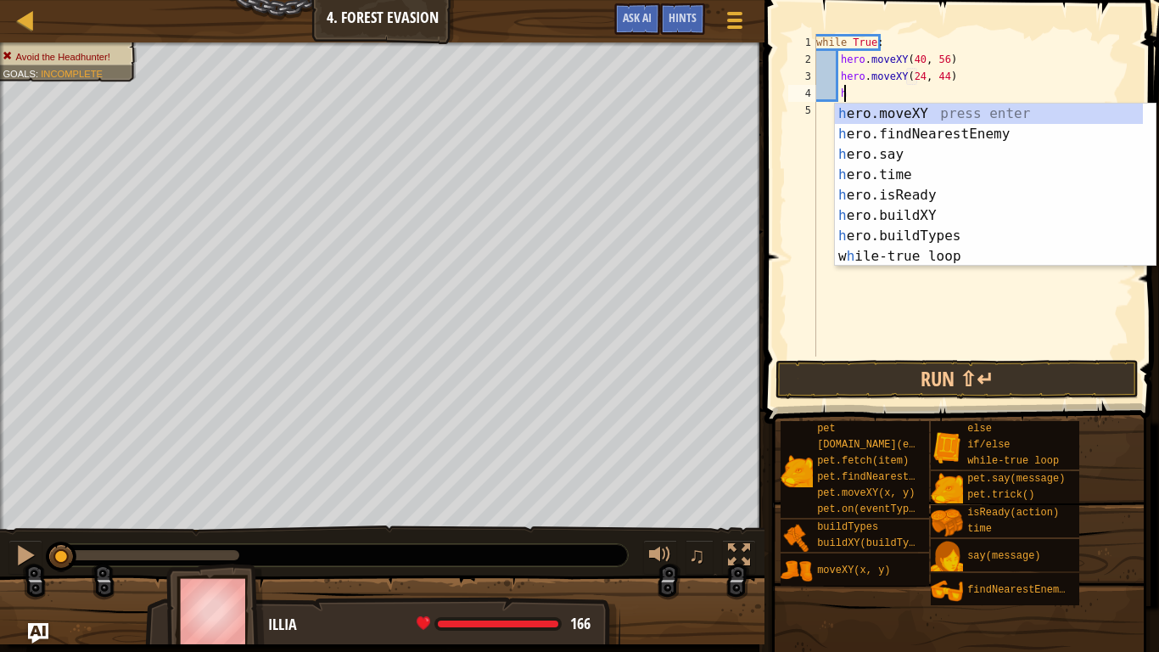
click at [907, 112] on div "h ero.moveXY press enter h ero.findNearestEnemy press enter h ero.say press ent…" at bounding box center [989, 206] width 308 height 204
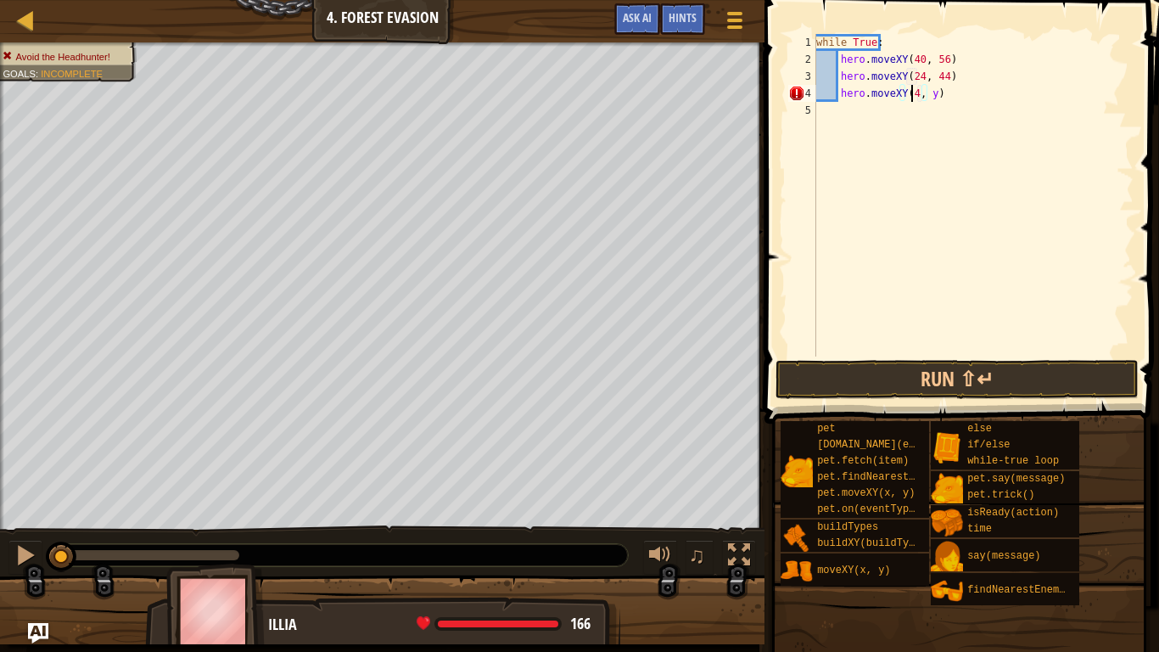
scroll to position [8, 8]
click at [933, 93] on div "while True : hero . moveXY ( 40 , 56 ) hero . moveXY ( 24 , 44 ) hero . moveXY …" at bounding box center [973, 212] width 321 height 356
type textarea "hero.moveXY(24, 25)"
click at [956, 91] on div "while True : hero . moveXY ( 40 , 56 ) hero . moveXY ( 24 , 44 ) hero . moveXY …" at bounding box center [973, 212] width 321 height 356
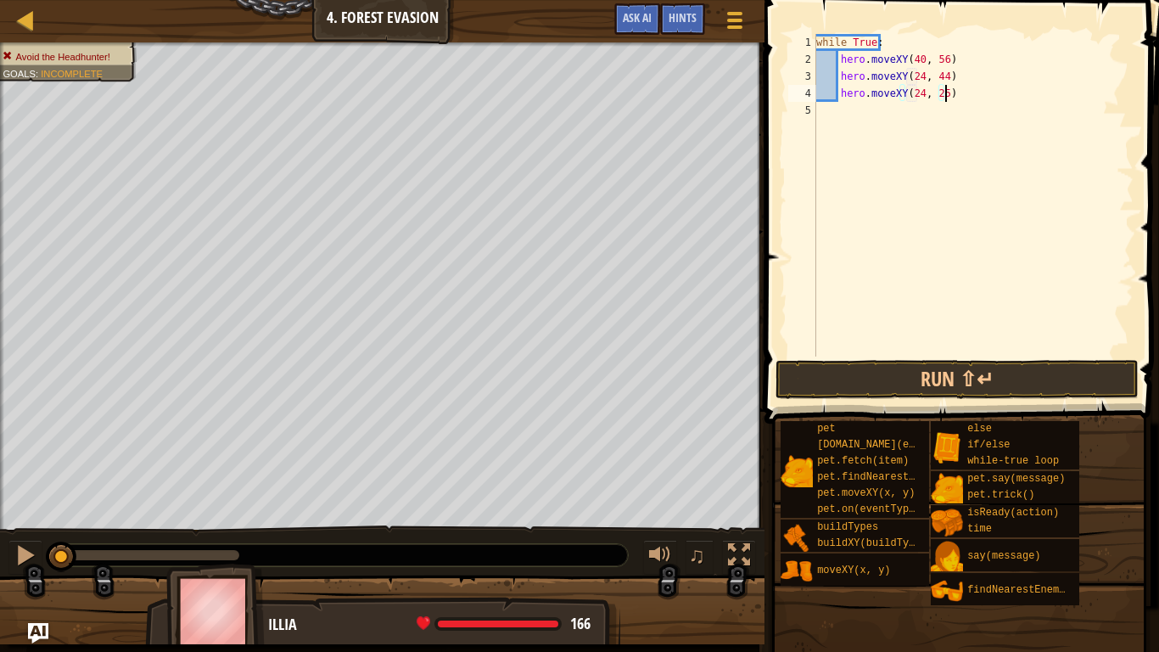
scroll to position [8, 1]
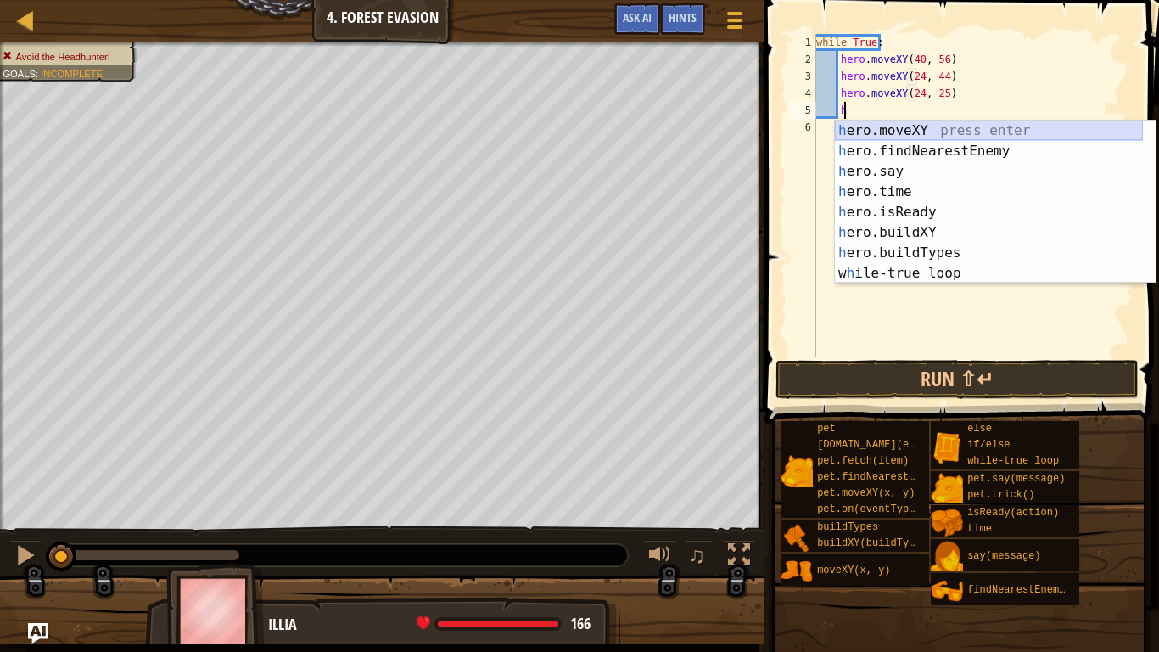
click at [905, 125] on div "h ero.moveXY press enter h ero.findNearestEnemy press enter h ero.say press ent…" at bounding box center [989, 223] width 308 height 204
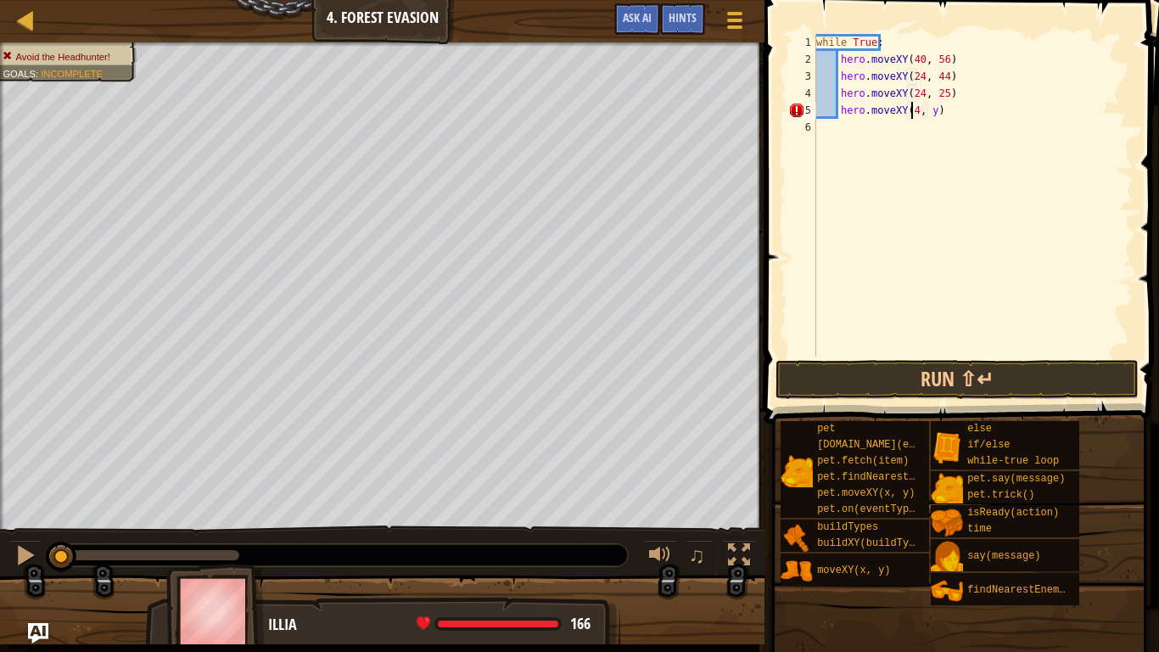
scroll to position [8, 8]
click at [934, 110] on div "while True : hero . moveXY ( 40 , 56 ) hero . moveXY ( 24 , 44 ) hero . moveXY …" at bounding box center [973, 212] width 321 height 356
type textarea "hero.moveXY(40, 12)"
click at [943, 112] on div "while True : hero . moveXY ( 40 , 56 ) hero . moveXY ( 24 , 44 ) hero . moveXY …" at bounding box center [973, 212] width 321 height 356
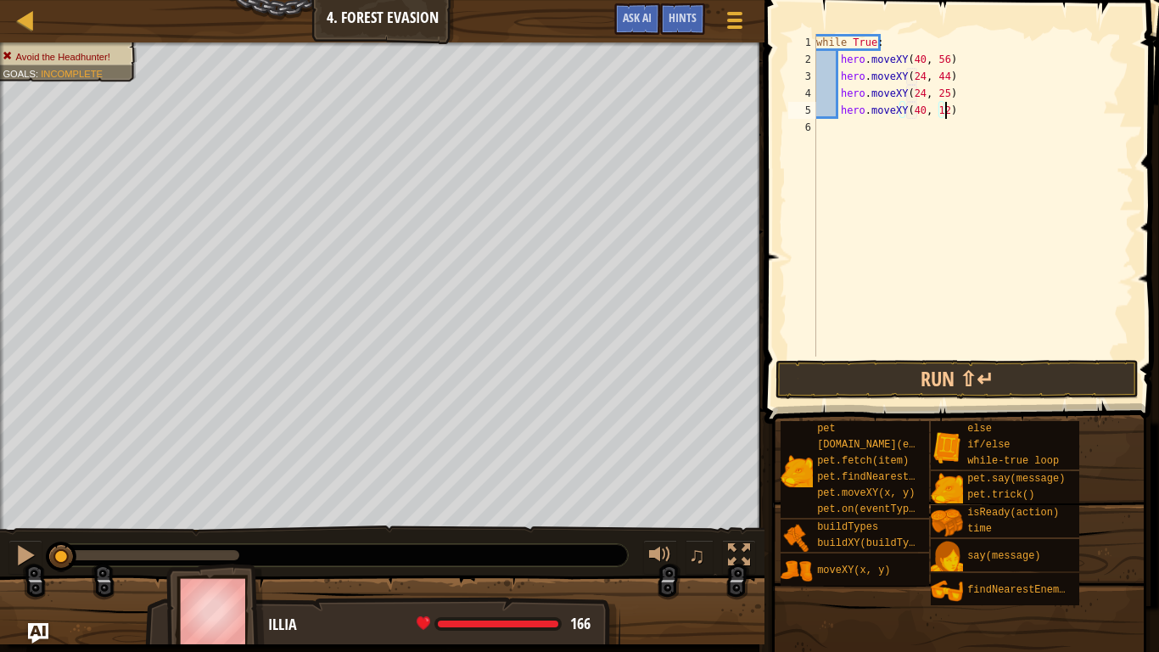
scroll to position [8, 1]
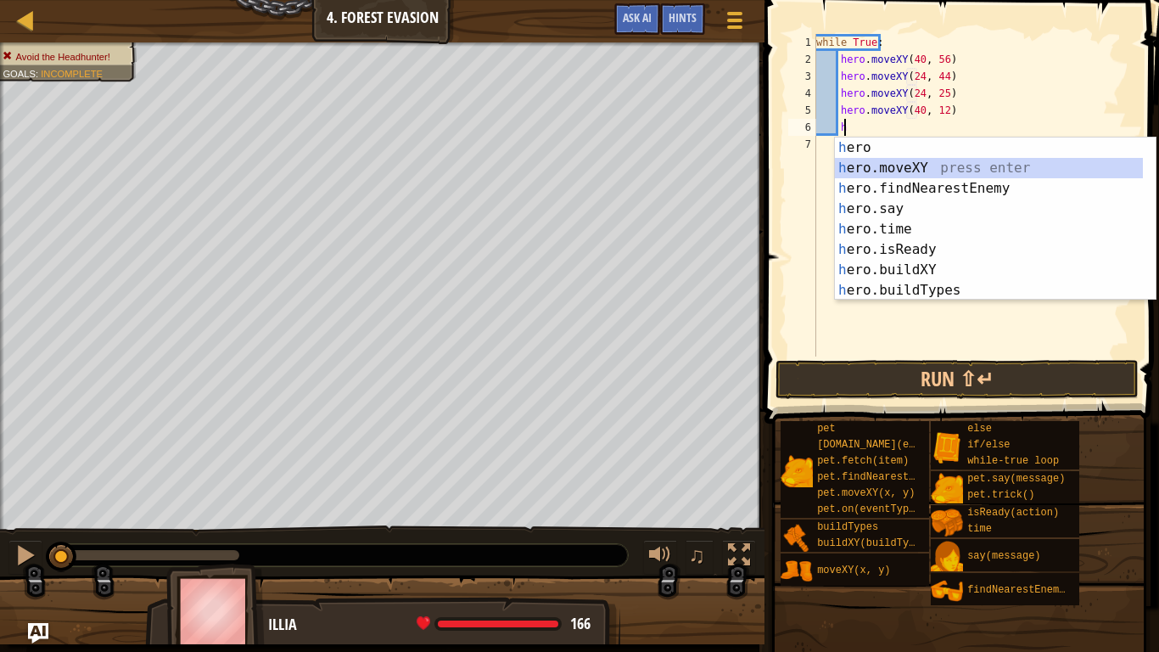
click at [899, 160] on div "h ero press enter h ero.moveXY press enter h ero.findNearestEnemy press enter h…" at bounding box center [989, 239] width 308 height 204
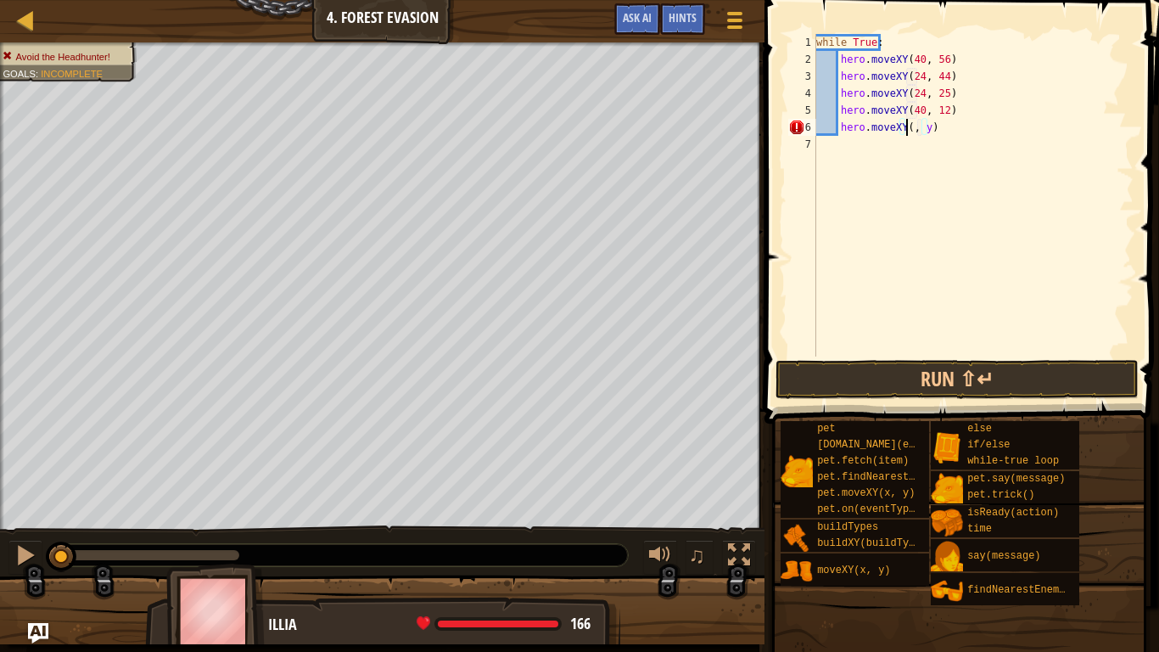
scroll to position [8, 8]
click at [934, 127] on div "while True : hero . moveXY ( 40 , 56 ) hero . moveXY ( 24 , 44 ) hero . moveXY …" at bounding box center [973, 212] width 321 height 356
type textarea "hero.moveXY(56, 24)"
click at [954, 125] on div "while True : hero . moveXY ( 40 , 56 ) hero . moveXY ( 24 , 44 ) hero . moveXY …" at bounding box center [973, 212] width 321 height 356
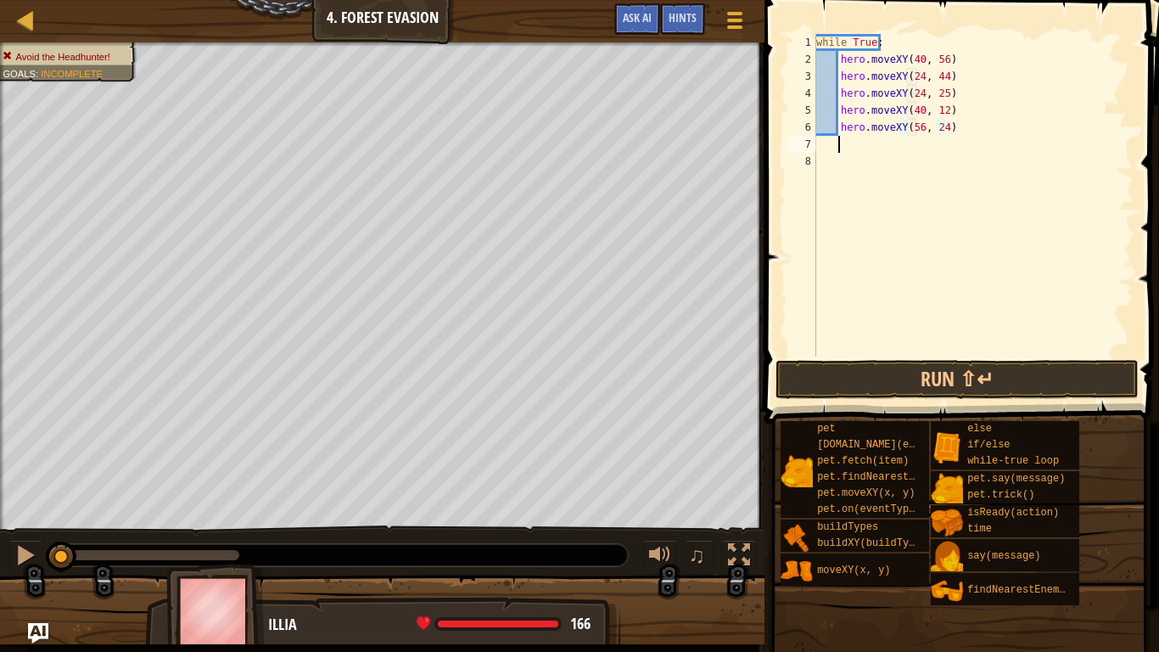
scroll to position [8, 1]
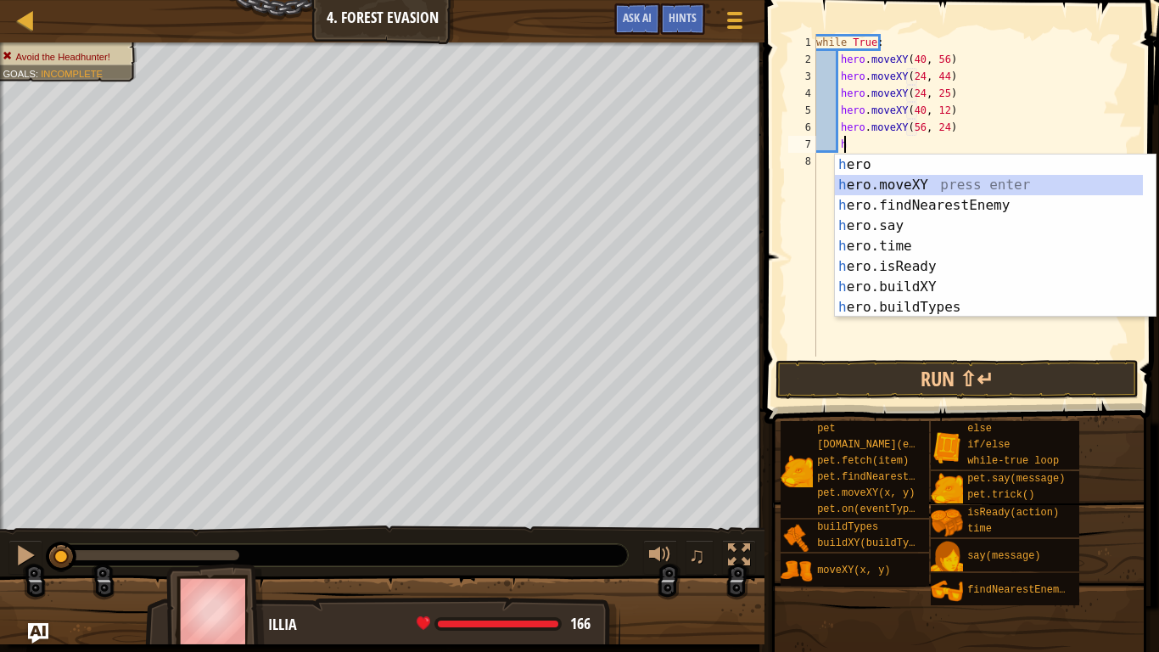
click at [915, 178] on div "h ero press enter h ero.moveXY press enter h ero.findNearestEnemy press enter h…" at bounding box center [989, 256] width 308 height 204
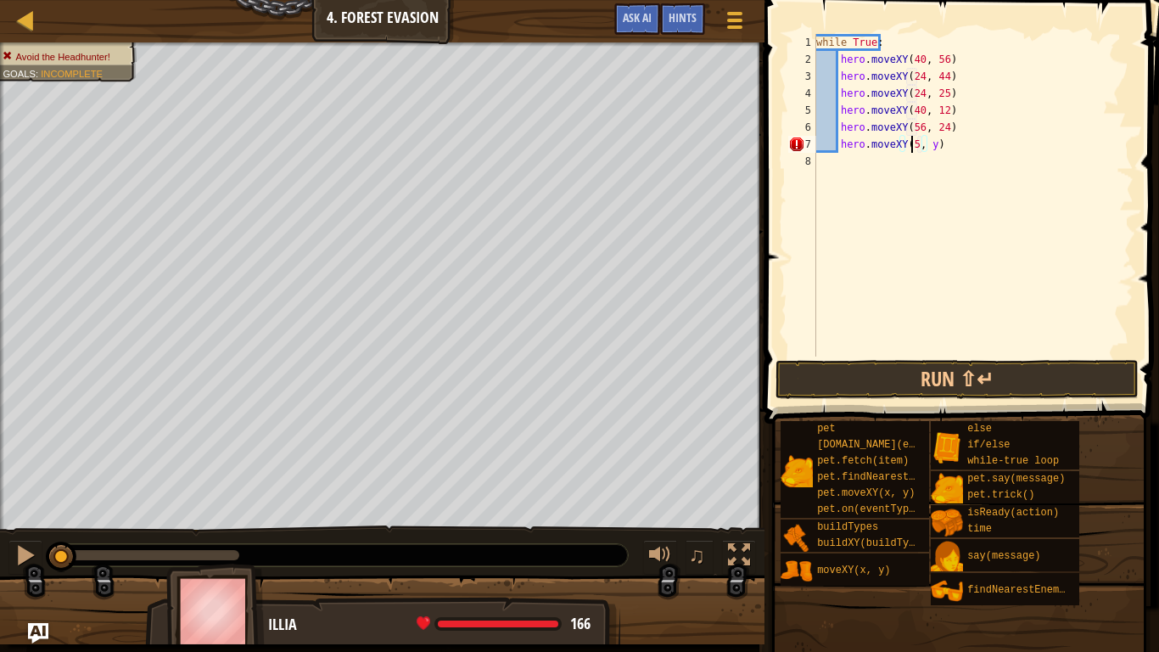
scroll to position [8, 8]
click at [936, 145] on div "while True : hero . moveXY ( 40 , 56 ) hero . moveXY ( 24 , 44 ) hero . moveXY …" at bounding box center [973, 212] width 321 height 356
type textarea "hero.moveXY(56, 44)"
click at [962, 367] on button "Run ⇧↵" at bounding box center [957, 379] width 363 height 39
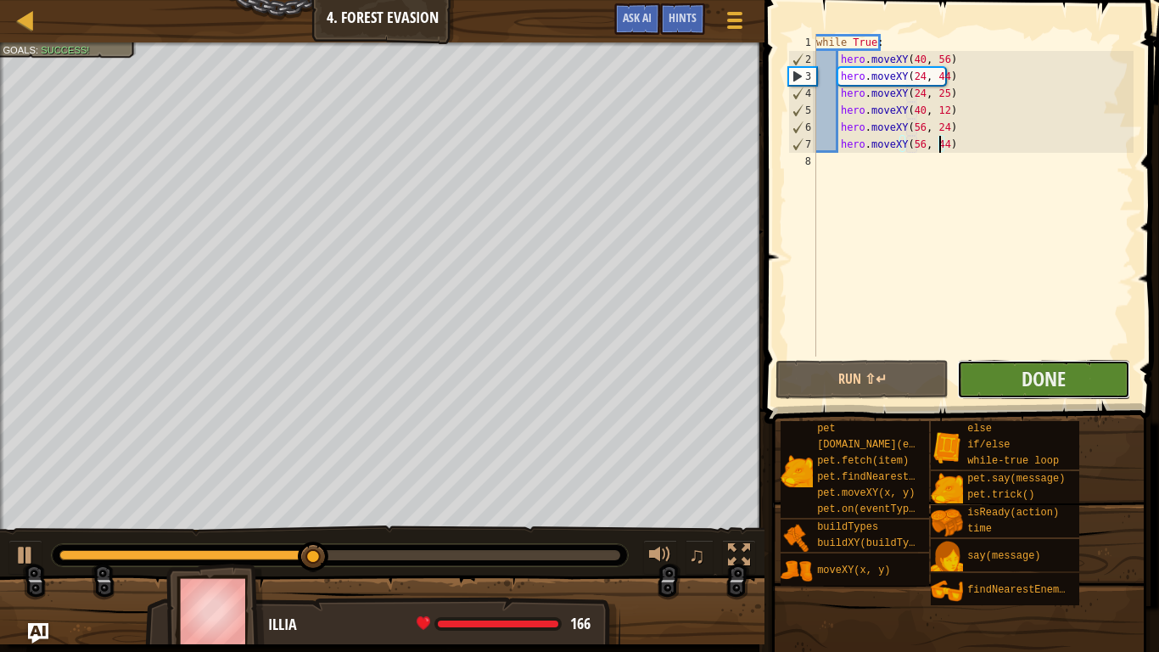
click at [1057, 393] on button "Done" at bounding box center [1043, 379] width 173 height 39
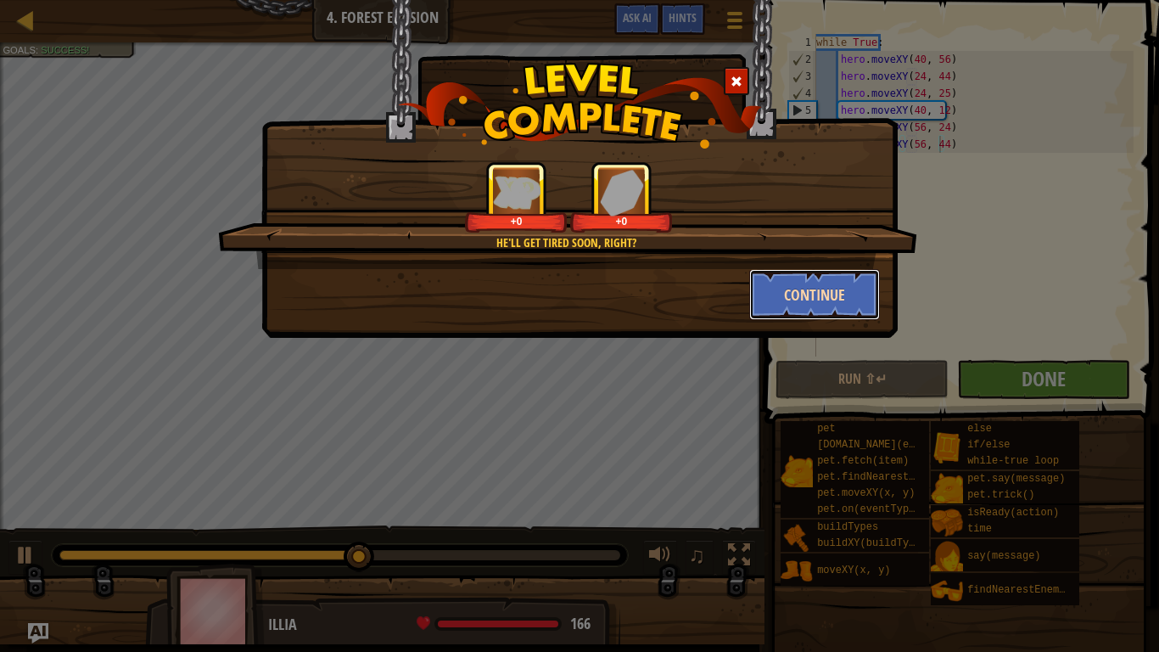
click at [825, 287] on button "Continue" at bounding box center [815, 294] width 132 height 51
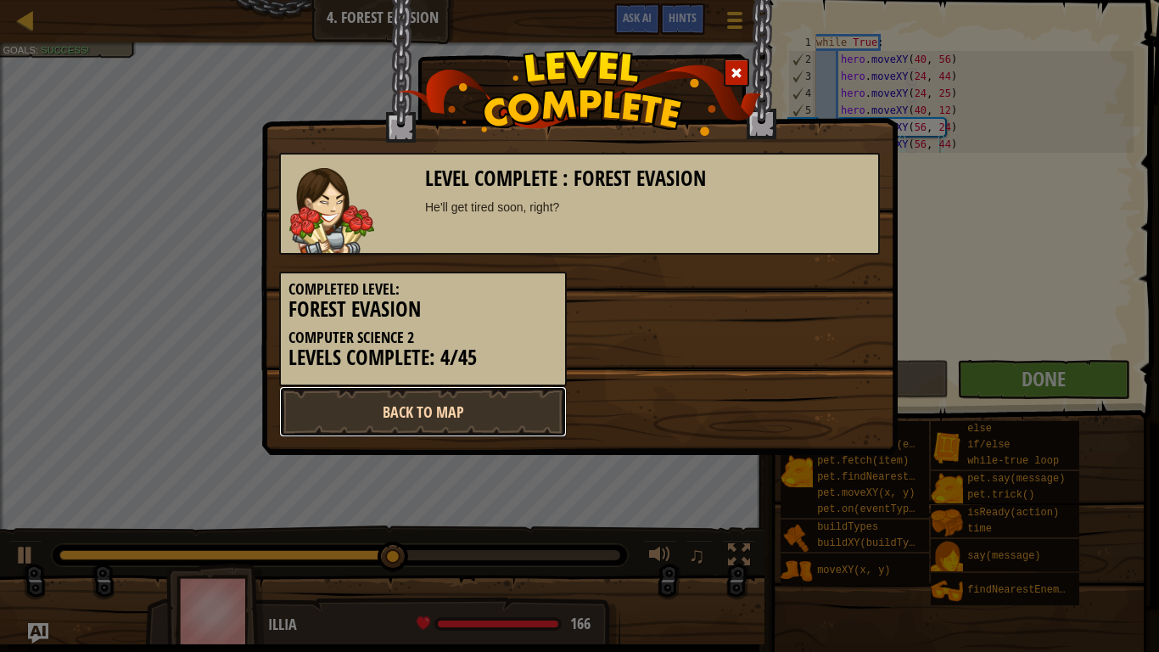
click at [517, 421] on link "Back to Map" at bounding box center [423, 411] width 288 height 51
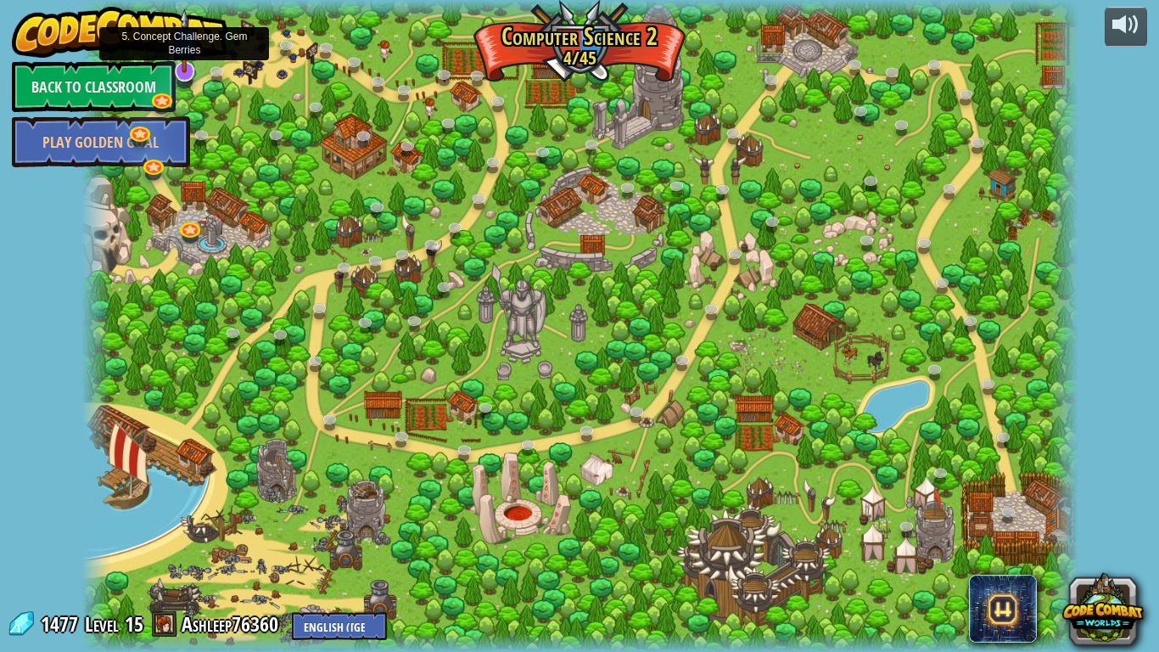
click at [188, 70] on img at bounding box center [185, 40] width 28 height 65
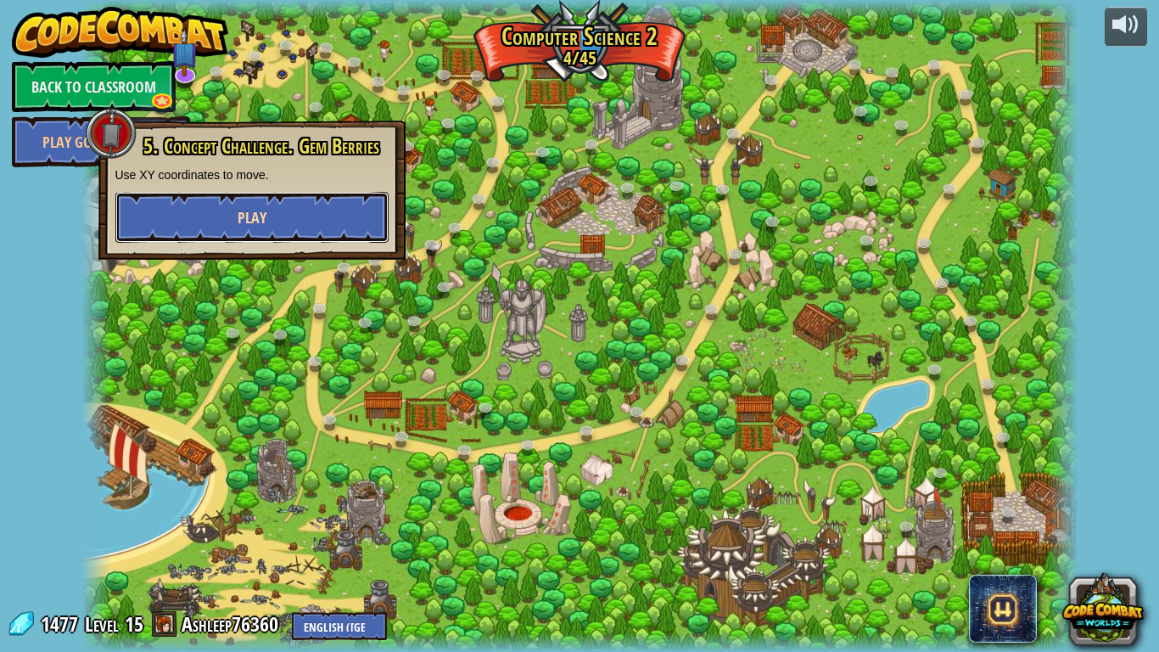
click at [268, 208] on button "Play" at bounding box center [251, 217] width 273 height 51
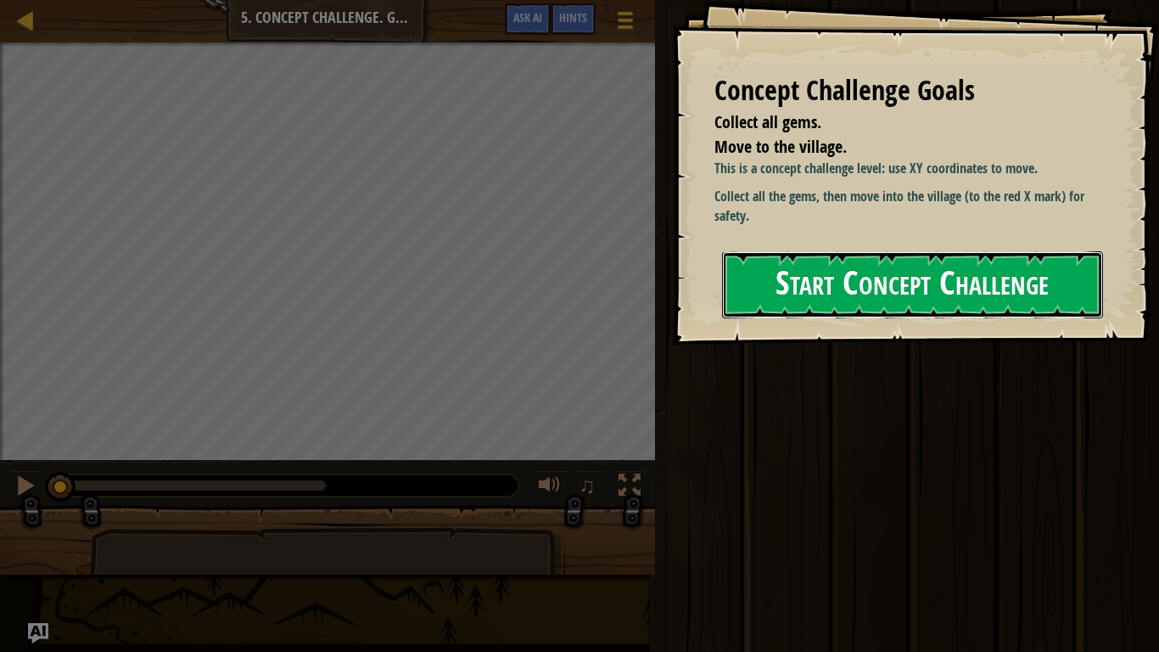
click at [783, 283] on button "Start Concept Challenge" at bounding box center [912, 284] width 381 height 67
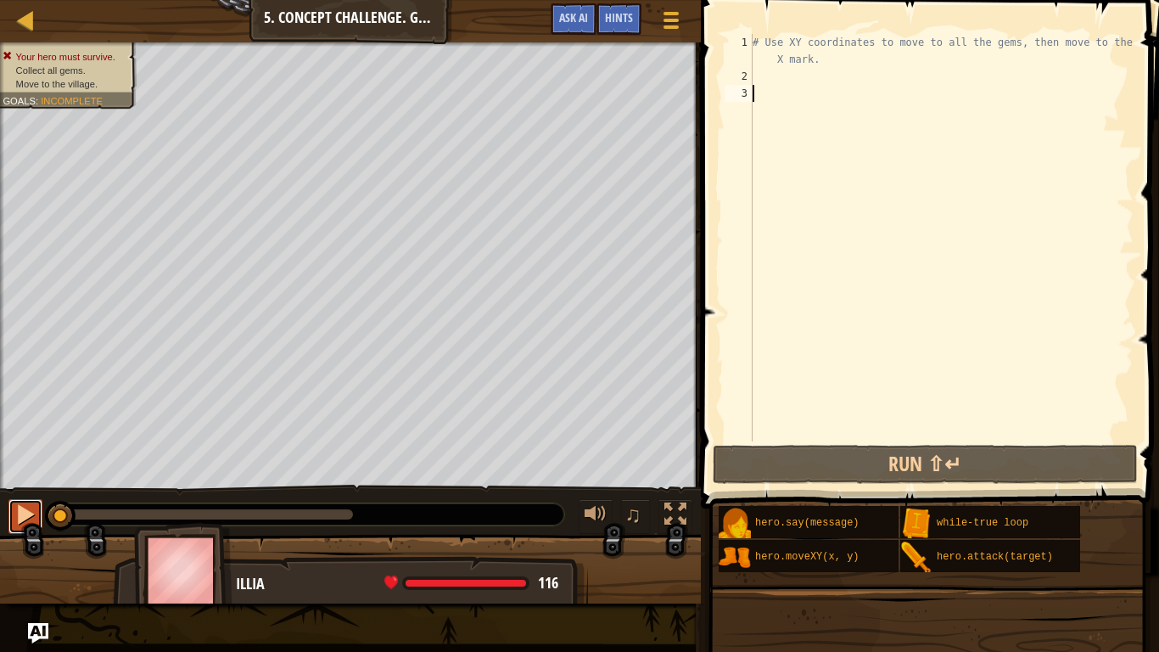
click at [25, 516] on div at bounding box center [25, 514] width 22 height 22
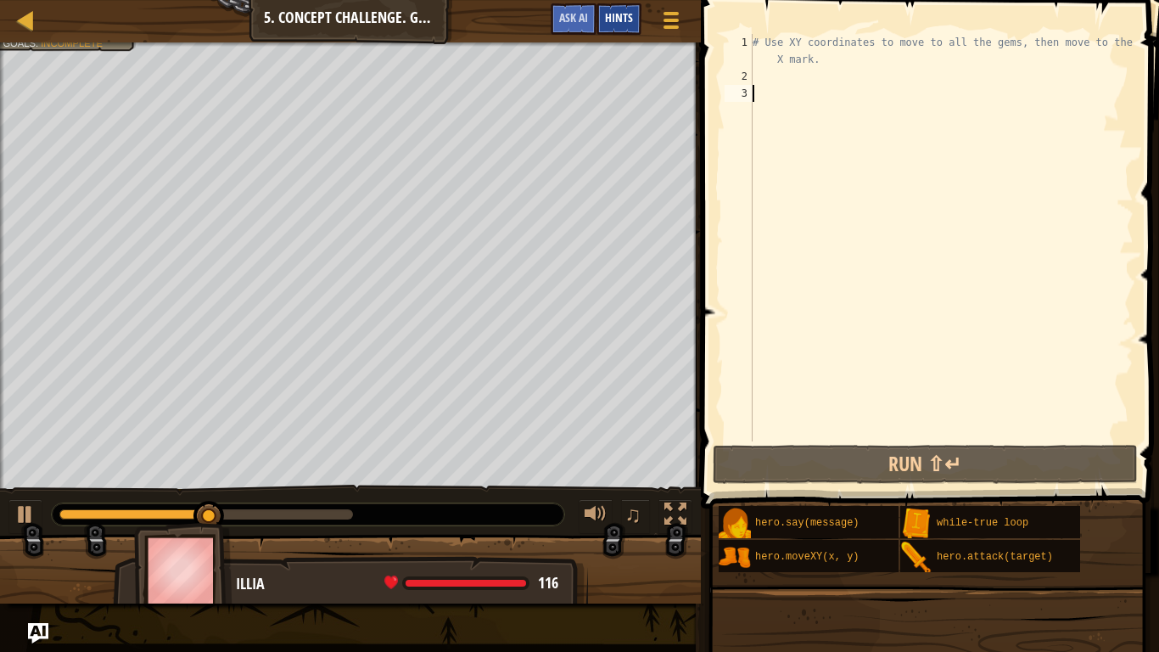
click at [633, 16] on div "Hints" at bounding box center [619, 18] width 45 height 31
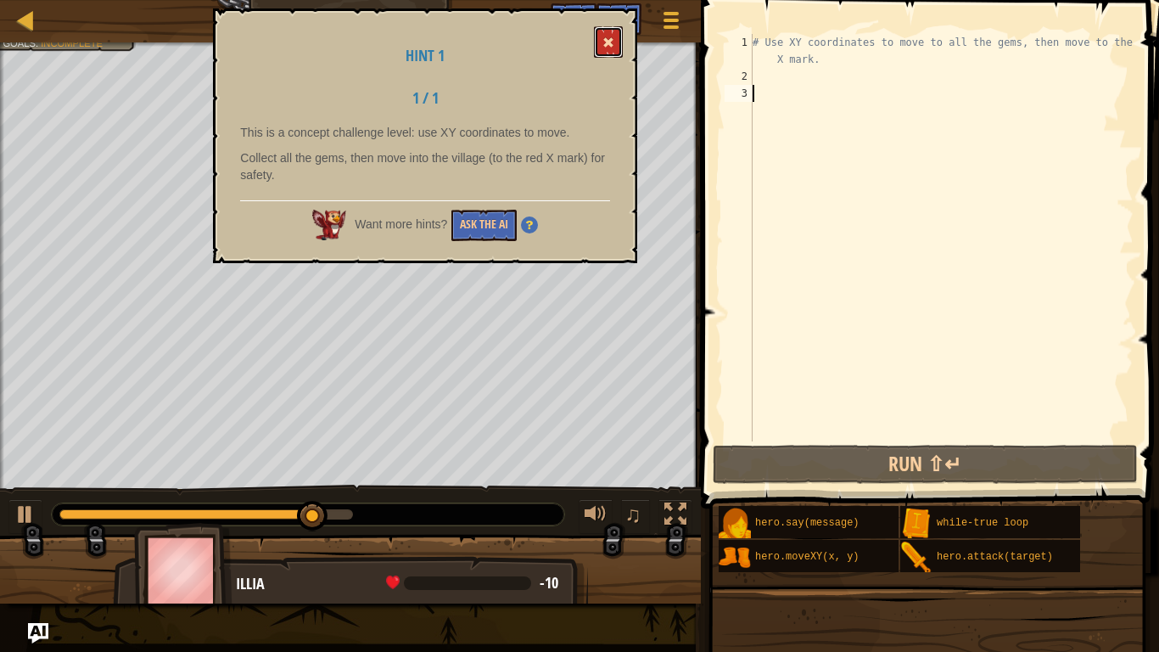
click at [601, 41] on button at bounding box center [608, 41] width 29 height 31
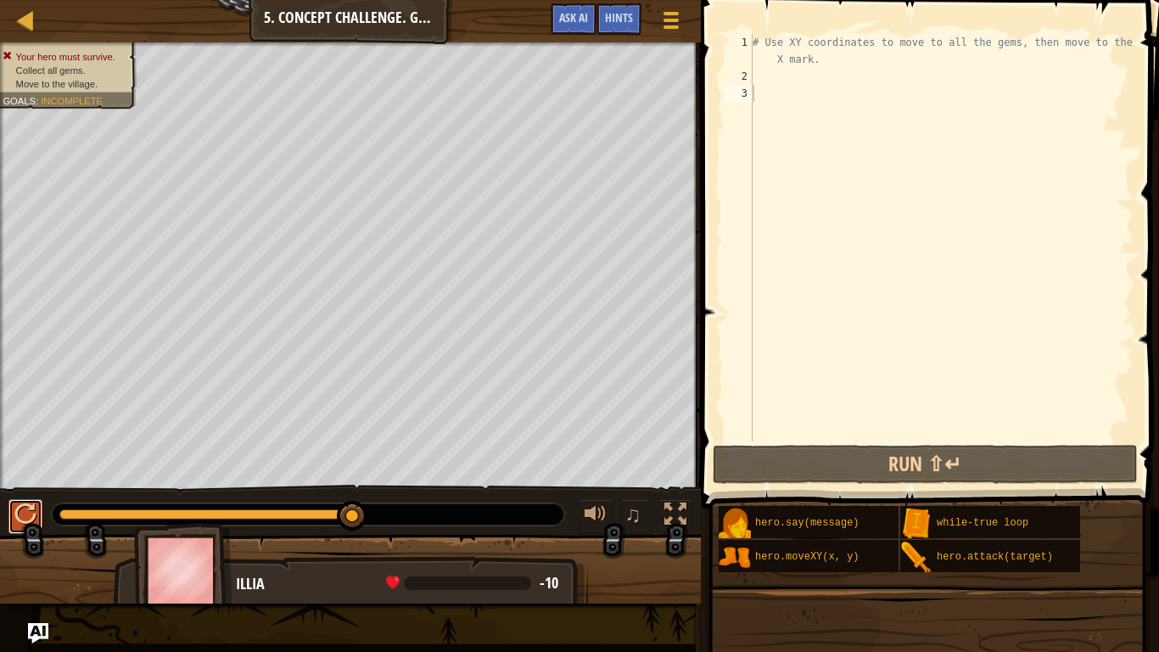
click at [24, 519] on div at bounding box center [25, 514] width 22 height 22
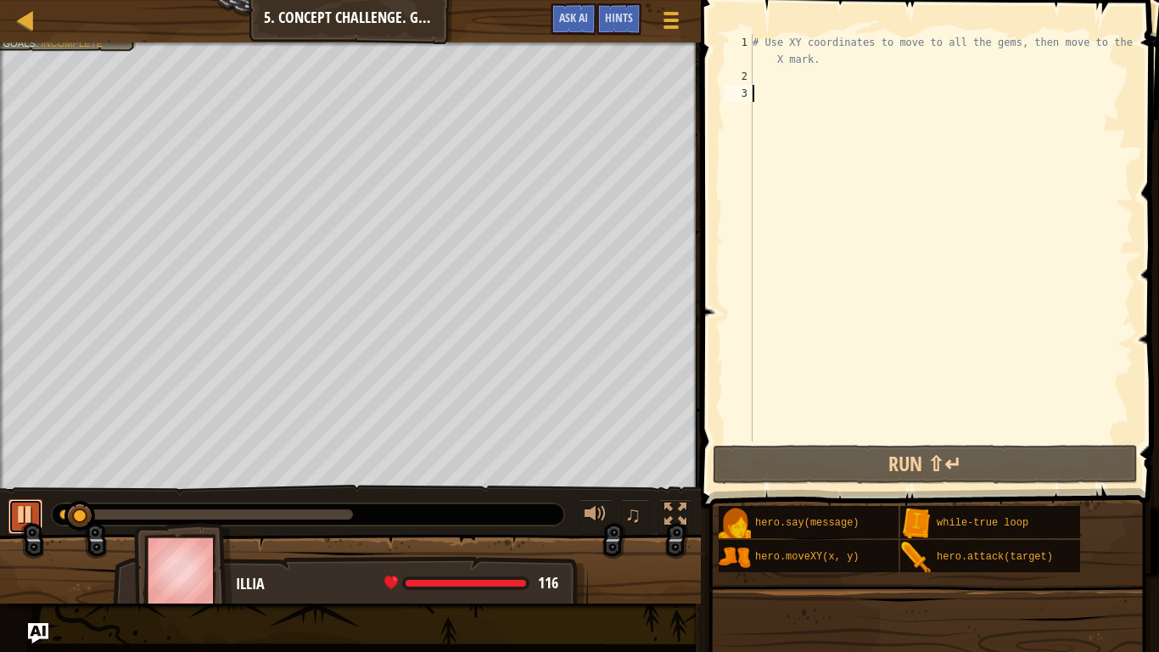
click at [35, 513] on div at bounding box center [25, 514] width 22 height 22
click at [759, 75] on div "# Use XY coordinates to move to all the gems, then move to the red X mark." at bounding box center [941, 263] width 384 height 458
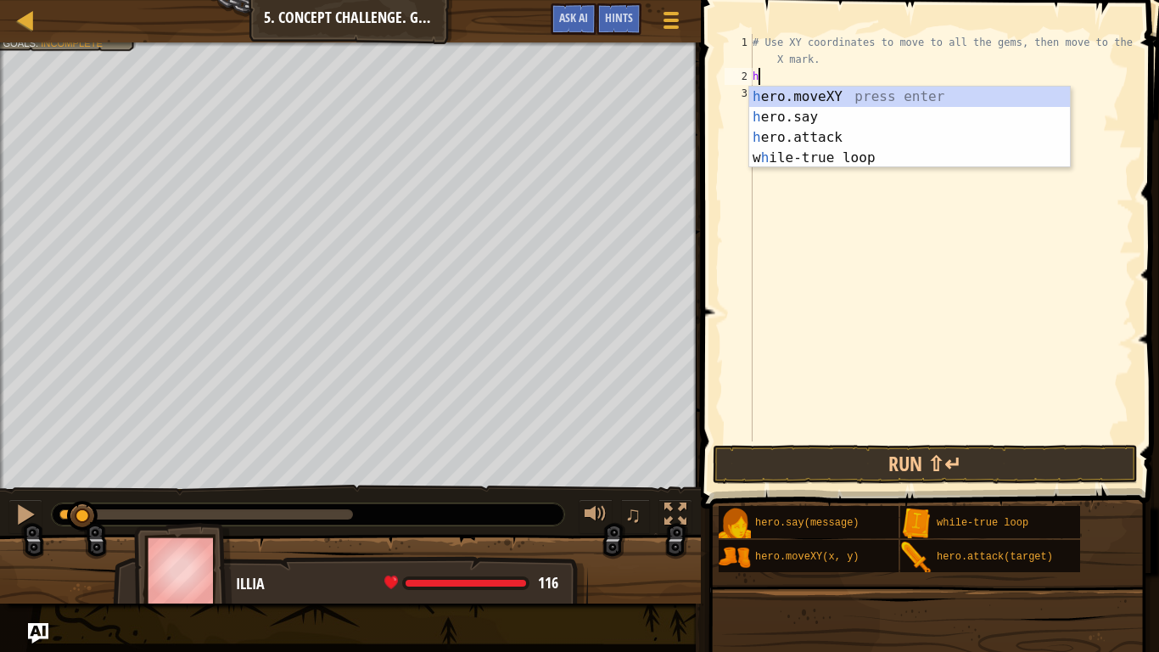
scroll to position [8, 0]
click at [832, 93] on div "h ero.moveXY press enter h ero.say press enter h ero.attack press enter w h ile…" at bounding box center [909, 148] width 321 height 122
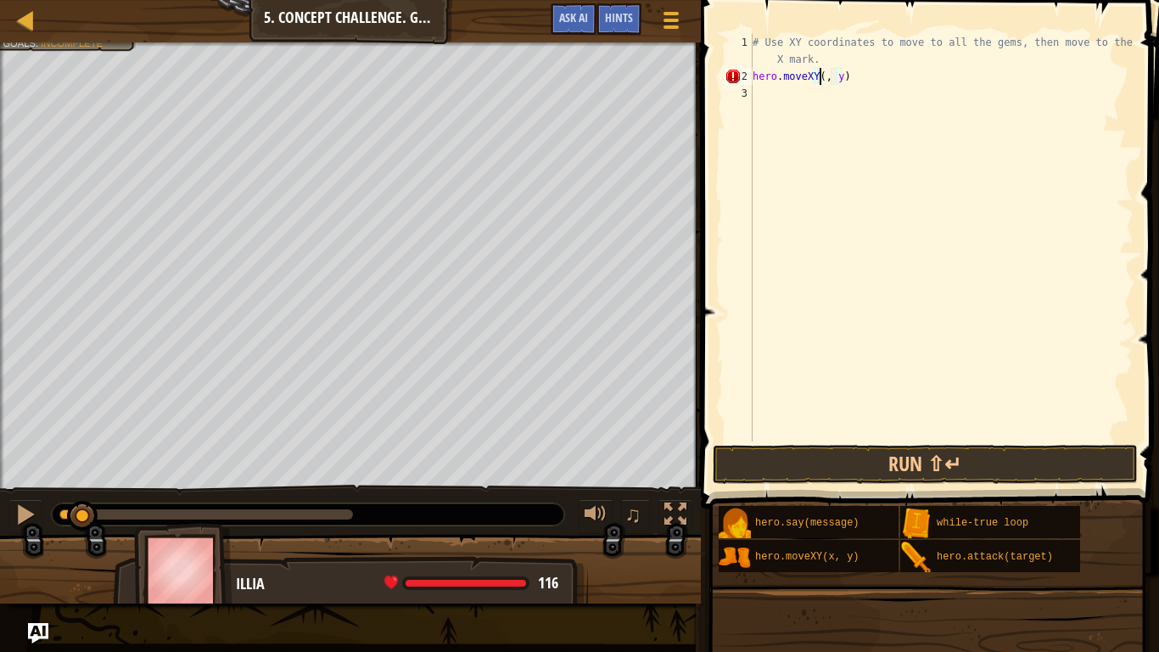
scroll to position [8, 6]
click at [839, 79] on div "# Use XY coordinates to move to all the gems, then move to the red X mark. hero…" at bounding box center [941, 263] width 384 height 458
type textarea "hero.moveXY(8, 48)"
click at [855, 76] on div "# Use XY coordinates to move to all the gems, then move to the red X mark. hero…" at bounding box center [941, 263] width 384 height 458
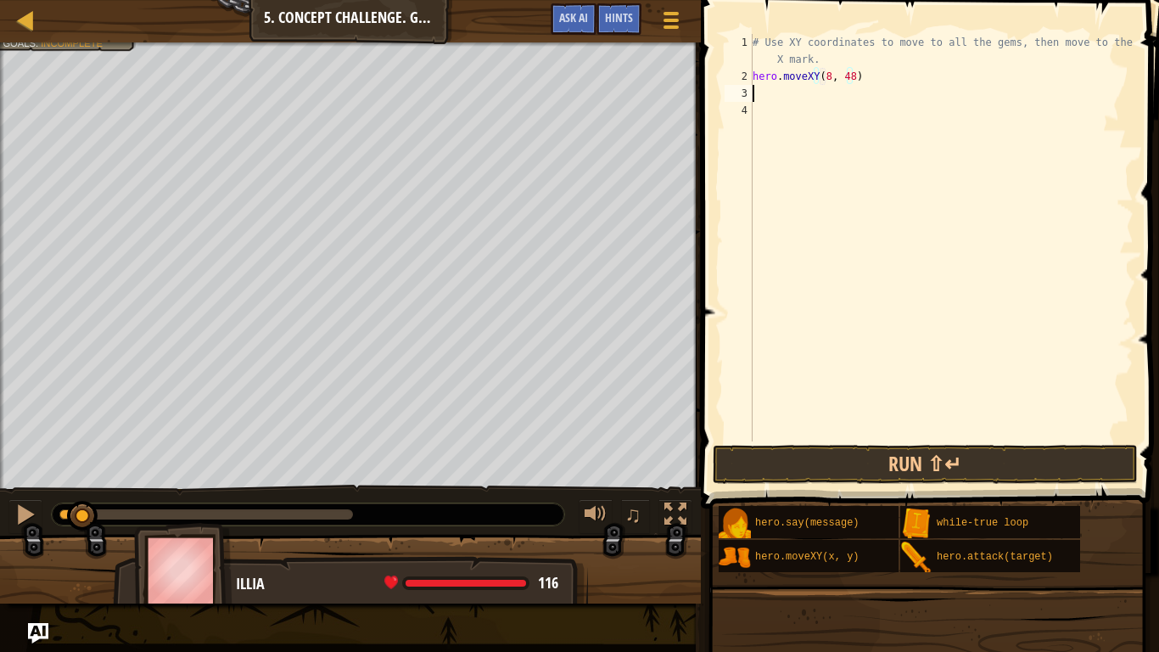
scroll to position [8, 0]
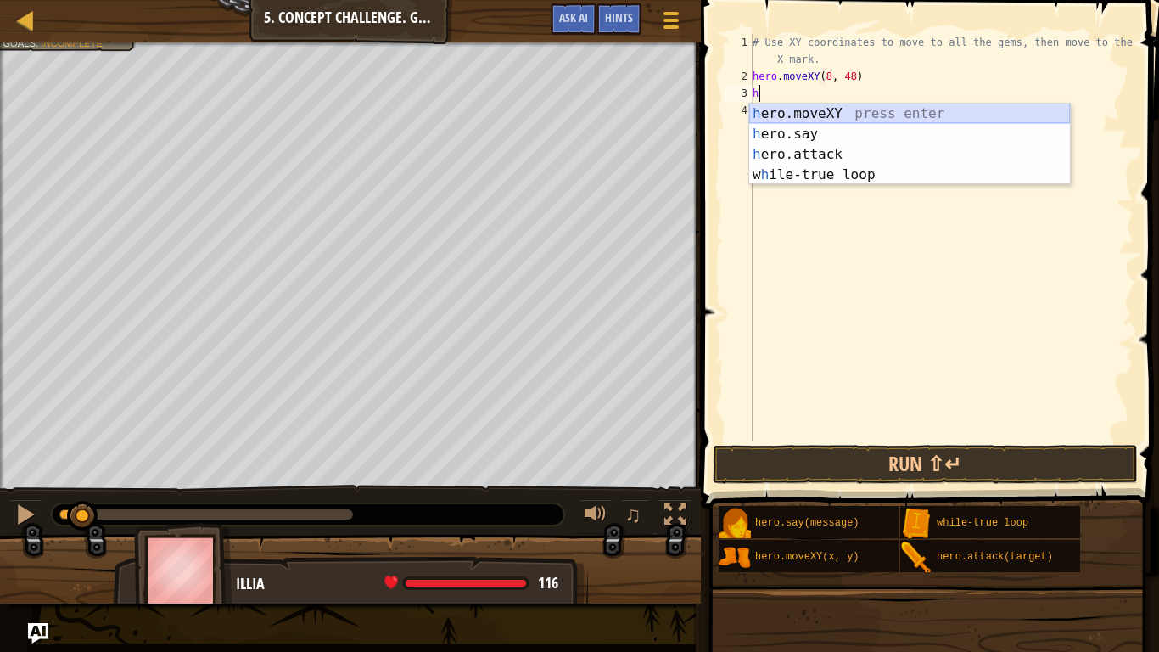
click at [833, 110] on div "h ero.moveXY press enter h ero.say press enter h ero.attack press enter w h ile…" at bounding box center [909, 165] width 321 height 122
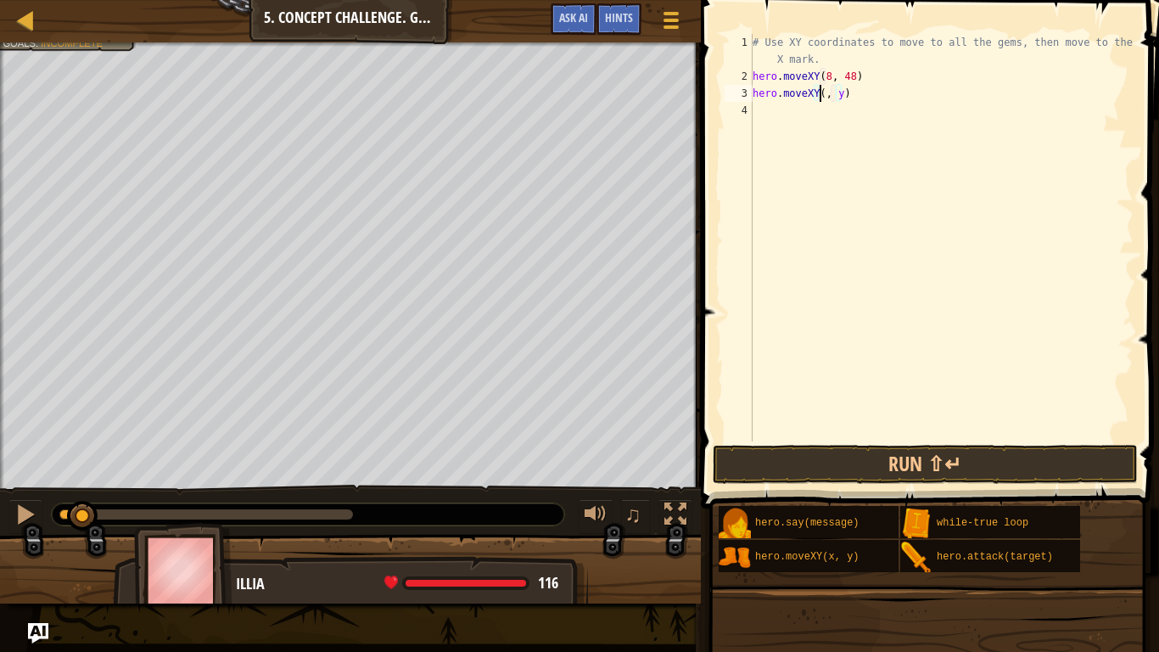
scroll to position [8, 6]
click at [842, 96] on div "# Use XY coordinates to move to all the gems, then move to the red X mark. hero…" at bounding box center [941, 263] width 384 height 458
type textarea "hero.moveXY(8, 12)"
click at [854, 94] on div "# Use XY coordinates to move to all the gems, then move to the red X mark. hero…" at bounding box center [941, 263] width 384 height 458
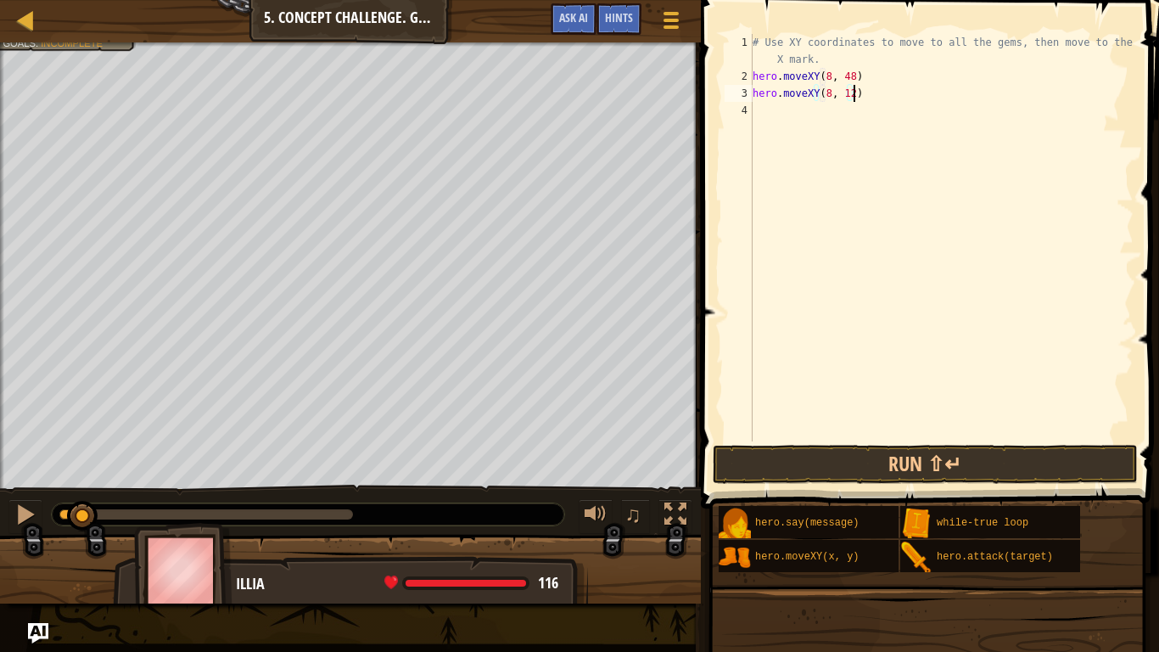
scroll to position [8, 0]
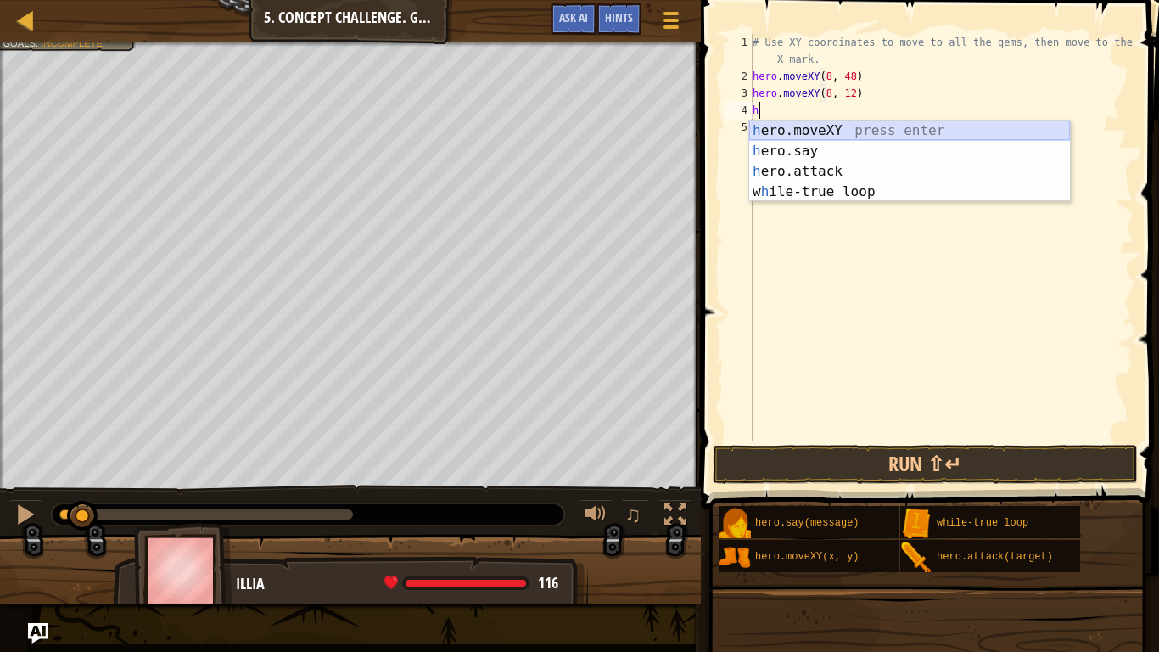
click at [824, 126] on div "h ero.moveXY press enter h ero.say press enter h ero.attack press enter w h ile…" at bounding box center [909, 182] width 321 height 122
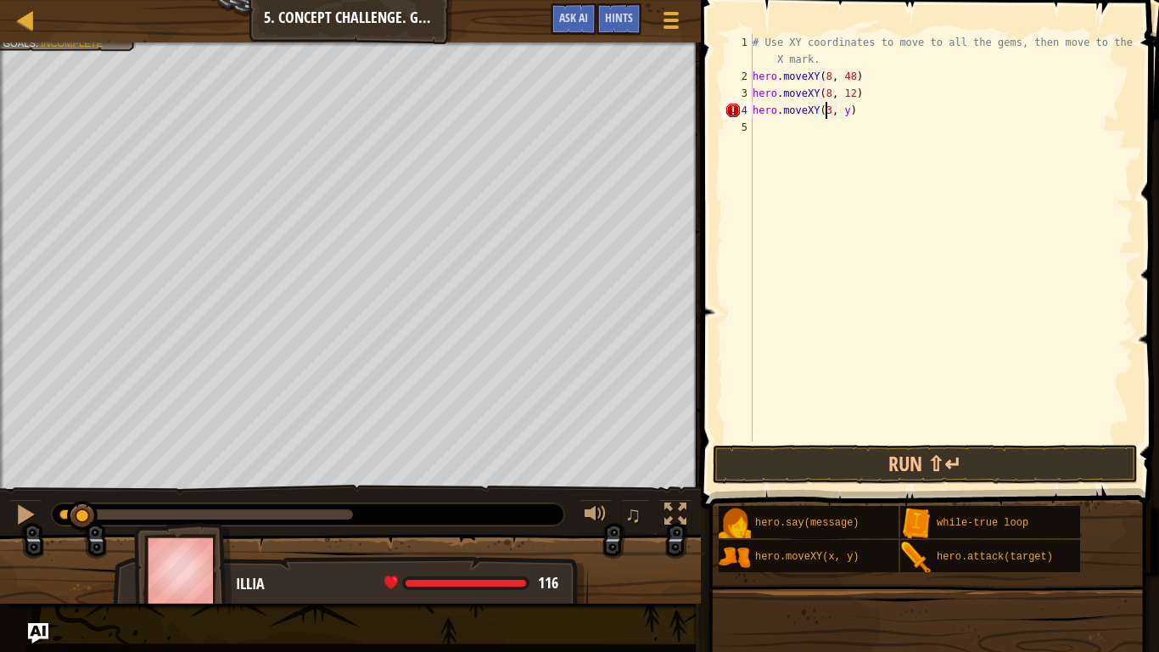
scroll to position [8, 6]
click at [846, 109] on div "# Use XY coordinates to move to all the gems, then move to the red X mark. hero…" at bounding box center [941, 263] width 384 height 458
type textarea "hero.moveXY(34, 14)"
click at [830, 131] on div "# Use XY coordinates to move to all the gems, then move to the red X mark. hero…" at bounding box center [941, 263] width 384 height 458
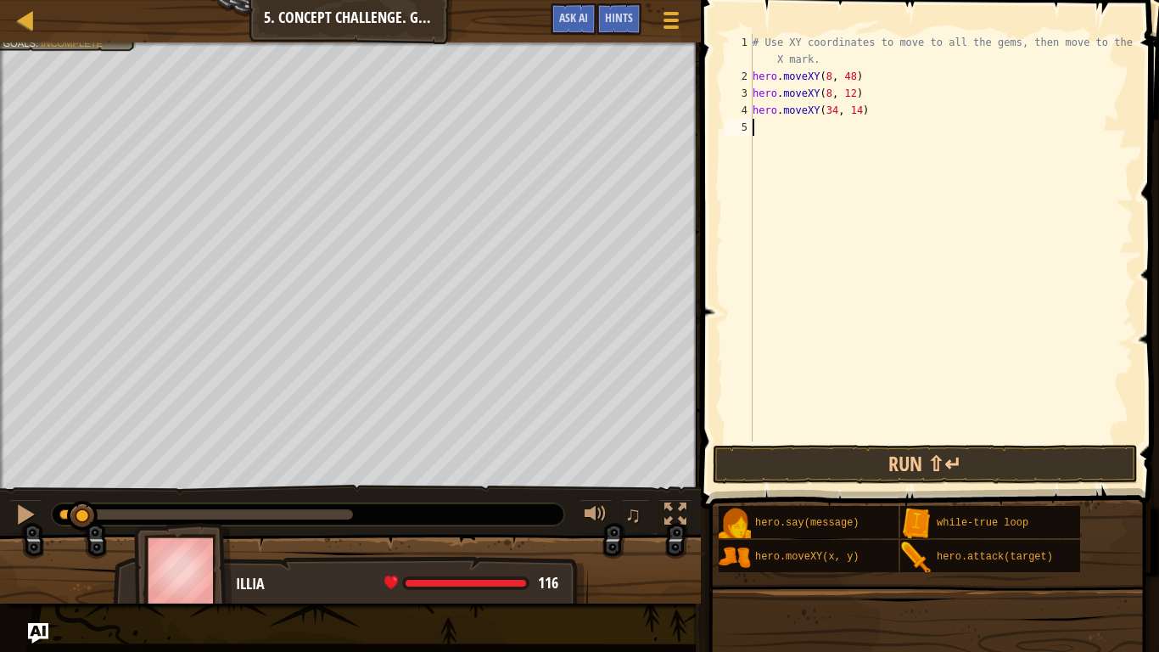
scroll to position [8, 0]
click at [816, 450] on button "Run ⇧↵" at bounding box center [925, 464] width 425 height 39
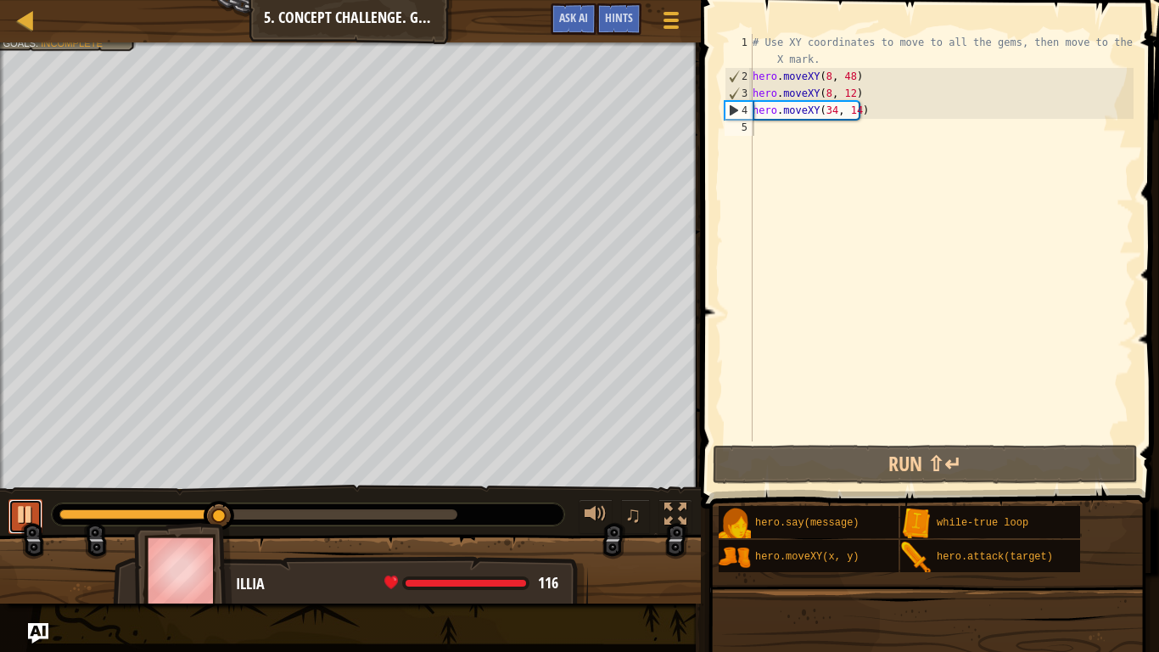
click at [32, 510] on div at bounding box center [25, 514] width 22 height 22
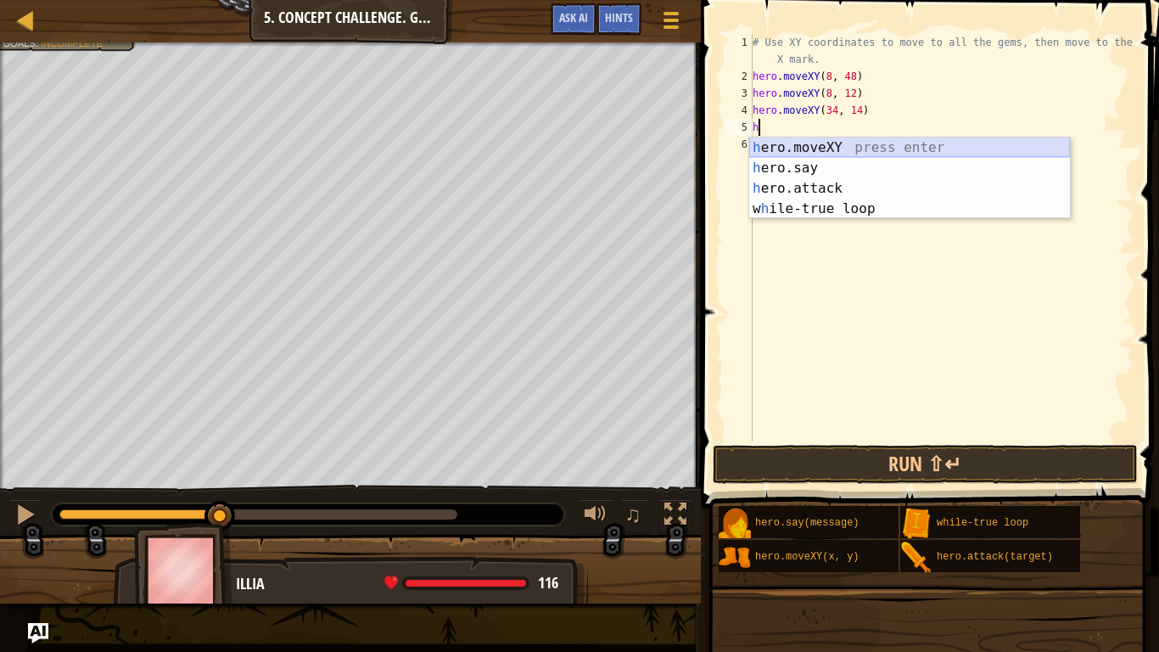
click at [830, 143] on div "h ero.moveXY press enter h ero.say press enter h ero.attack press enter w h ile…" at bounding box center [909, 198] width 321 height 122
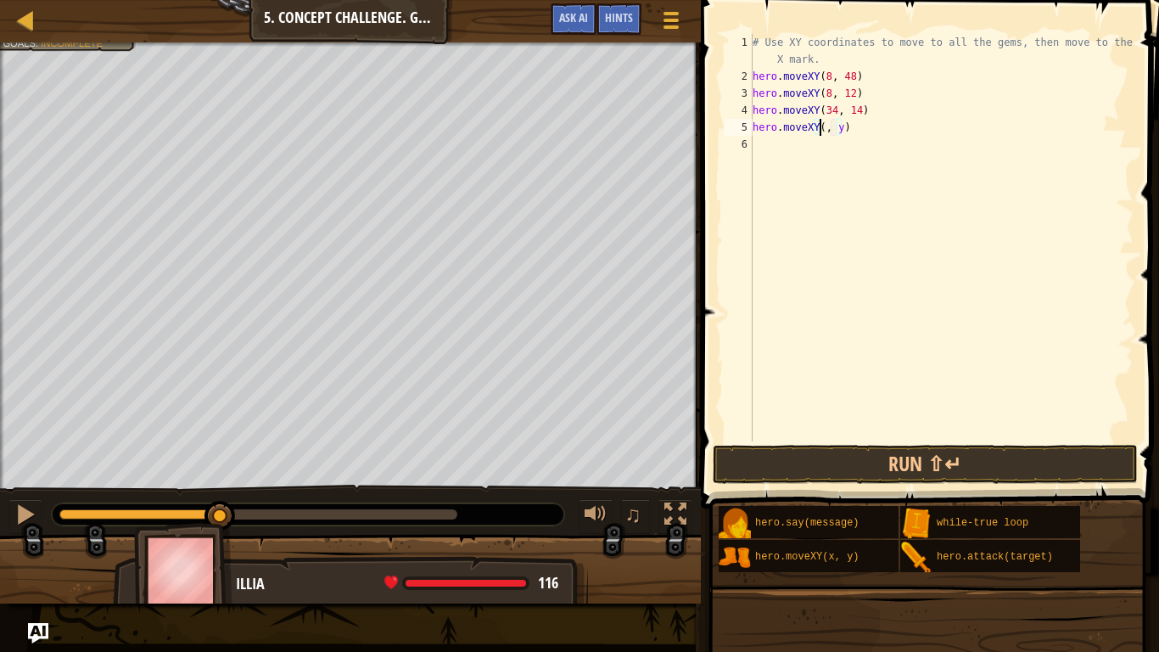
scroll to position [8, 6]
click at [849, 131] on div "# Use XY coordinates to move to all the gems, then move to the red X mark. hero…" at bounding box center [941, 263] width 384 height 458
type textarea "hero.moveXY(40, 56)"
click at [783, 147] on div "# Use XY coordinates to move to all the gems, then move to the red X mark. hero…" at bounding box center [941, 263] width 384 height 458
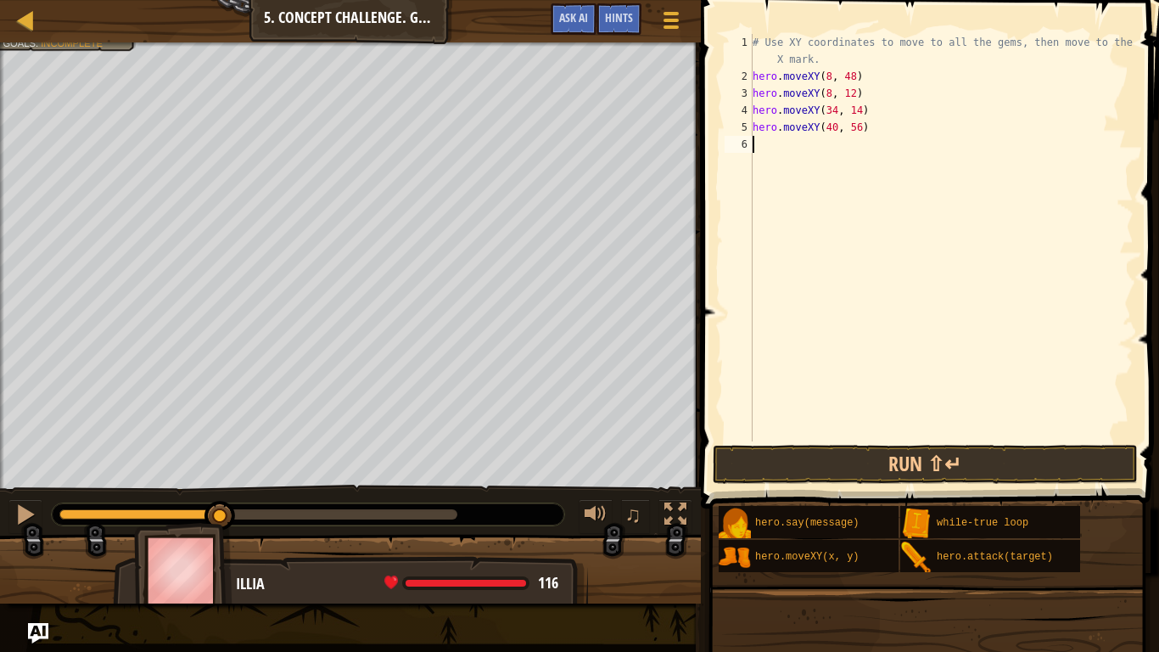
scroll to position [8, 0]
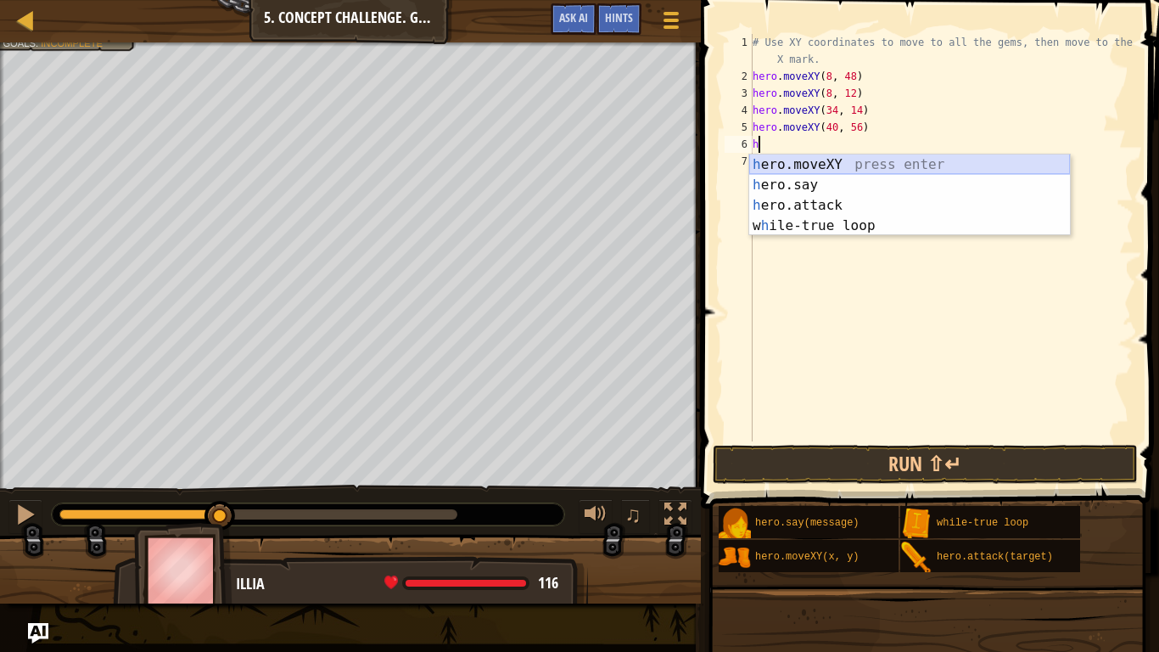
click at [795, 161] on div "h ero.moveXY press enter h ero.say press enter h ero.attack press enter w h ile…" at bounding box center [909, 215] width 321 height 122
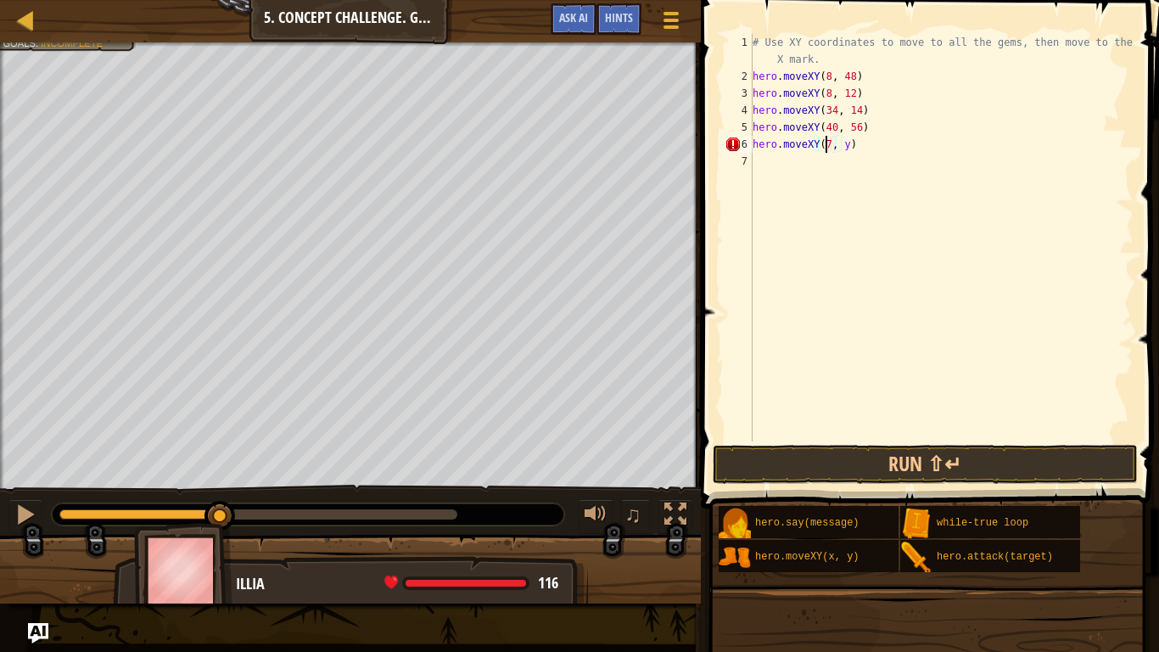
scroll to position [8, 6]
click at [845, 145] on div "# Use XY coordinates to move to all the gems, then move to the red X mark. hero…" at bounding box center [941, 263] width 384 height 458
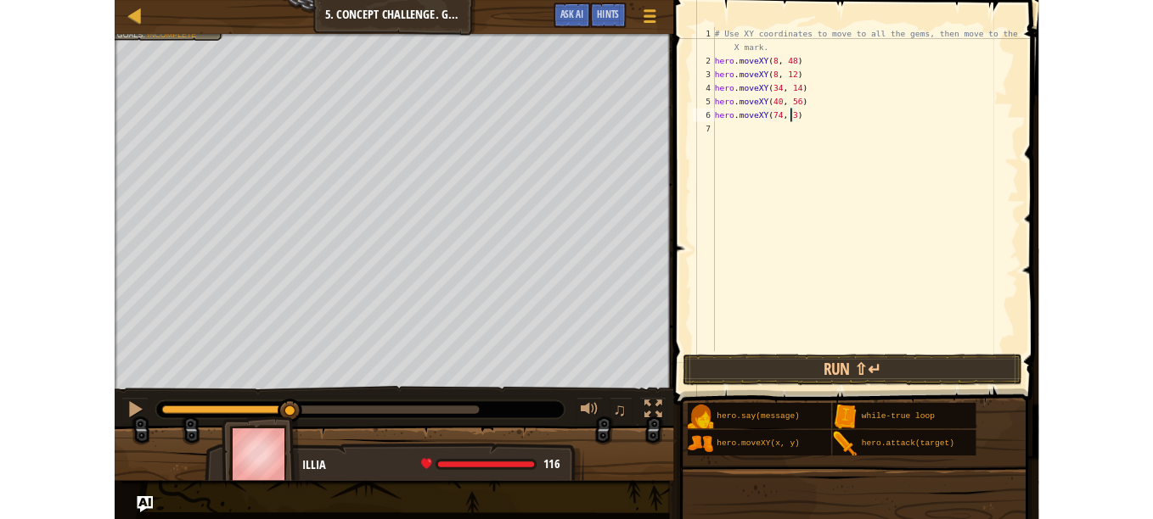
scroll to position [8, 8]
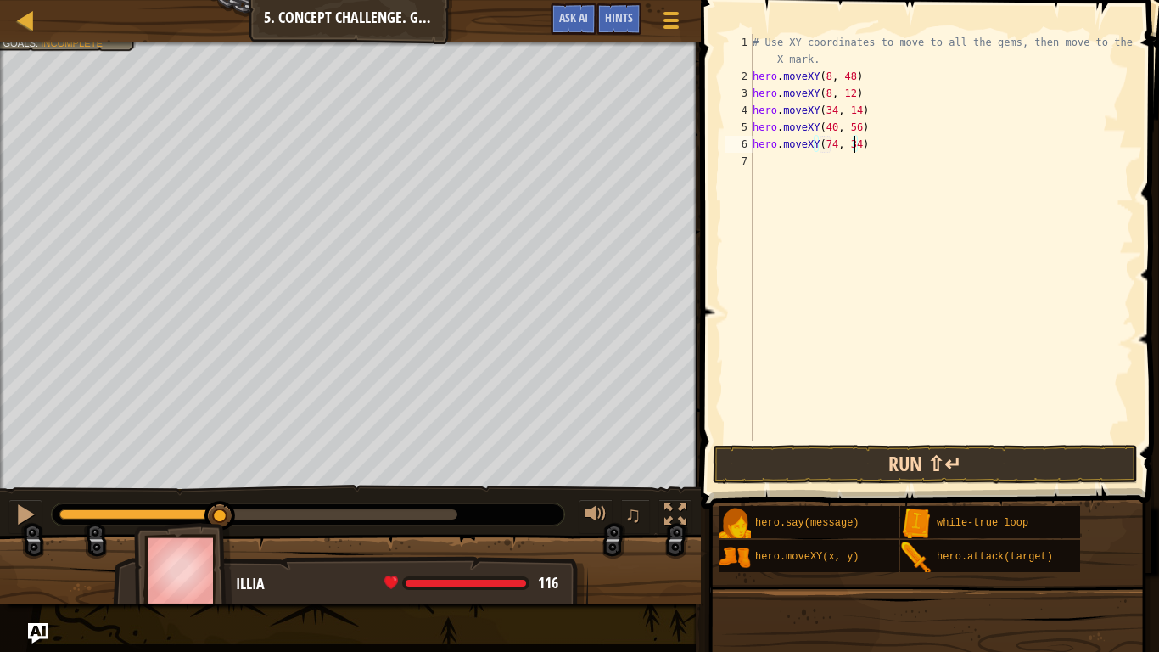
type textarea "hero.moveXY(74, 34)"
click at [1048, 454] on button "Run ⇧↵" at bounding box center [925, 464] width 425 height 39
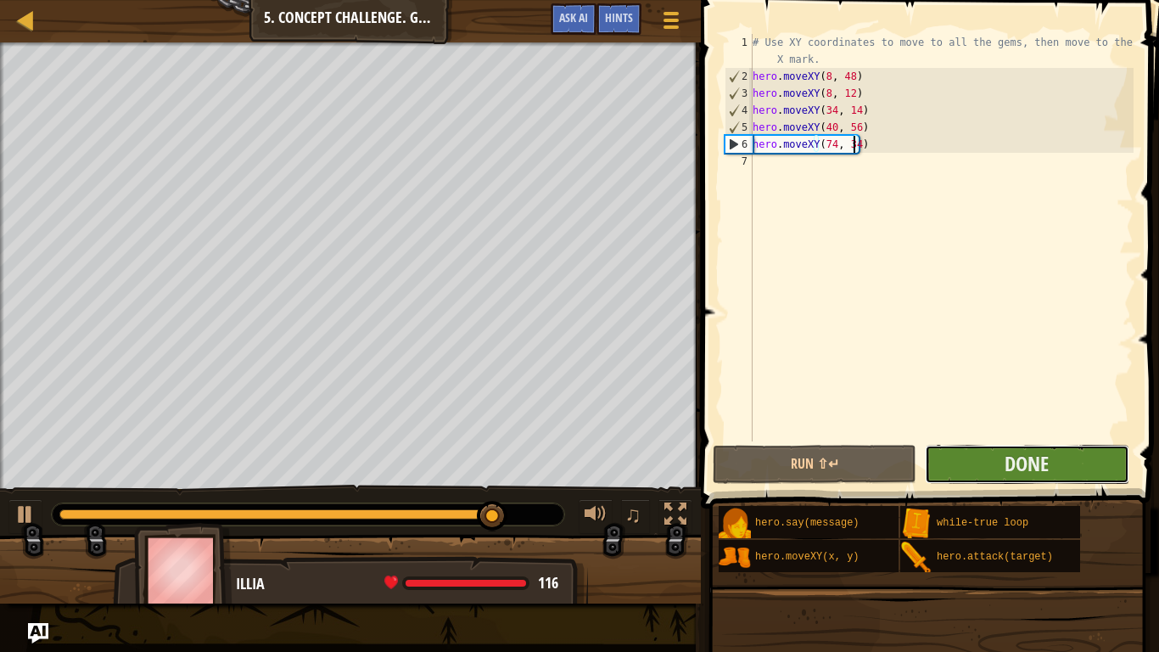
click at [998, 459] on button "Done" at bounding box center [1027, 464] width 204 height 39
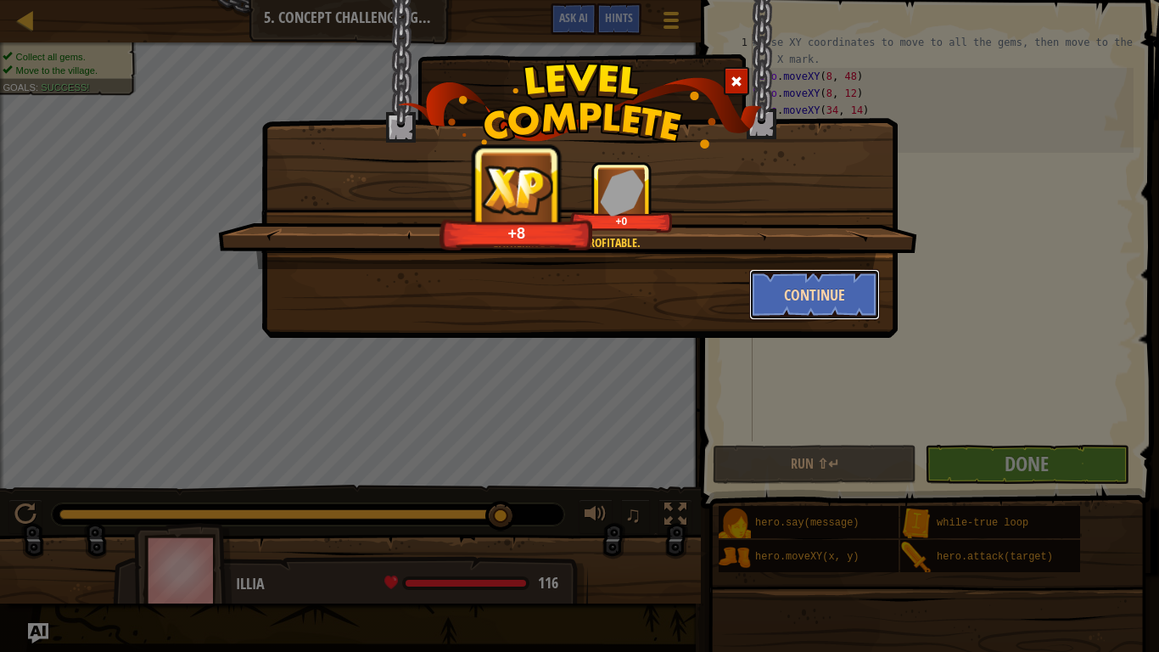
click at [842, 293] on button "Continue" at bounding box center [815, 294] width 132 height 51
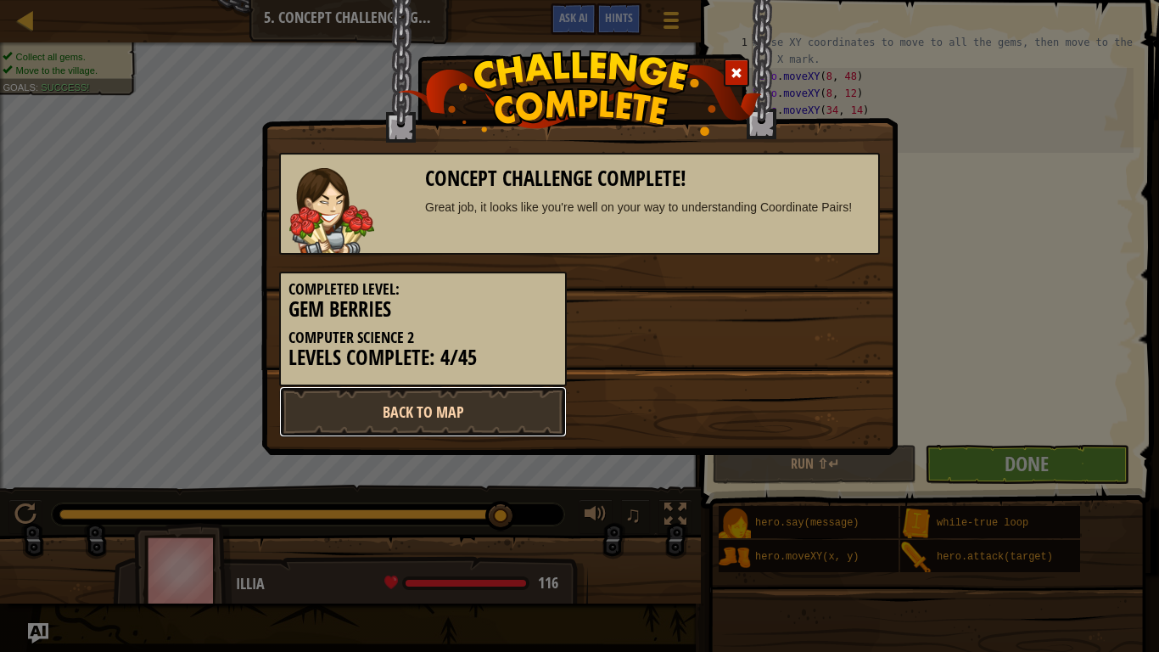
click at [491, 418] on link "Back to Map" at bounding box center [423, 411] width 288 height 51
